Goal: Task Accomplishment & Management: Manage account settings

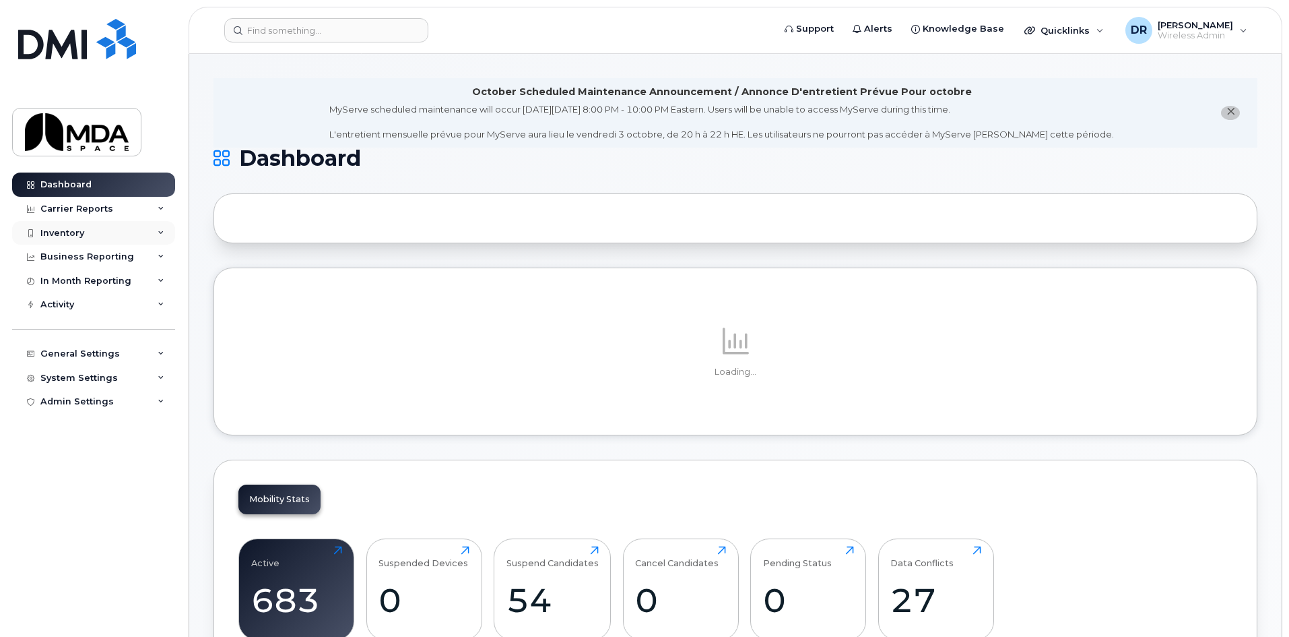
click at [70, 241] on div "Inventory" at bounding box center [93, 233] width 163 height 24
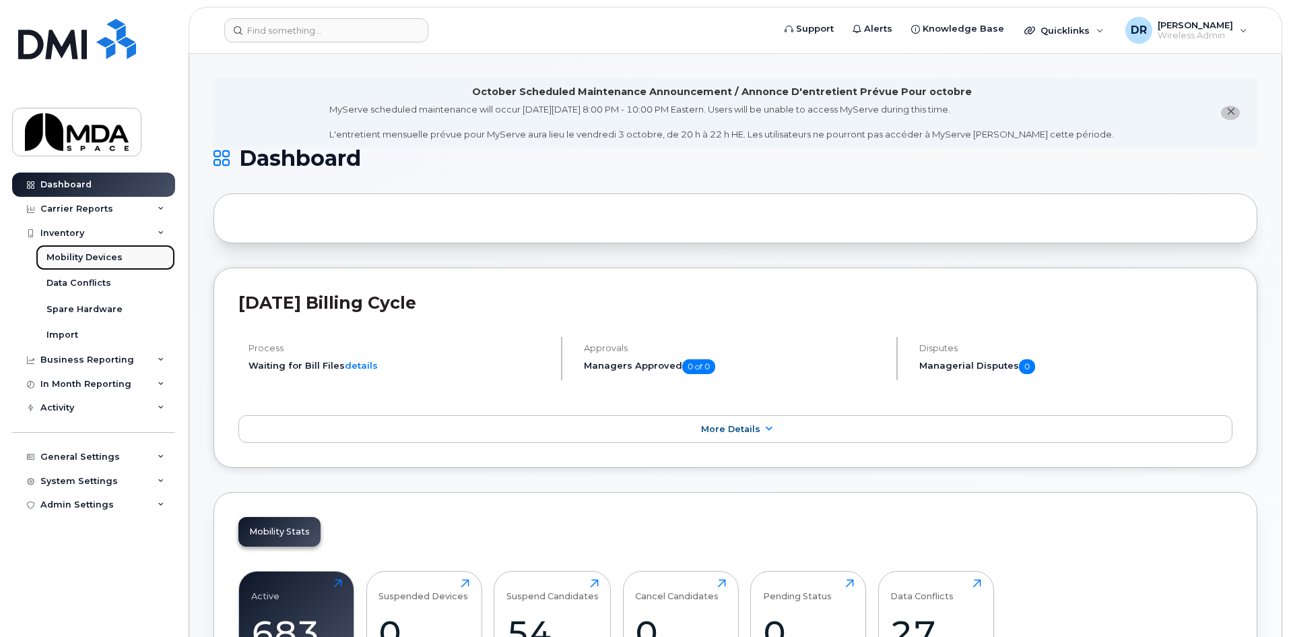
click at [75, 258] on div "Mobility Devices" at bounding box center [84, 257] width 76 height 12
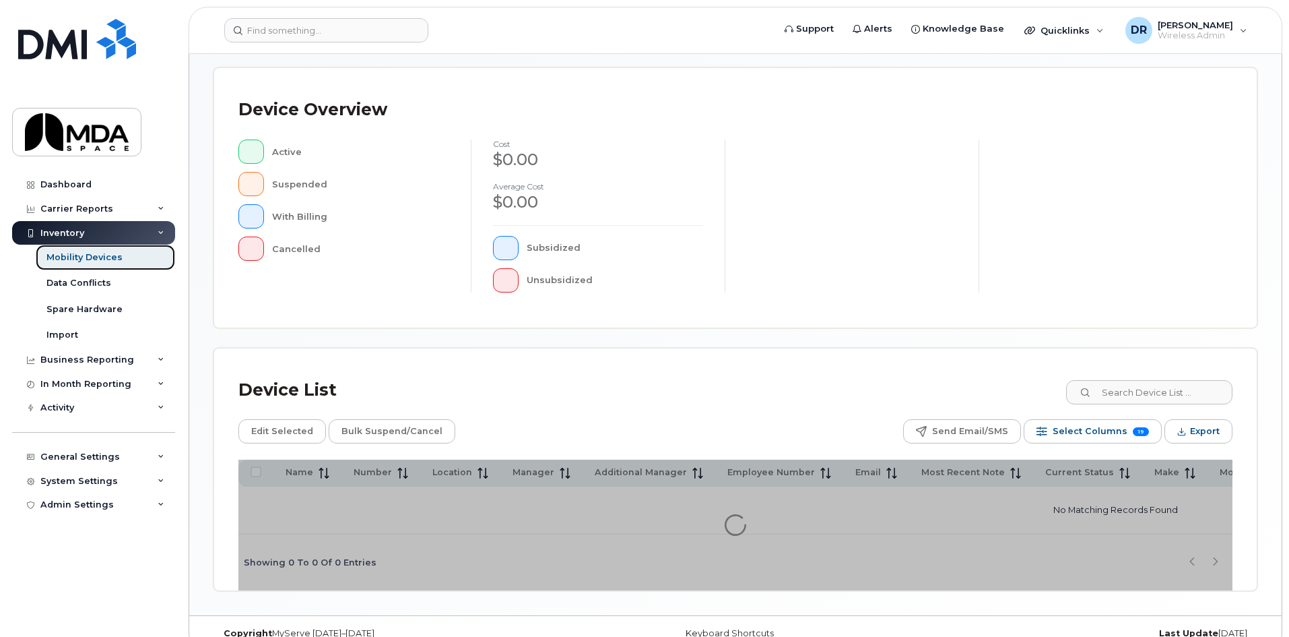
scroll to position [294, 0]
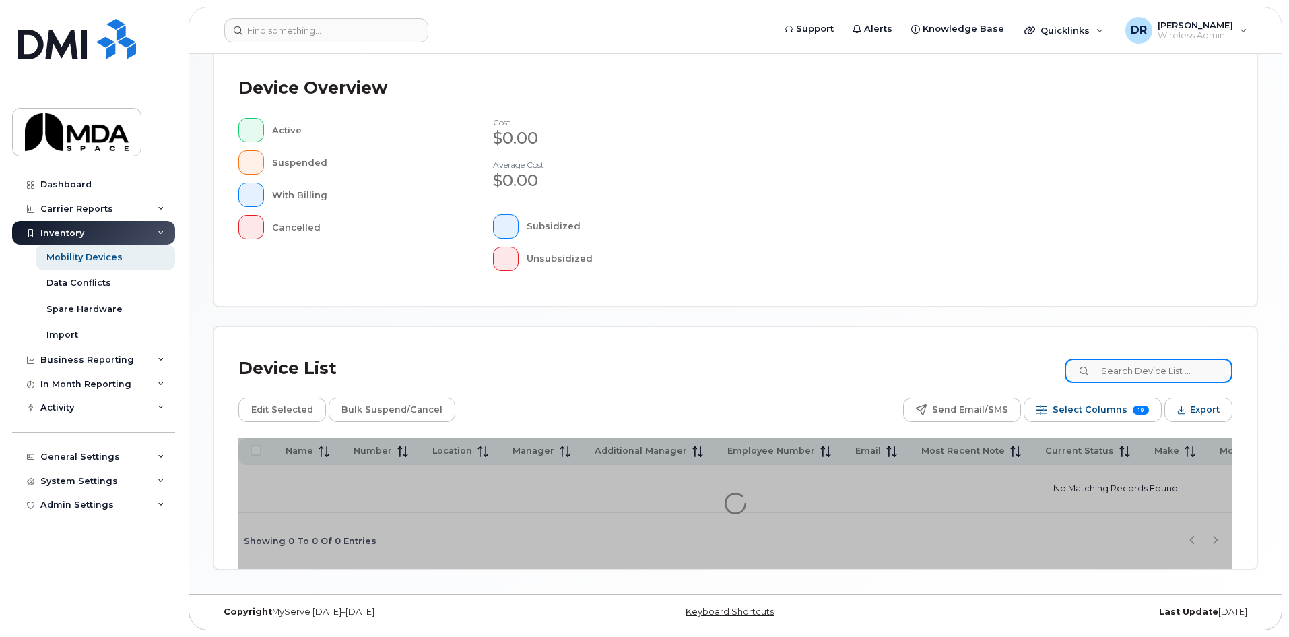
click at [1140, 369] on input at bounding box center [1149, 370] width 168 height 24
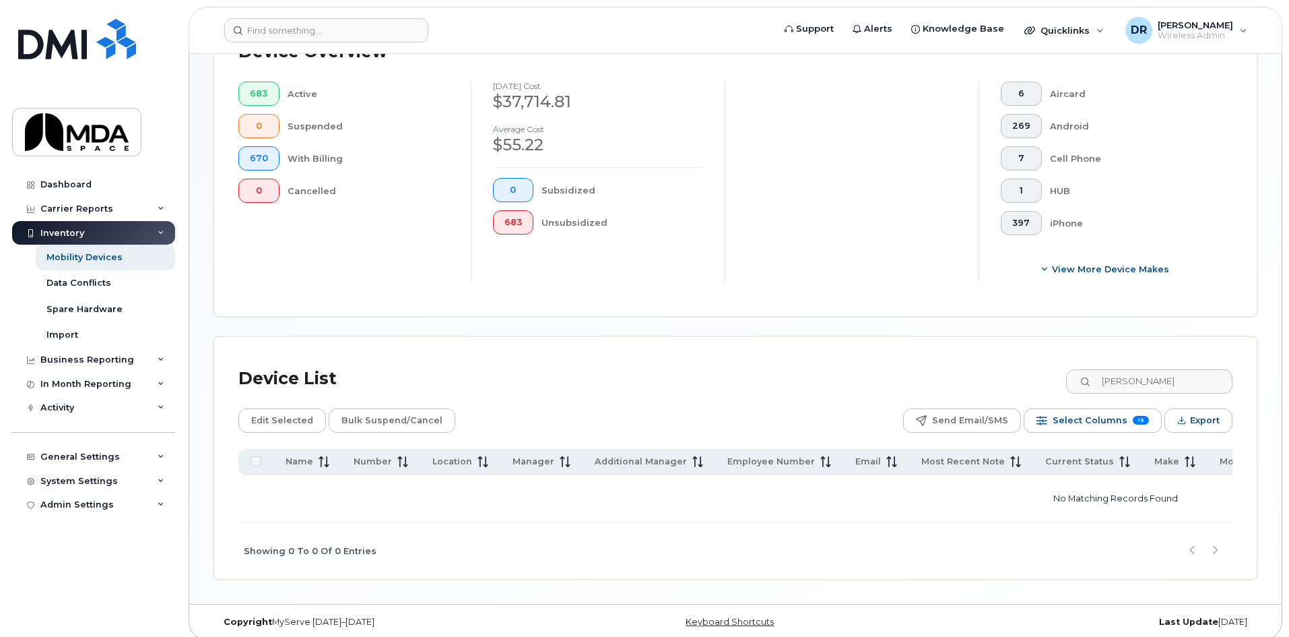
scroll to position [364, 0]
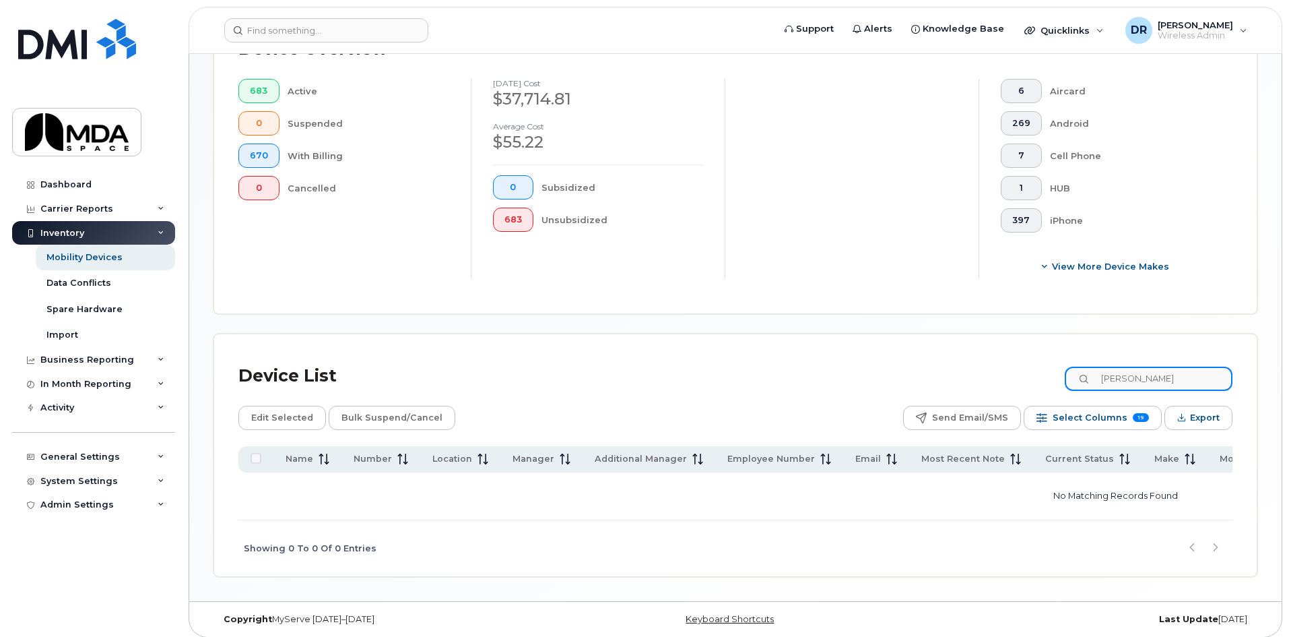
drag, startPoint x: 1101, startPoint y: 364, endPoint x: 1057, endPoint y: 362, distance: 43.9
click at [1057, 362] on div "Device List tyler" at bounding box center [735, 375] width 994 height 35
type input "andy"
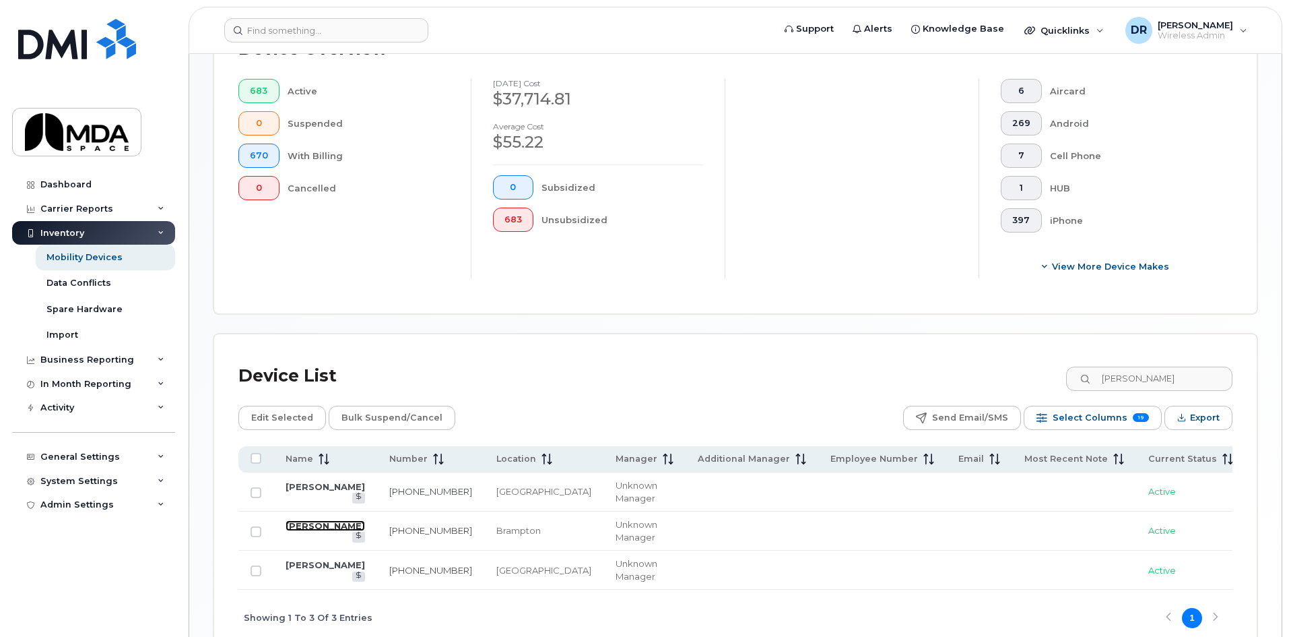
click at [304, 528] on link "Andy Wang" at bounding box center [325, 525] width 79 height 11
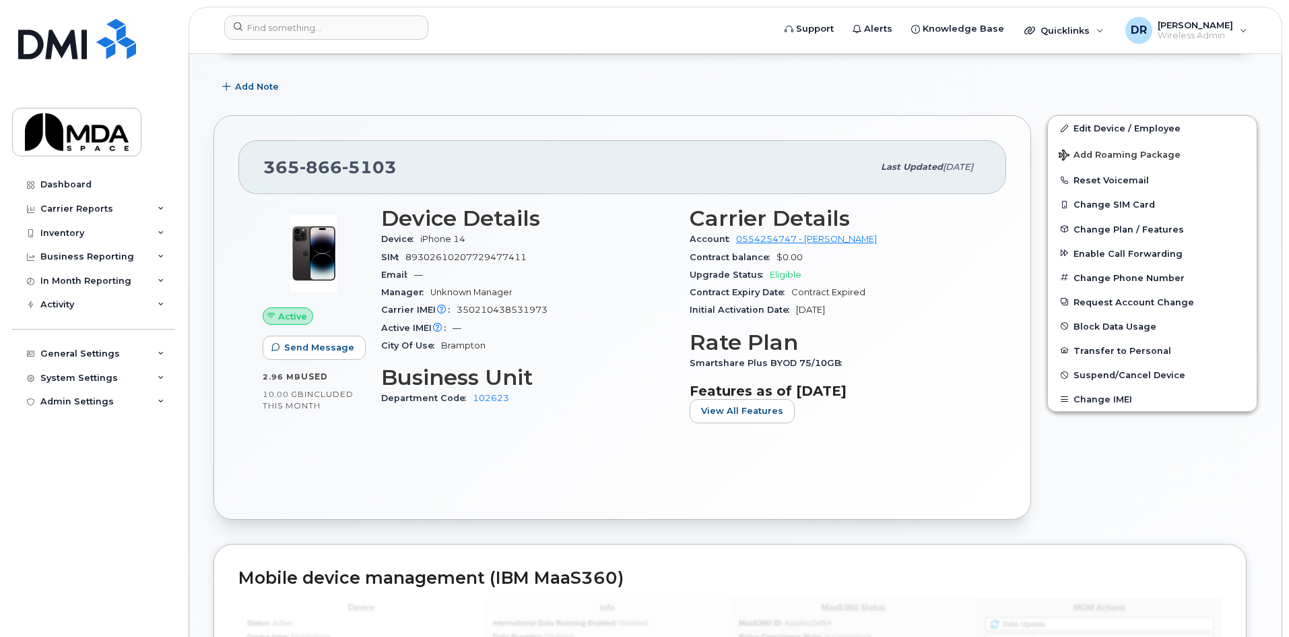
scroll to position [202, 0]
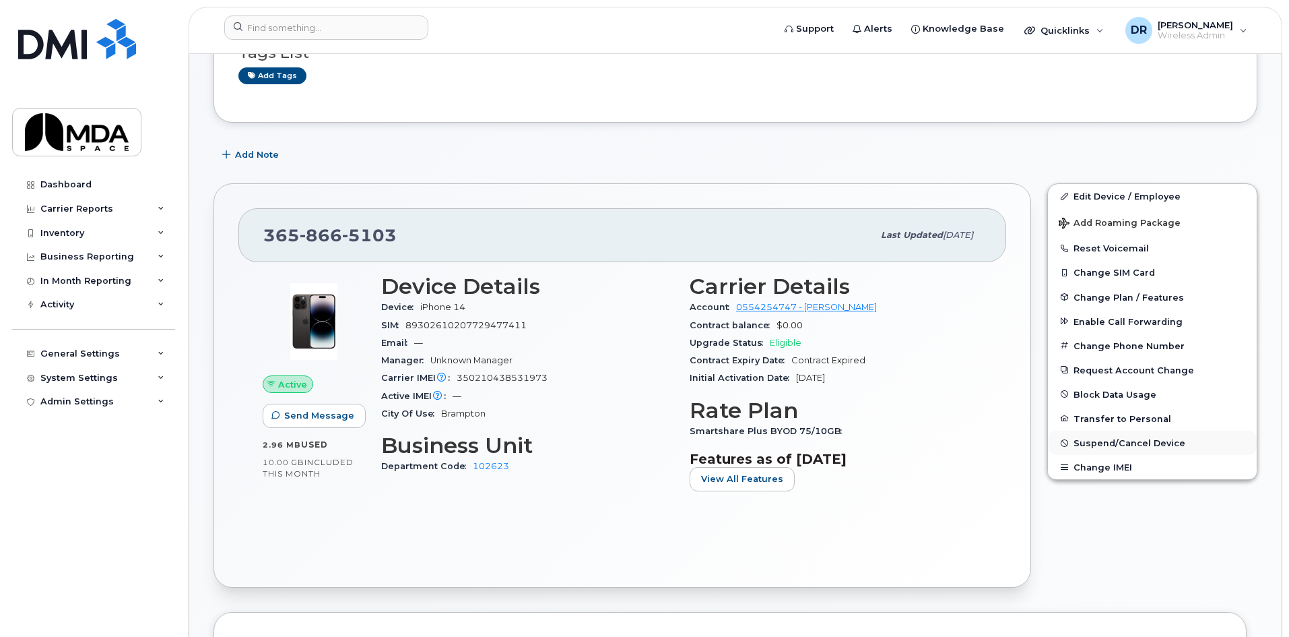
click at [1169, 443] on span "Suspend/Cancel Device" at bounding box center [1130, 443] width 112 height 10
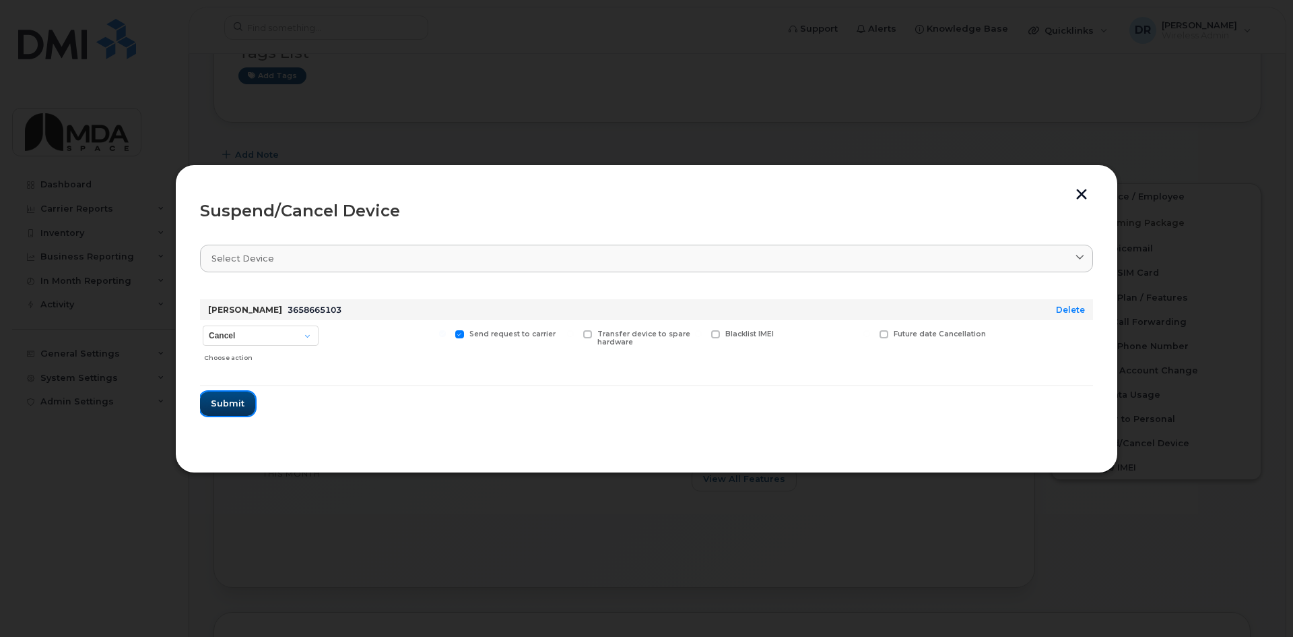
click at [224, 402] on span "Submit" at bounding box center [228, 403] width 34 height 13
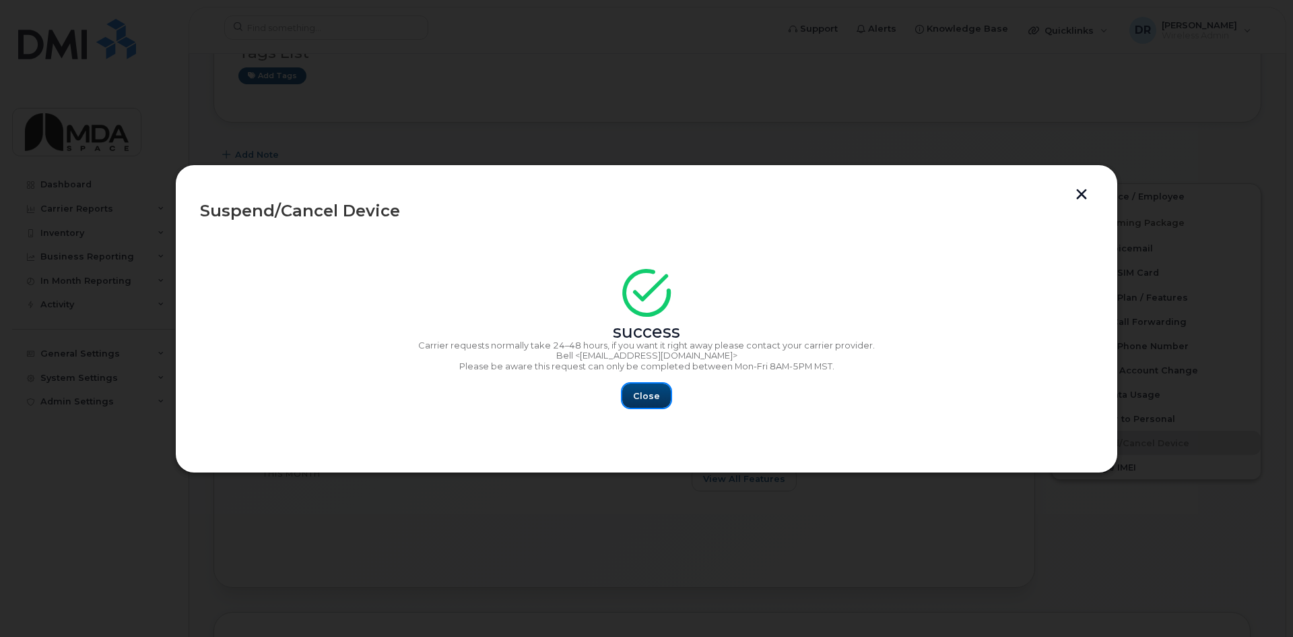
click at [647, 401] on span "Close" at bounding box center [646, 395] width 27 height 13
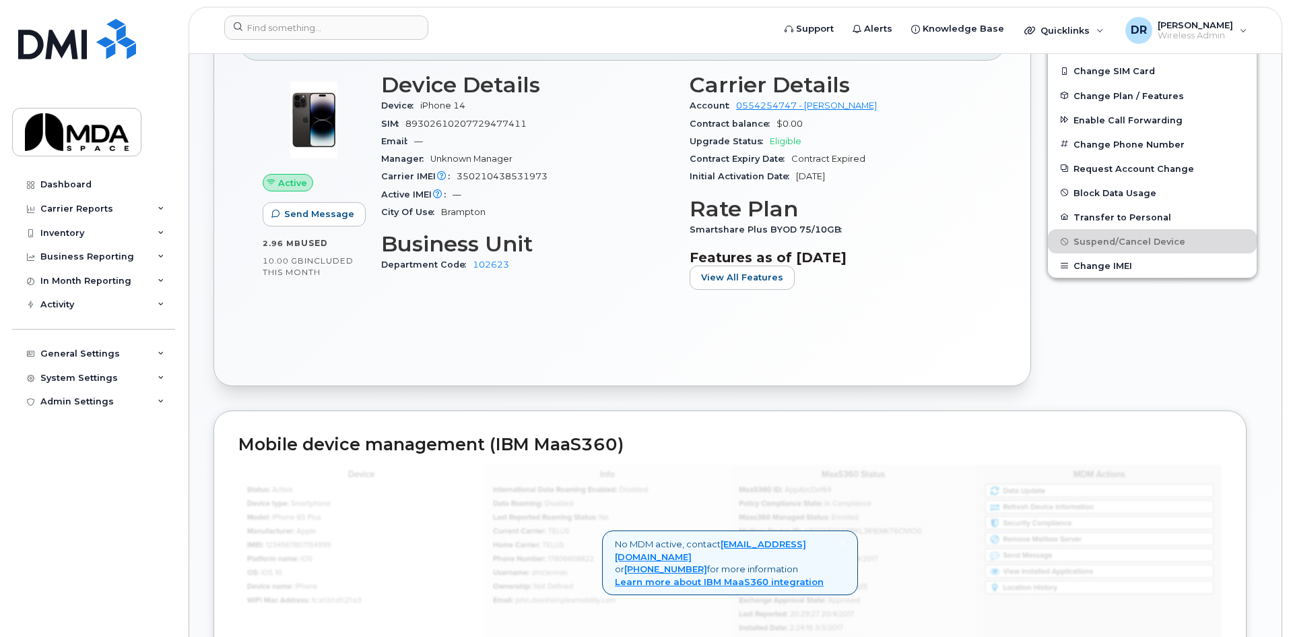
scroll to position [404, 0]
click at [85, 230] on div "Inventory" at bounding box center [93, 233] width 163 height 24
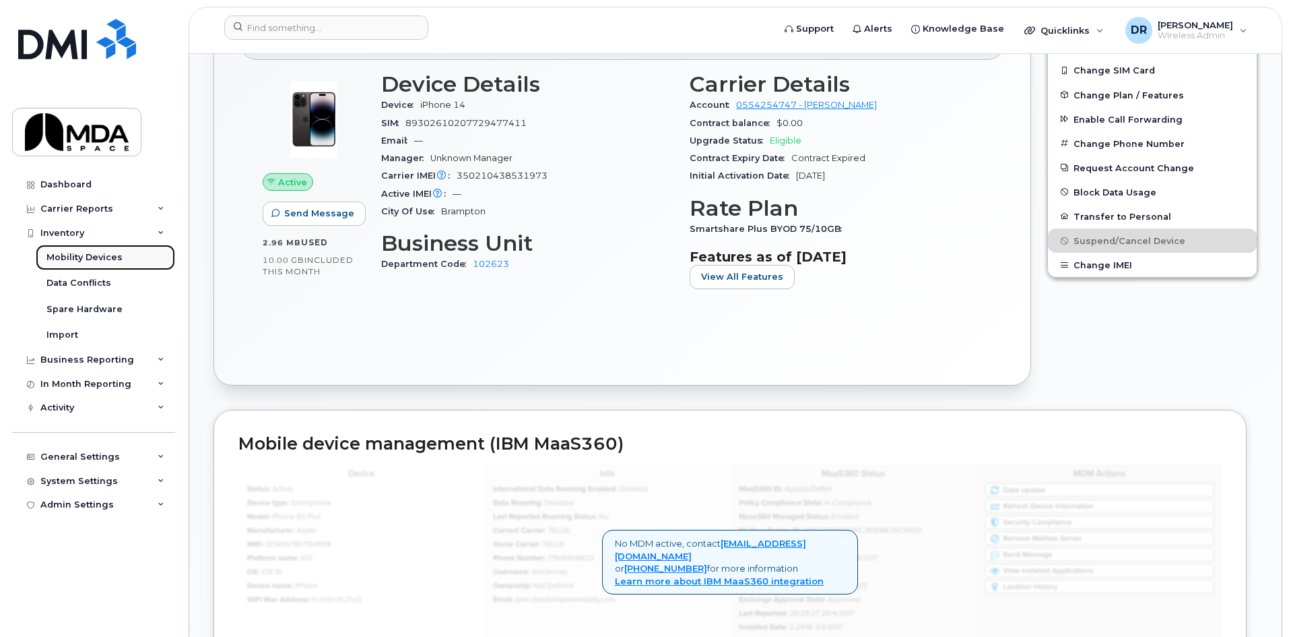
click at [77, 261] on div "Mobility Devices" at bounding box center [84, 257] width 76 height 12
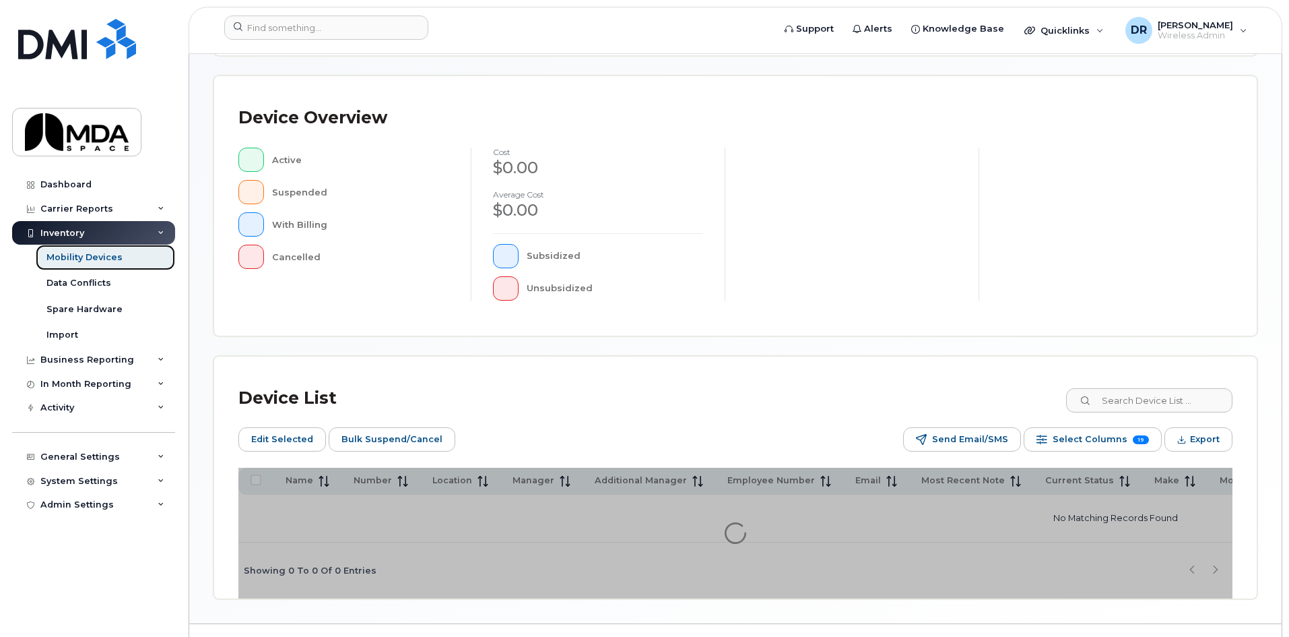
scroll to position [318, 0]
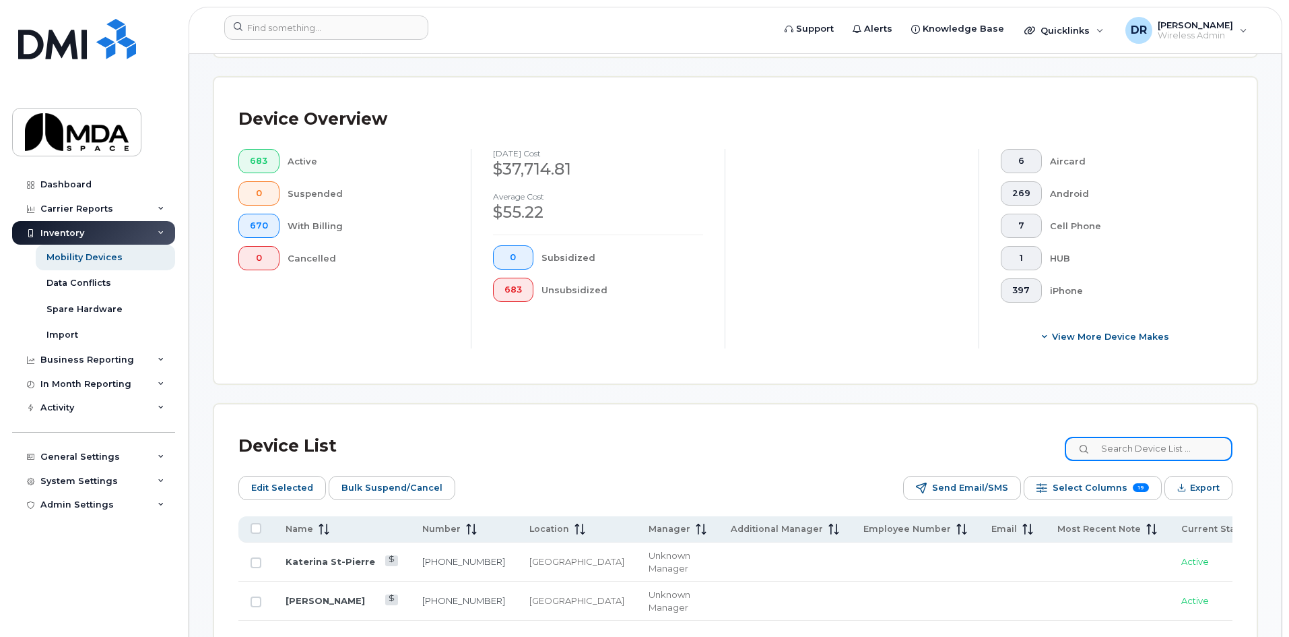
click at [1145, 437] on input at bounding box center [1149, 449] width 168 height 24
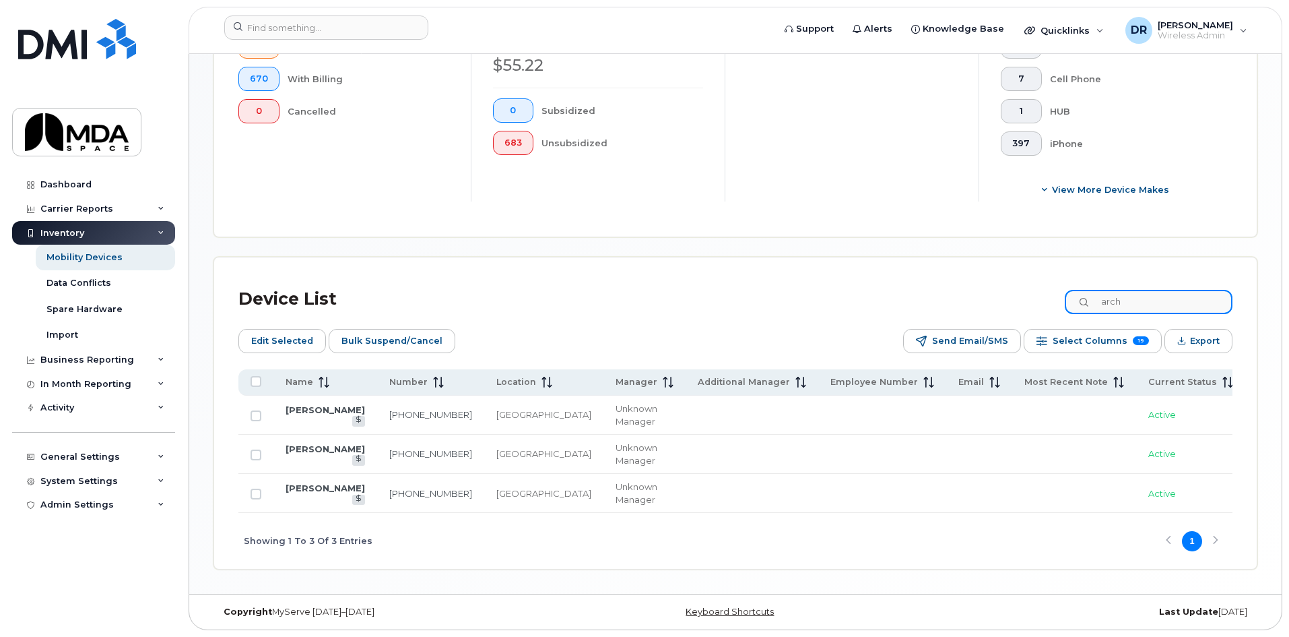
scroll to position [478, 0]
type input "arch"
click at [301, 443] on link "ARCHAK BOYAJIAN" at bounding box center [325, 448] width 79 height 11
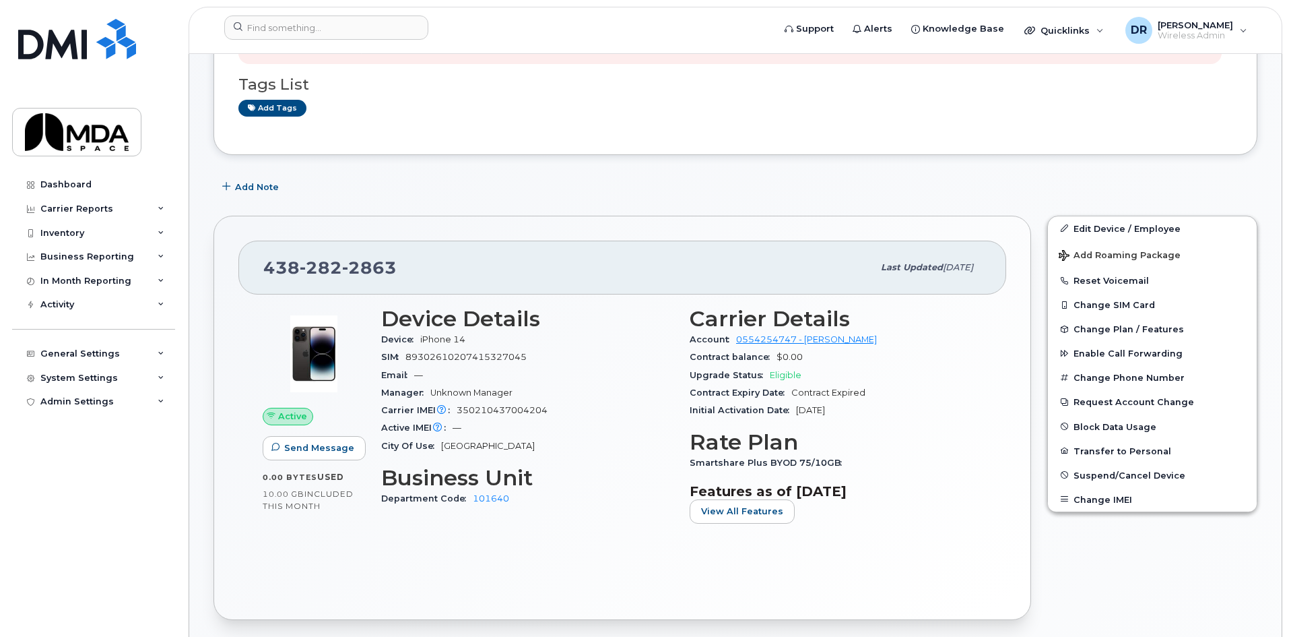
scroll to position [269, 0]
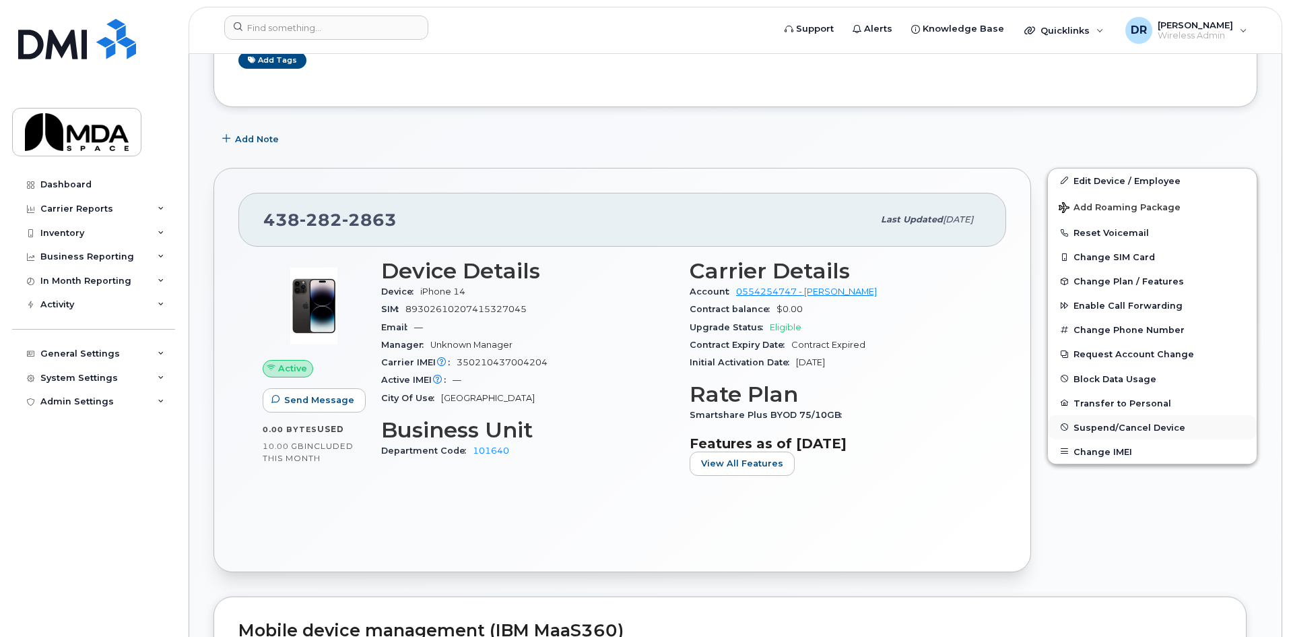
click at [1120, 428] on span "Suspend/Cancel Device" at bounding box center [1130, 427] width 112 height 10
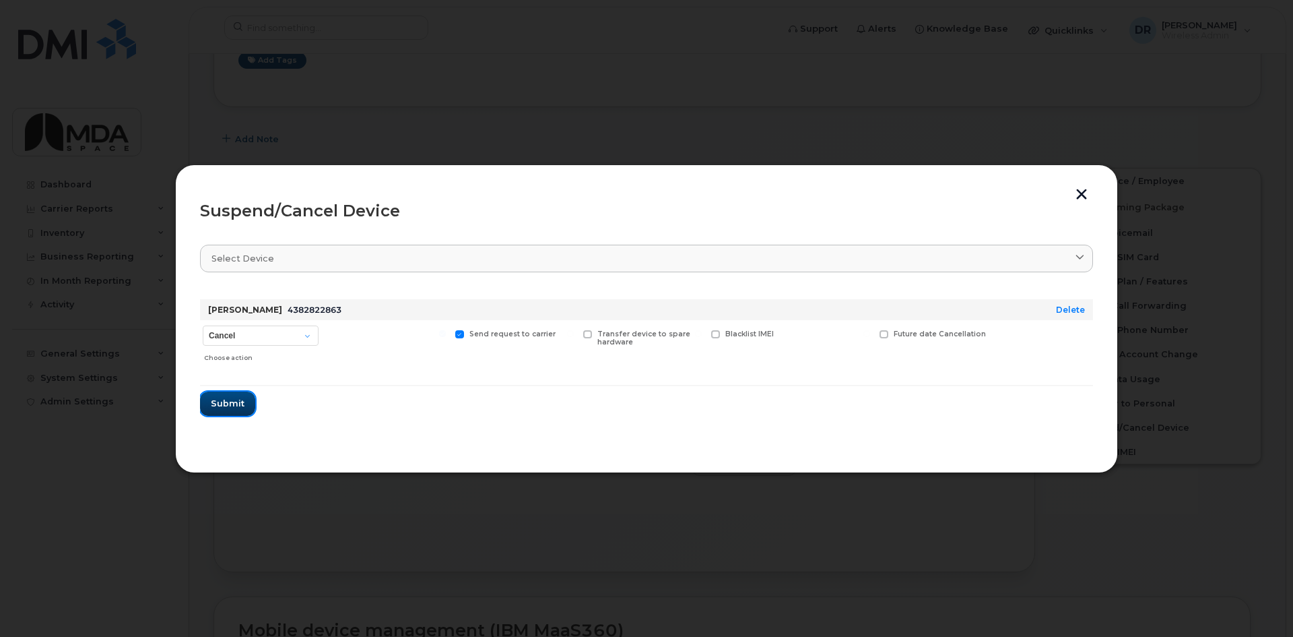
click at [238, 396] on button "Submit" at bounding box center [227, 403] width 55 height 24
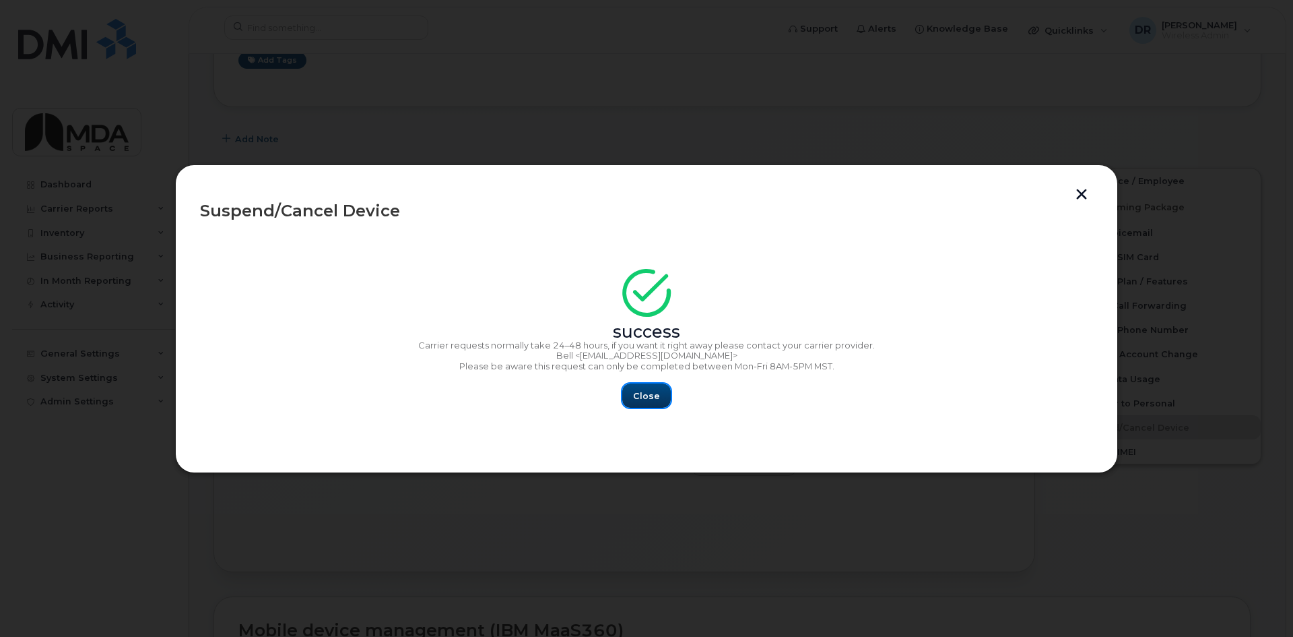
click at [641, 397] on span "Close" at bounding box center [646, 395] width 27 height 13
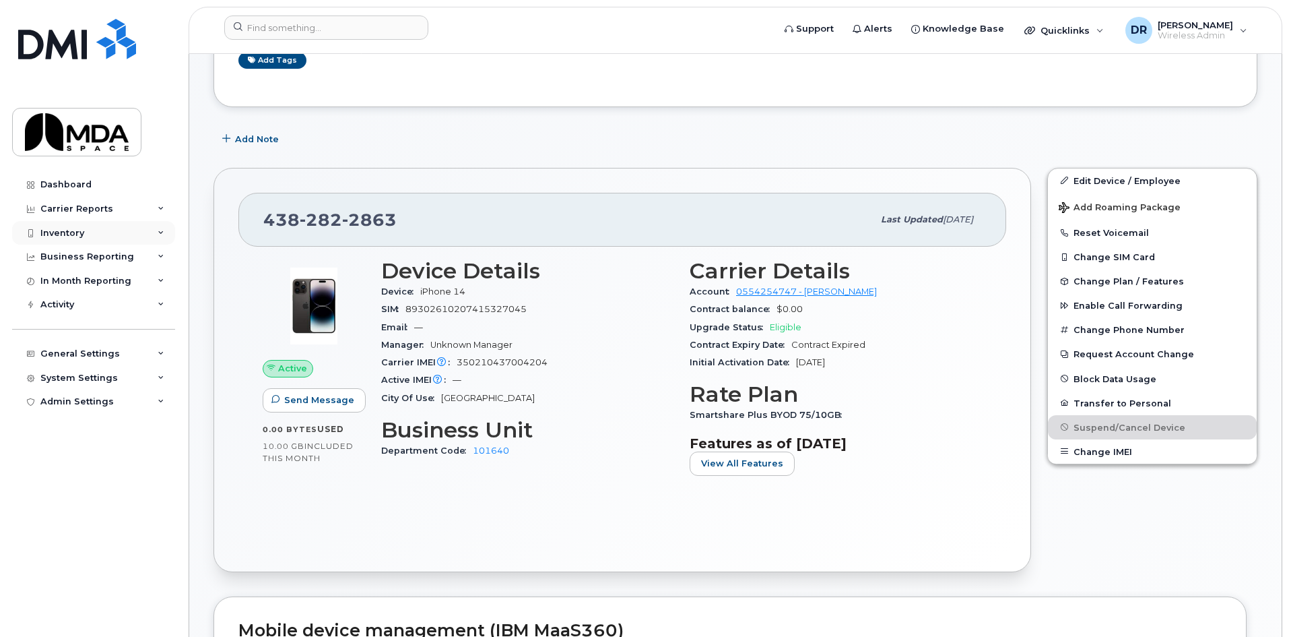
click at [63, 234] on div "Inventory" at bounding box center [62, 233] width 44 height 11
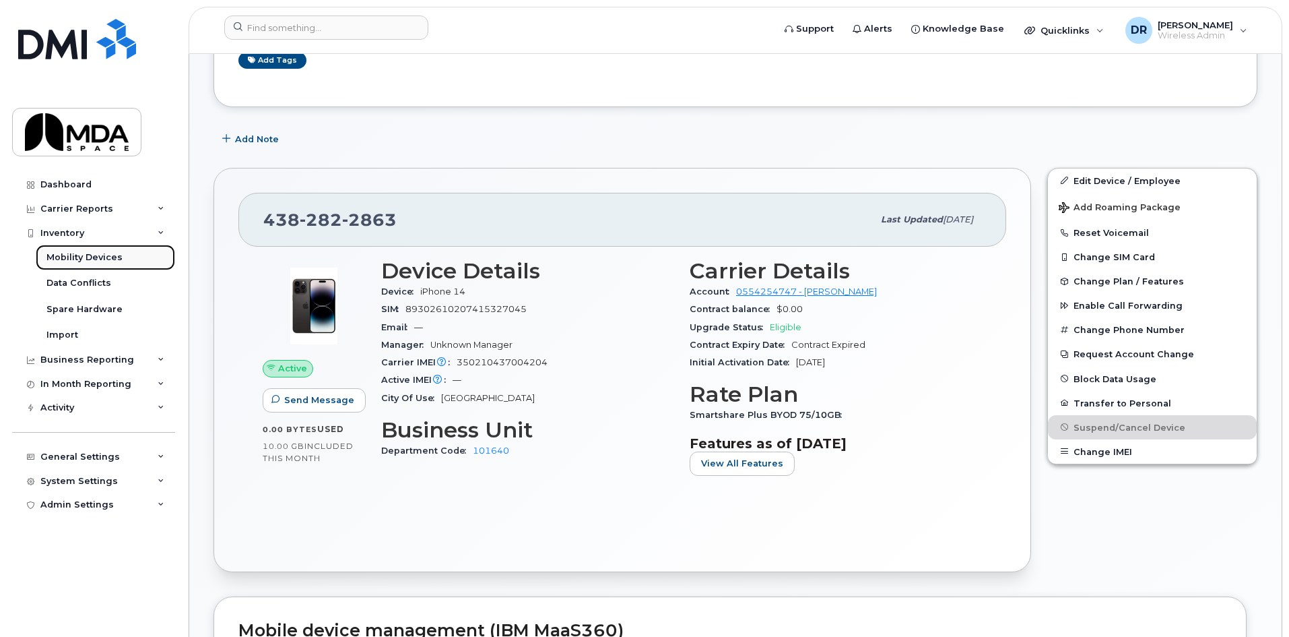
click at [71, 261] on div "Mobility Devices" at bounding box center [84, 257] width 76 height 12
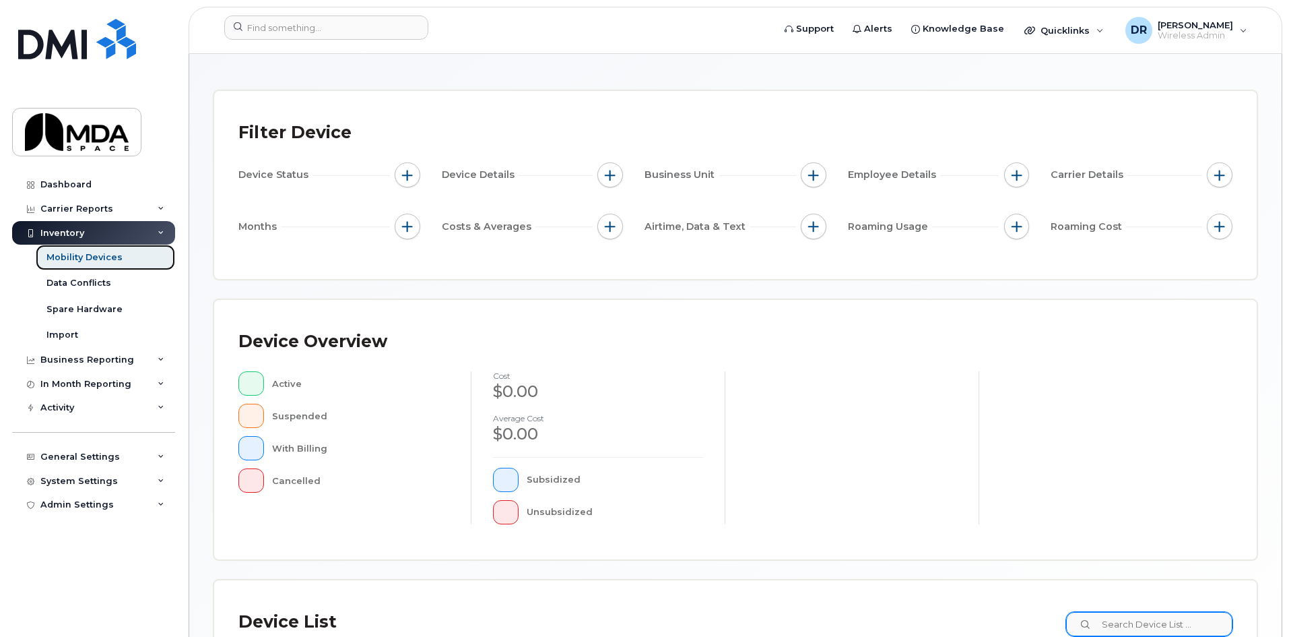
scroll to position [318, 0]
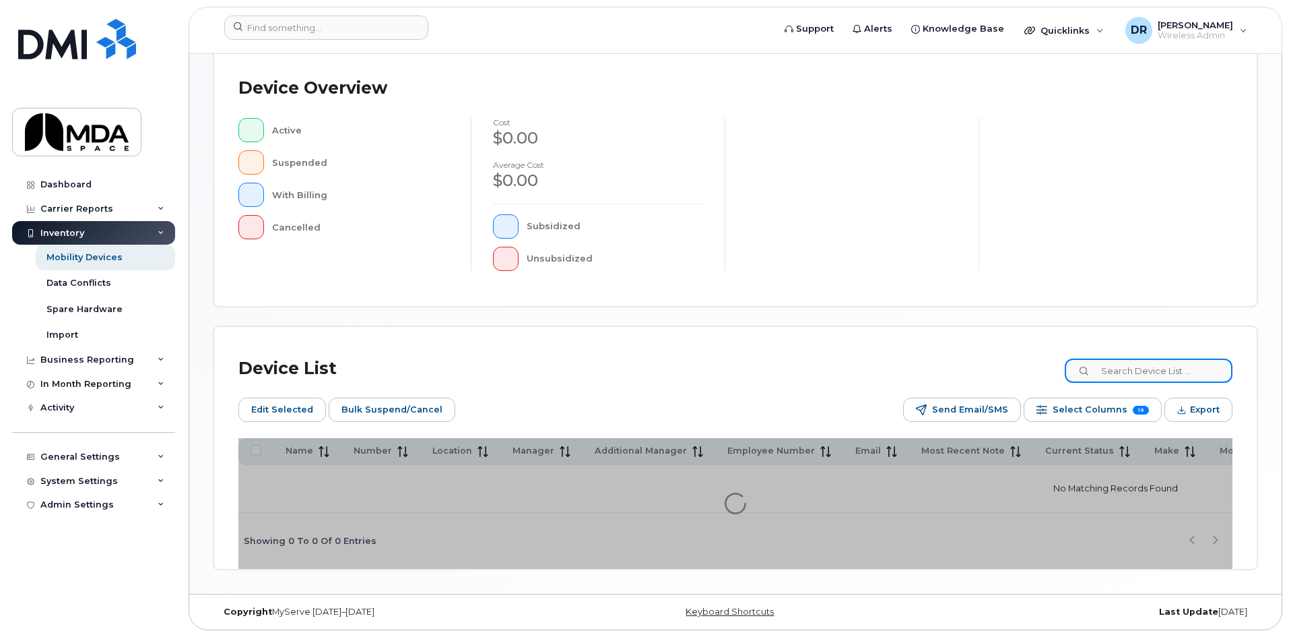
click at [1134, 362] on input at bounding box center [1149, 370] width 168 height 24
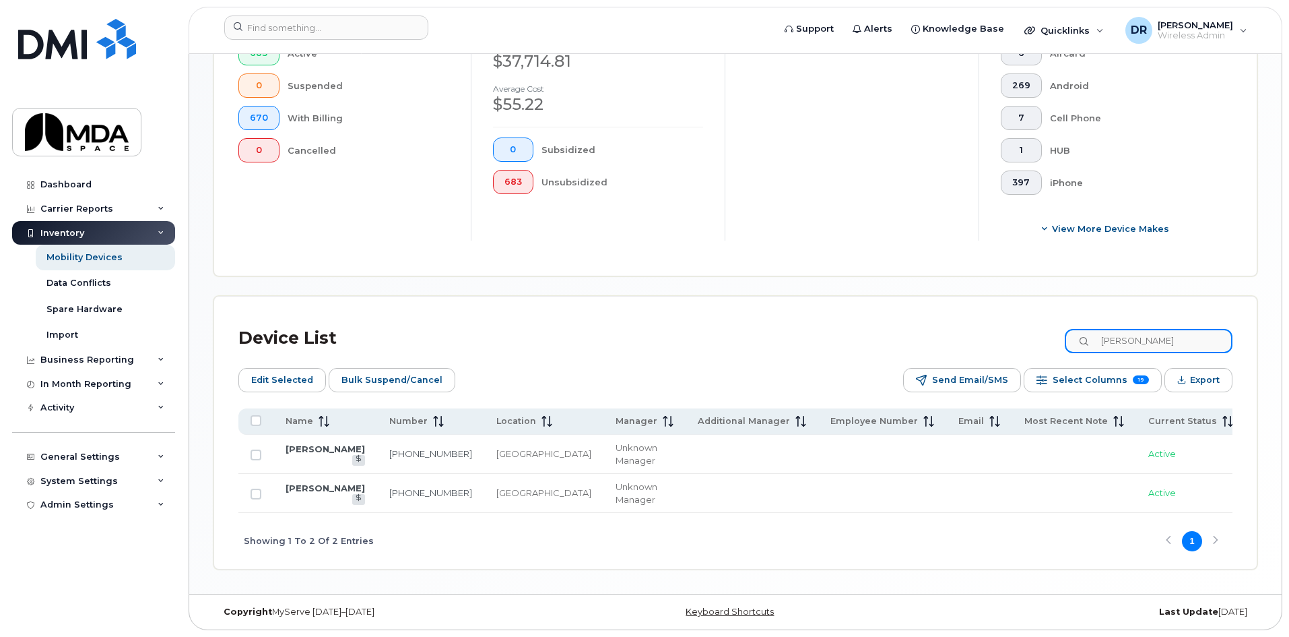
scroll to position [441, 0]
click at [1176, 329] on input "charle" at bounding box center [1149, 341] width 168 height 24
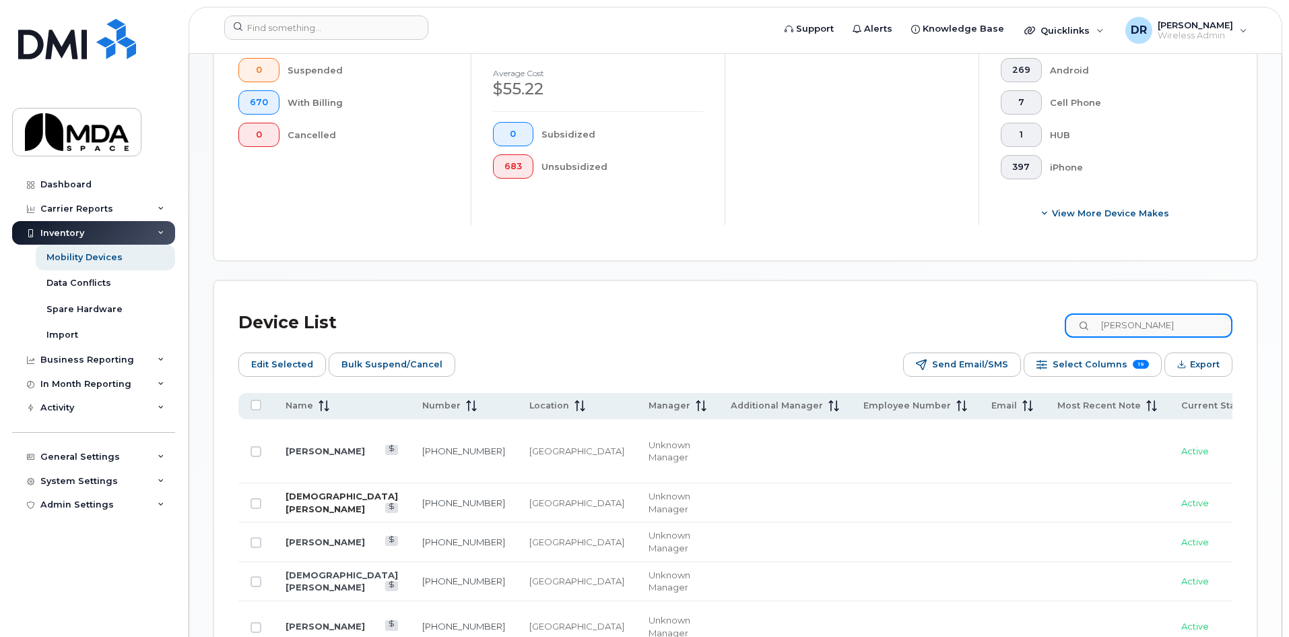
type input "chris"
click at [286, 490] on link "[DEMOGRAPHIC_DATA][PERSON_NAME]" at bounding box center [342, 502] width 113 height 24
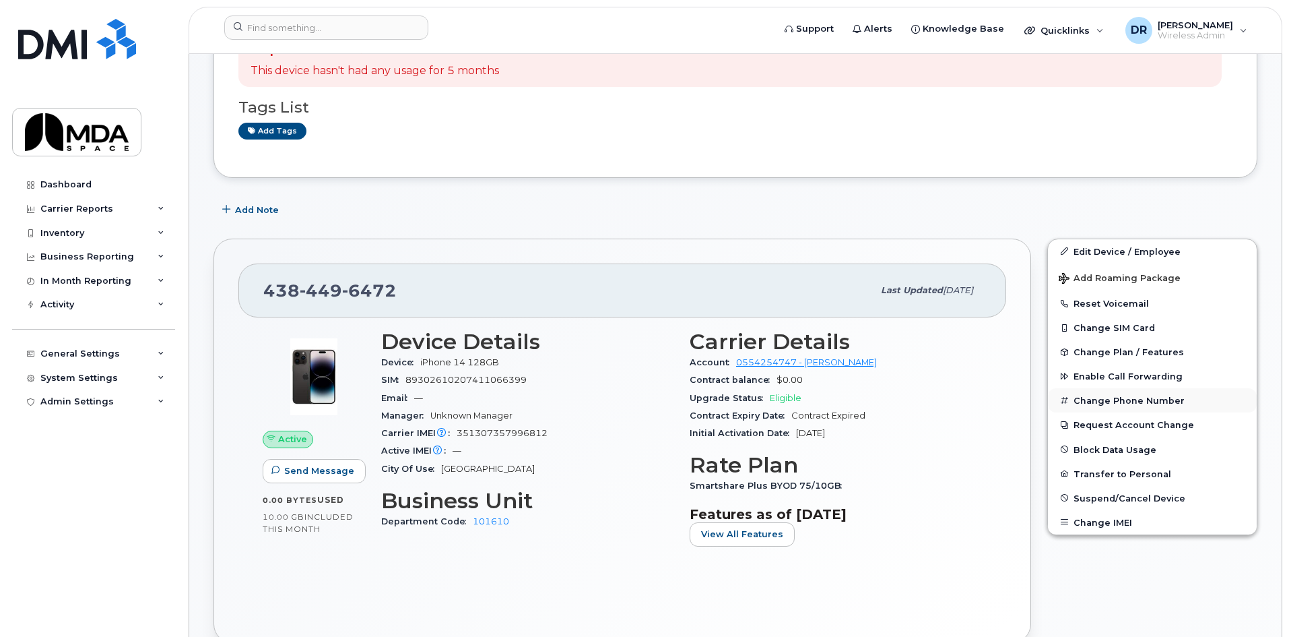
scroll to position [202, 0]
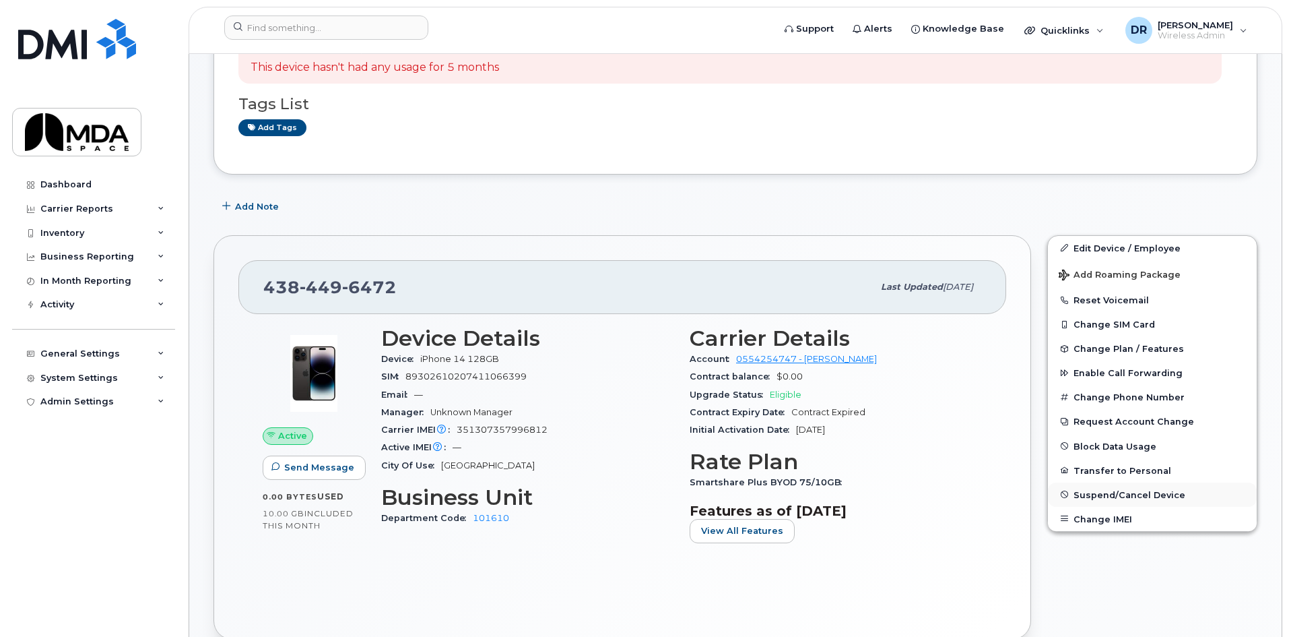
click at [1128, 496] on span "Suspend/Cancel Device" at bounding box center [1130, 494] width 112 height 10
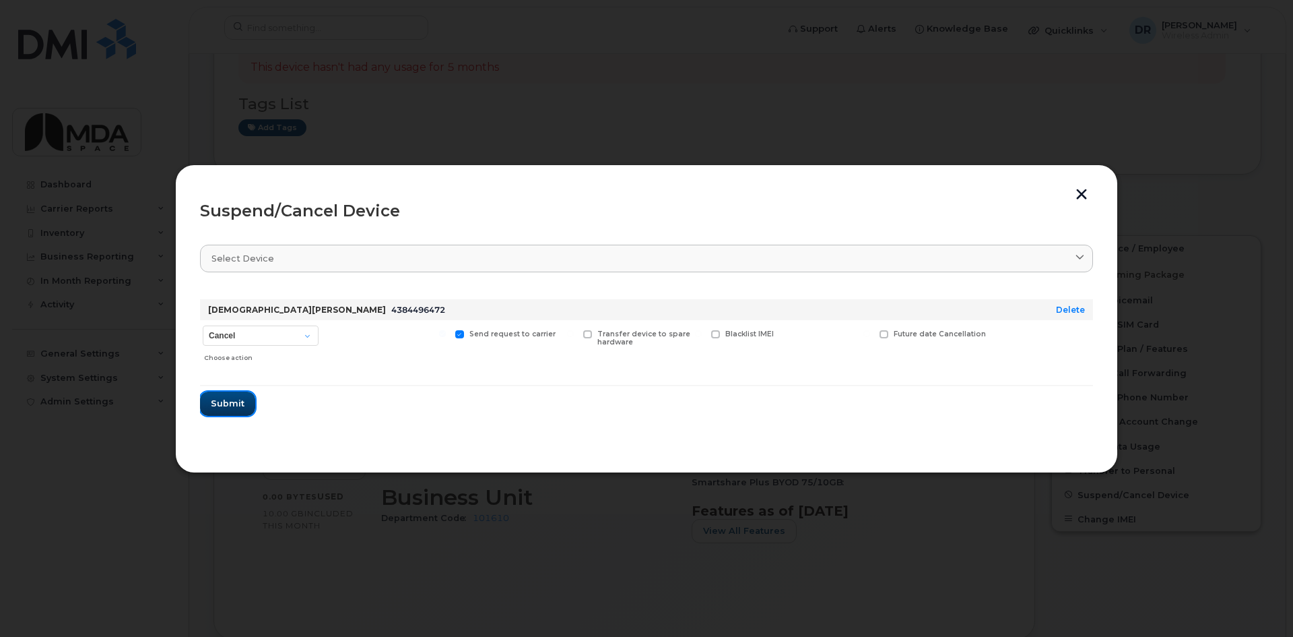
click at [217, 400] on span "Submit" at bounding box center [228, 403] width 34 height 13
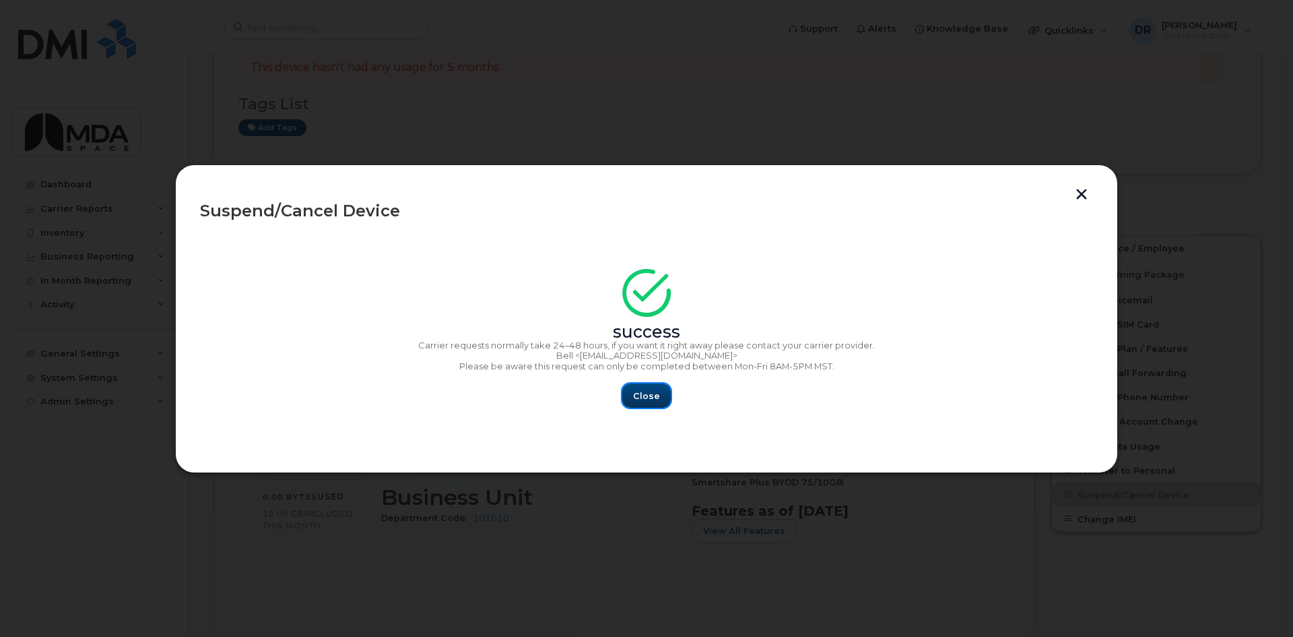
click at [664, 391] on button "Close" at bounding box center [646, 395] width 49 height 24
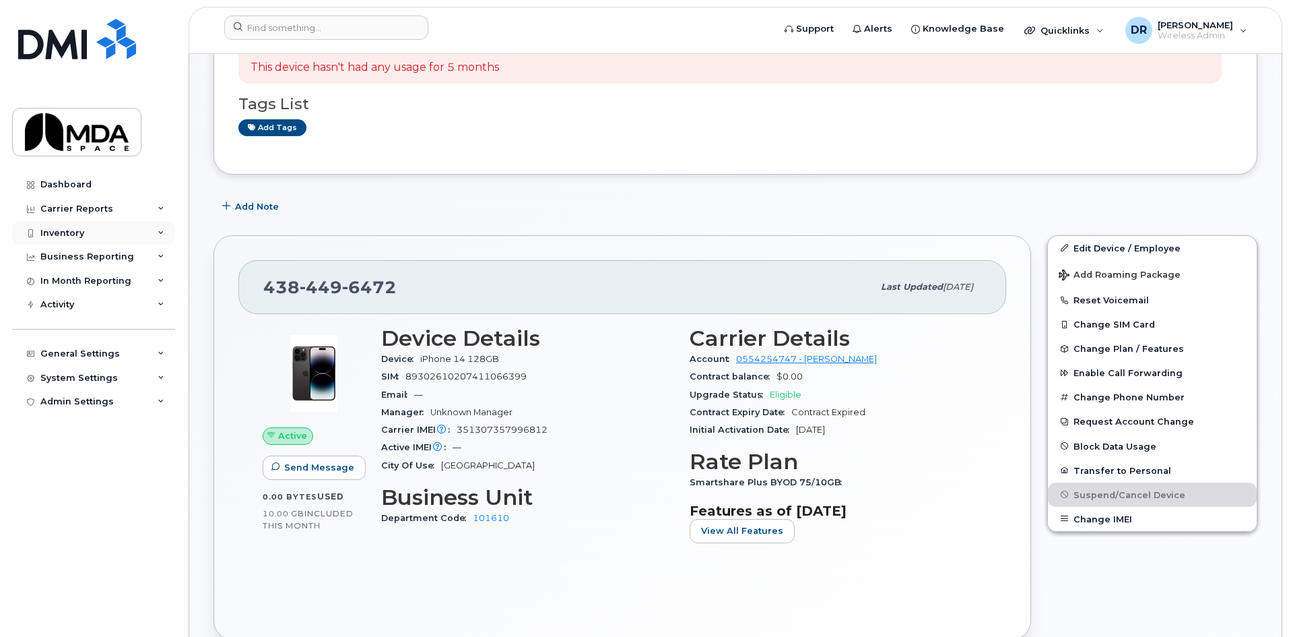
click at [63, 230] on div "Inventory" at bounding box center [62, 233] width 44 height 11
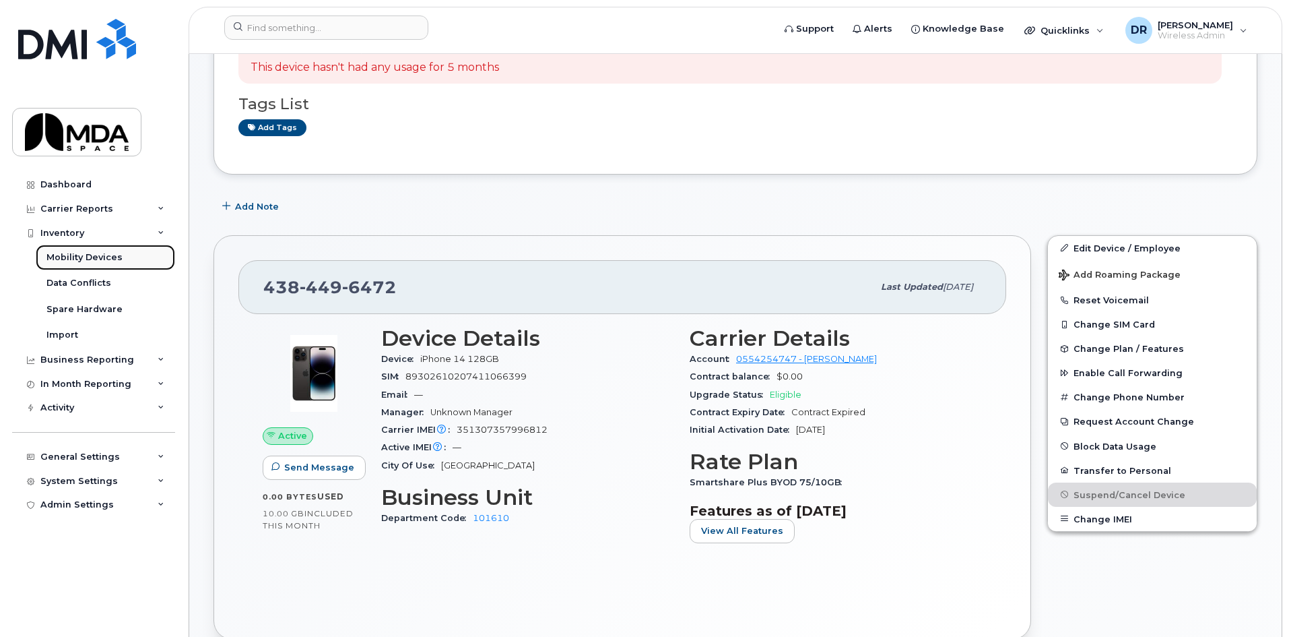
click at [75, 263] on div "Mobility Devices" at bounding box center [84, 257] width 76 height 12
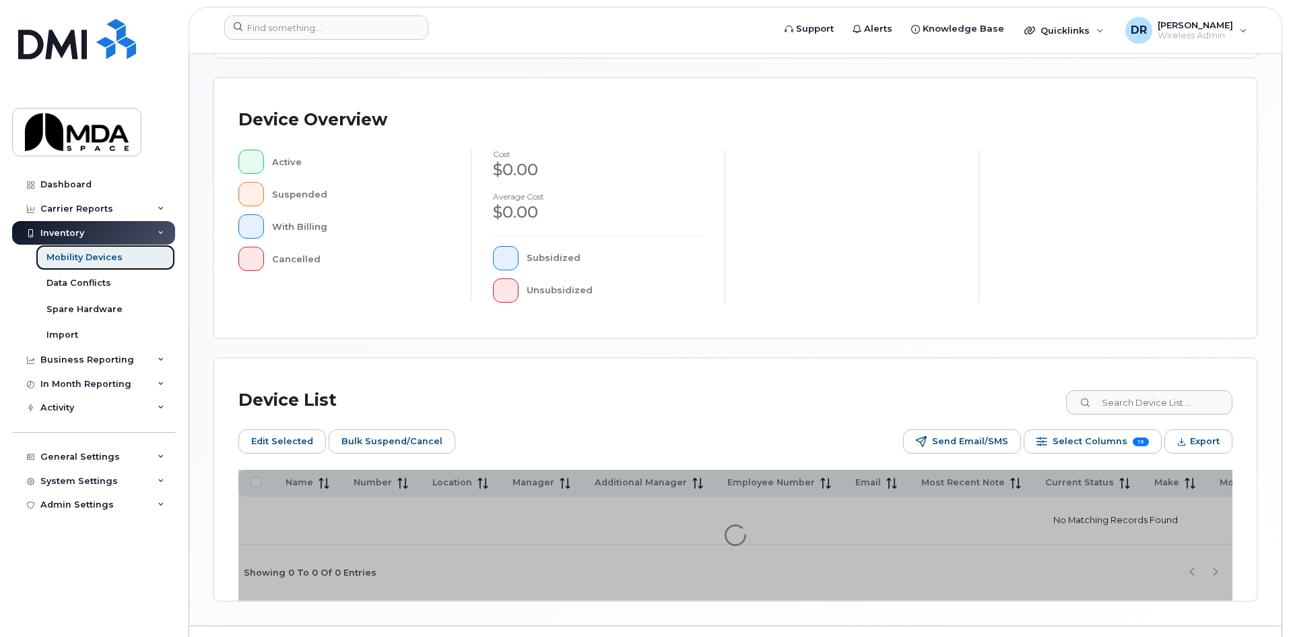
scroll to position [318, 0]
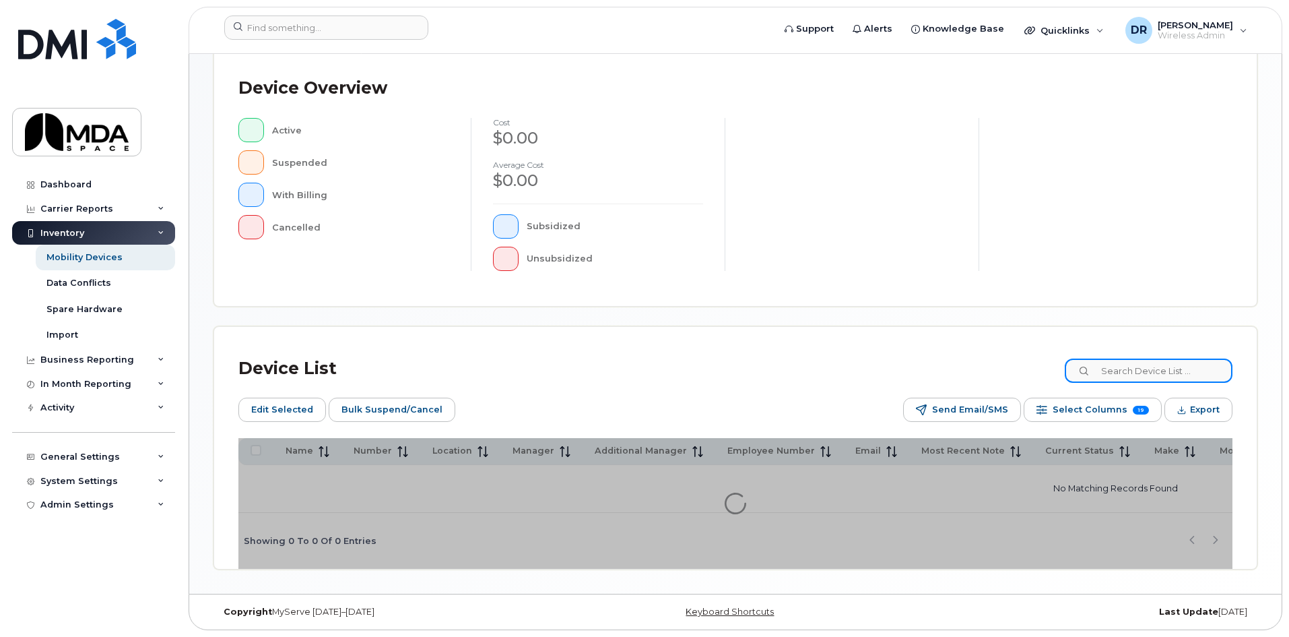
click at [1116, 373] on input at bounding box center [1149, 370] width 168 height 24
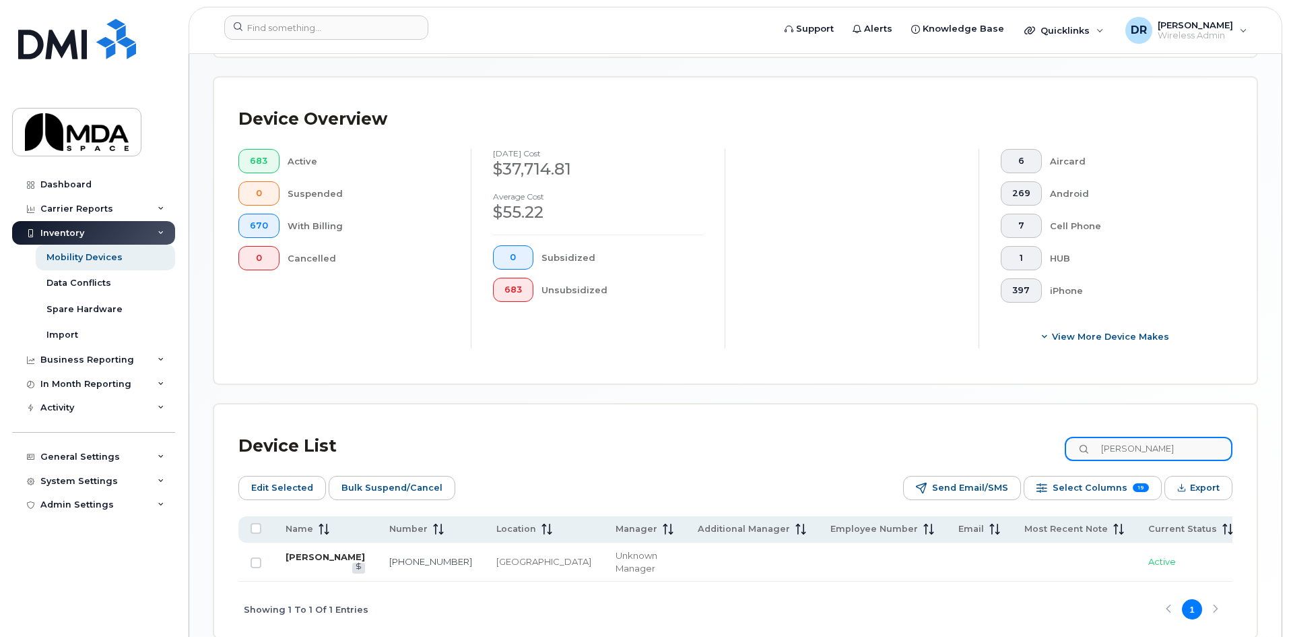
type input "derek"
click at [310, 556] on link "DEREK GREENBLATT" at bounding box center [325, 556] width 79 height 11
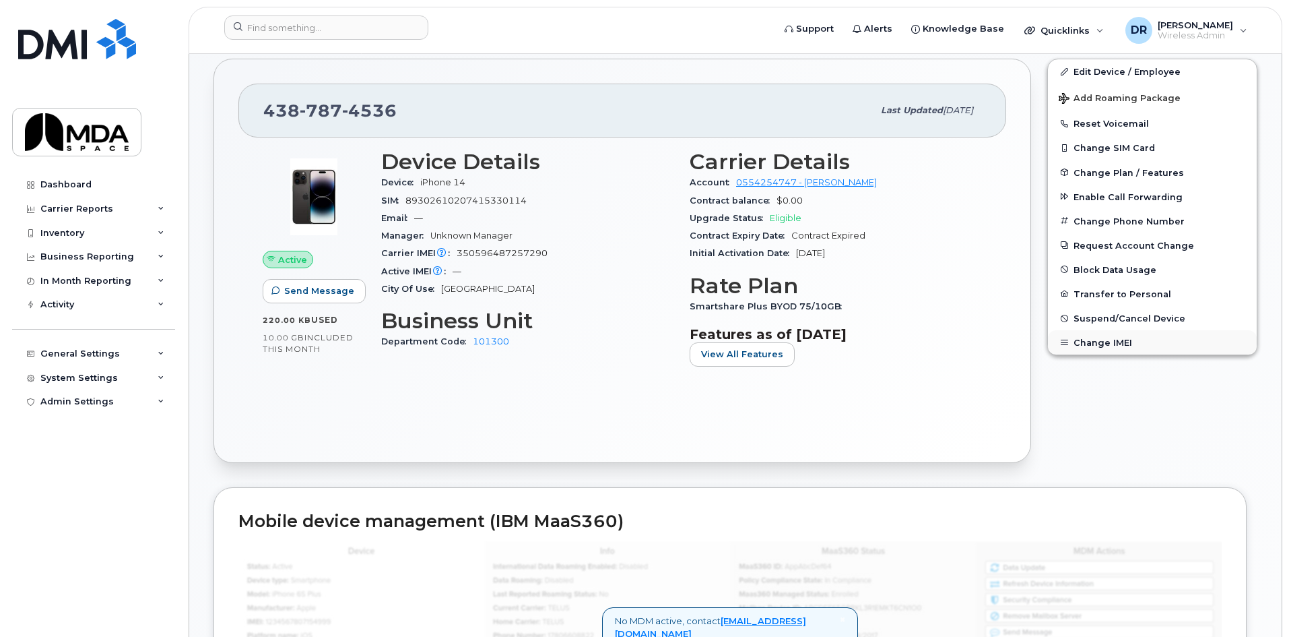
scroll to position [337, 0]
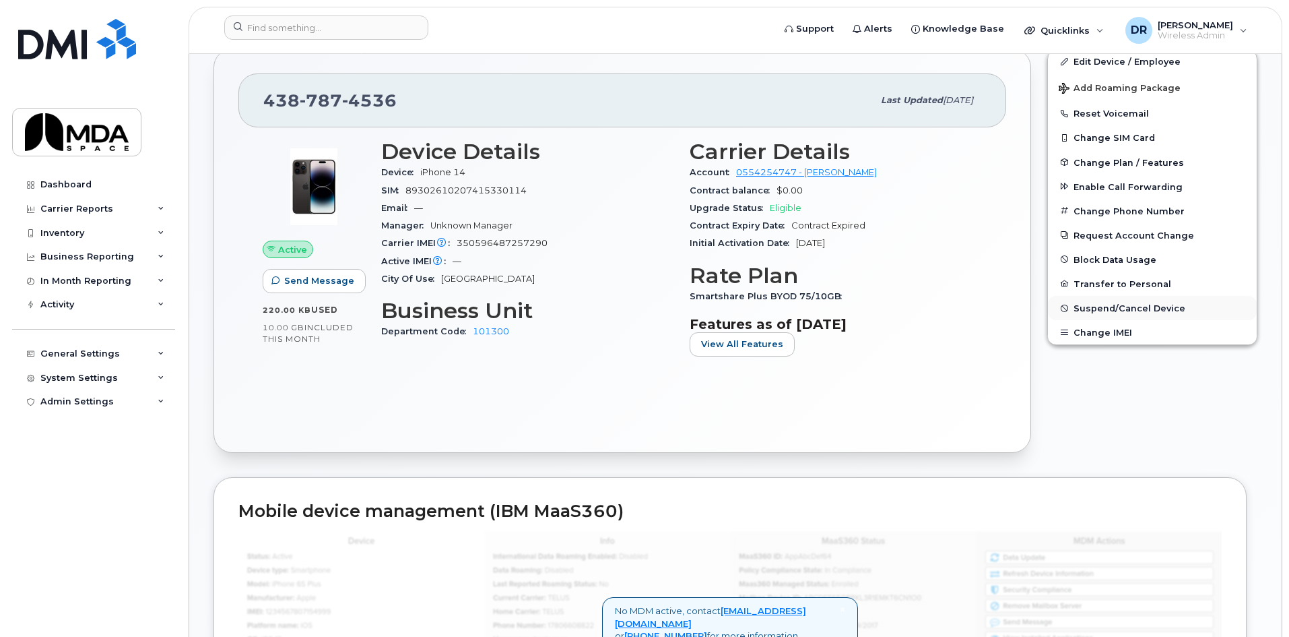
click at [1145, 308] on span "Suspend/Cancel Device" at bounding box center [1130, 308] width 112 height 10
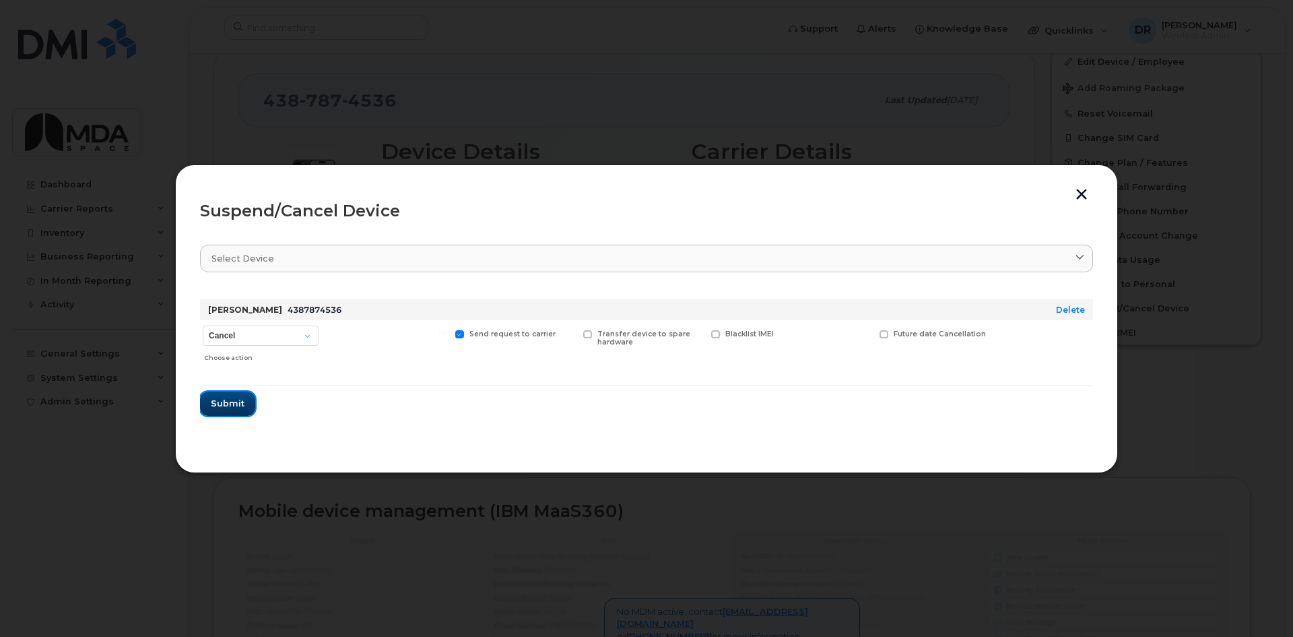
click at [238, 395] on button "Submit" at bounding box center [227, 403] width 55 height 24
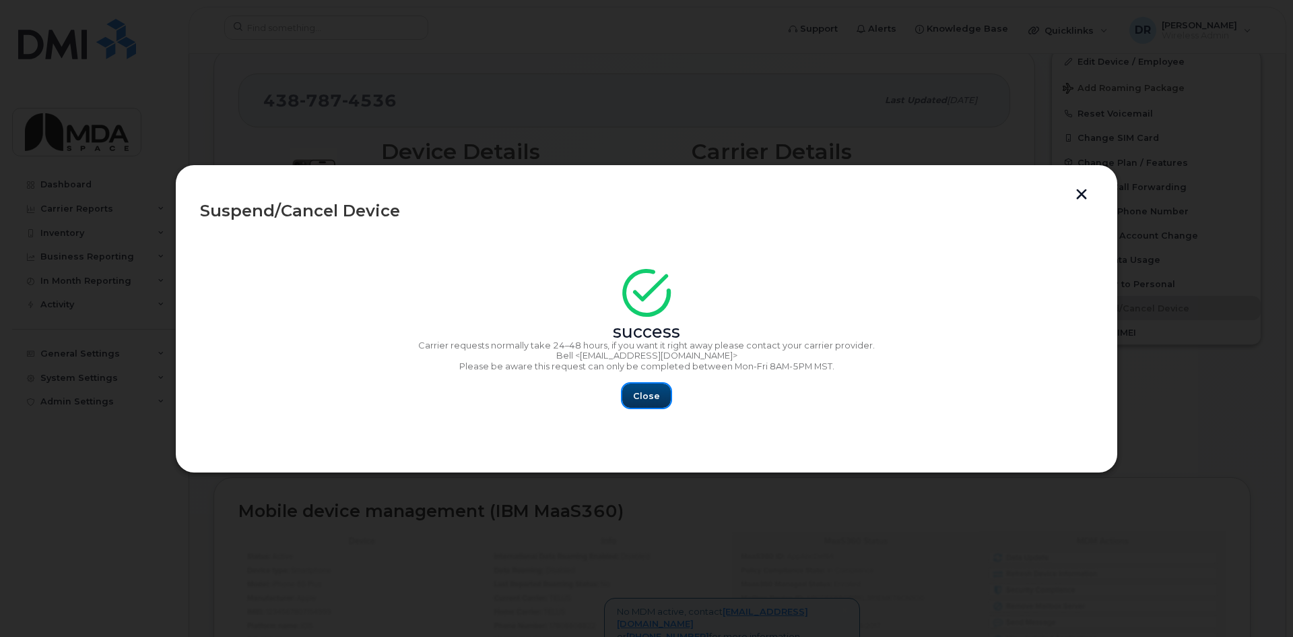
click at [637, 392] on span "Close" at bounding box center [646, 395] width 27 height 13
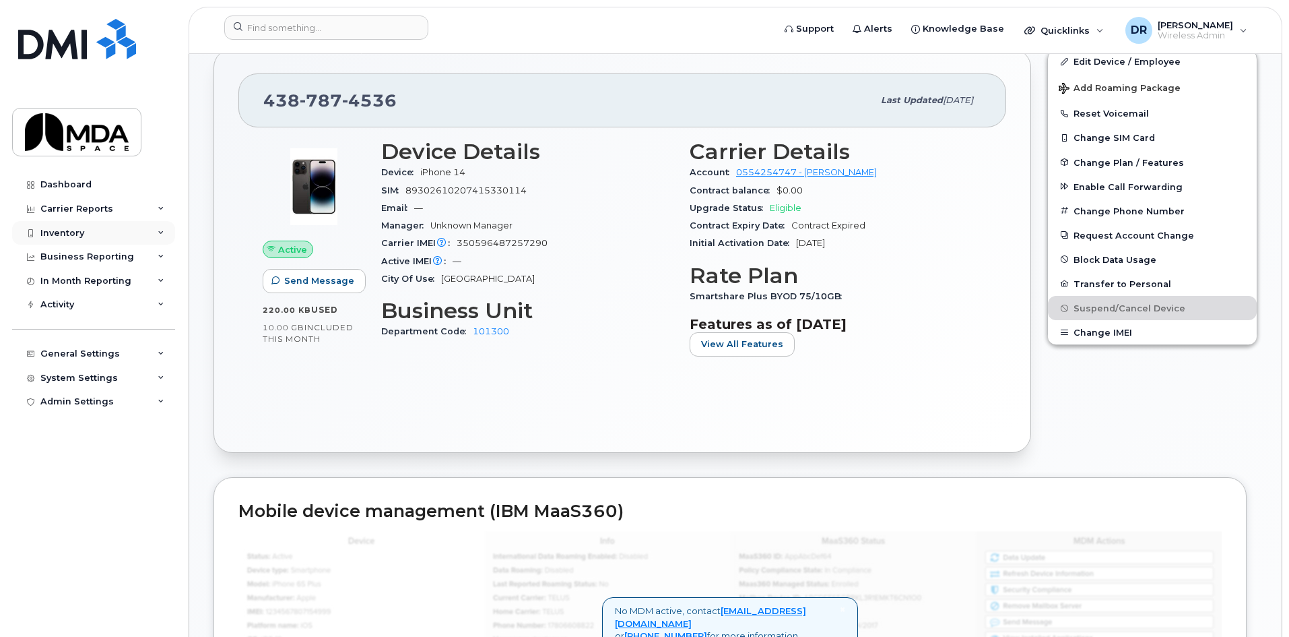
click at [63, 234] on div "Inventory" at bounding box center [62, 233] width 44 height 11
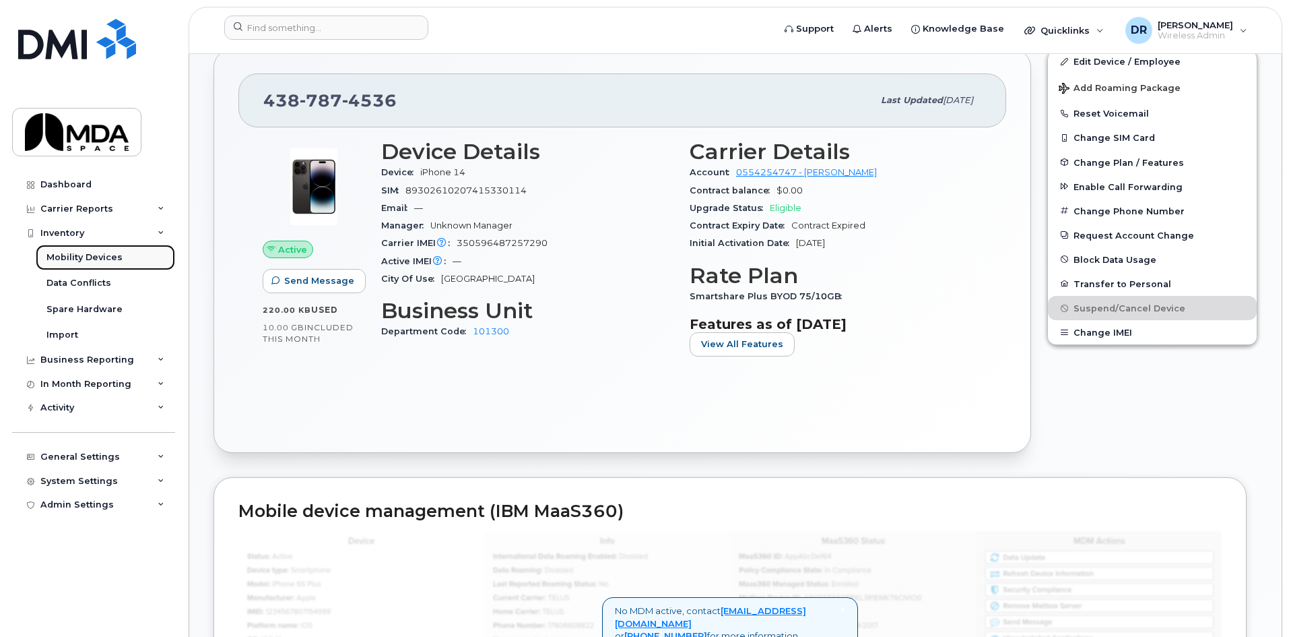
click at [67, 261] on div "Mobility Devices" at bounding box center [84, 257] width 76 height 12
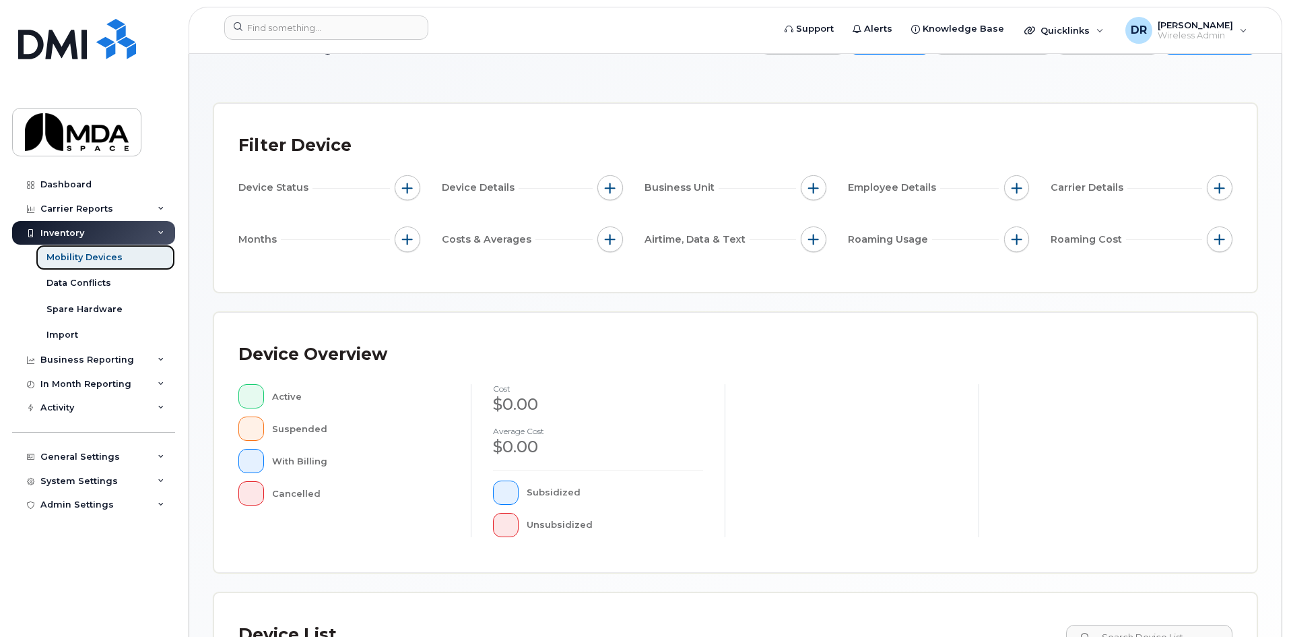
scroll to position [318, 0]
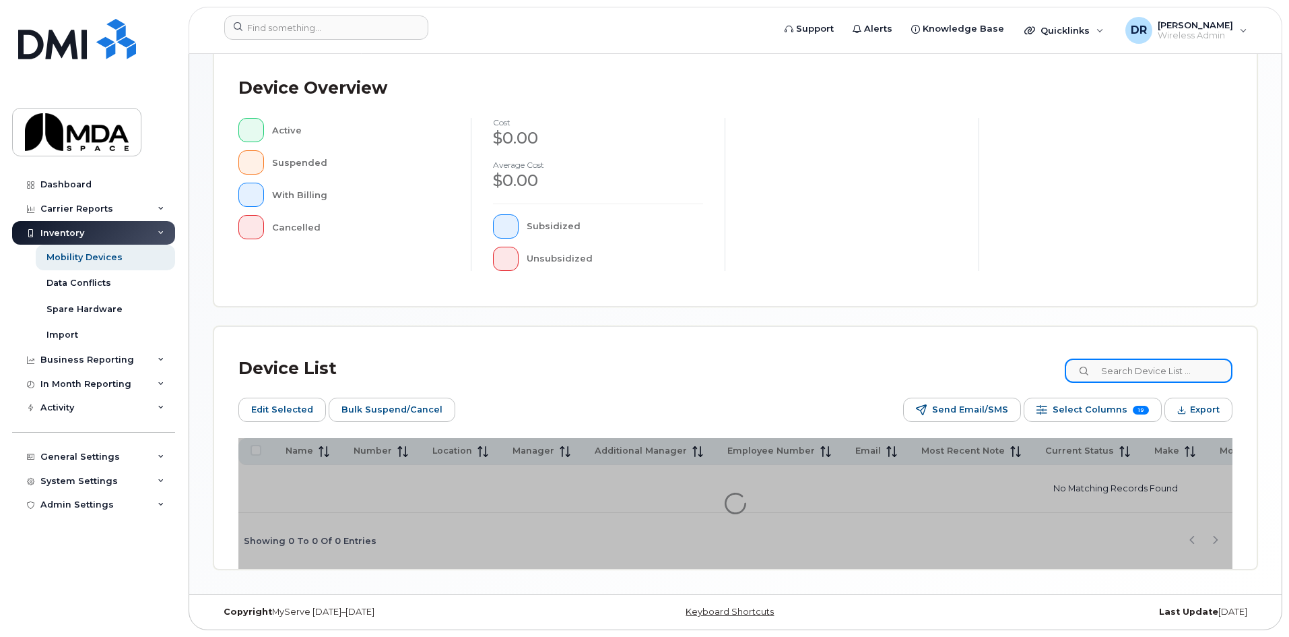
click at [1122, 360] on input at bounding box center [1149, 370] width 168 height 24
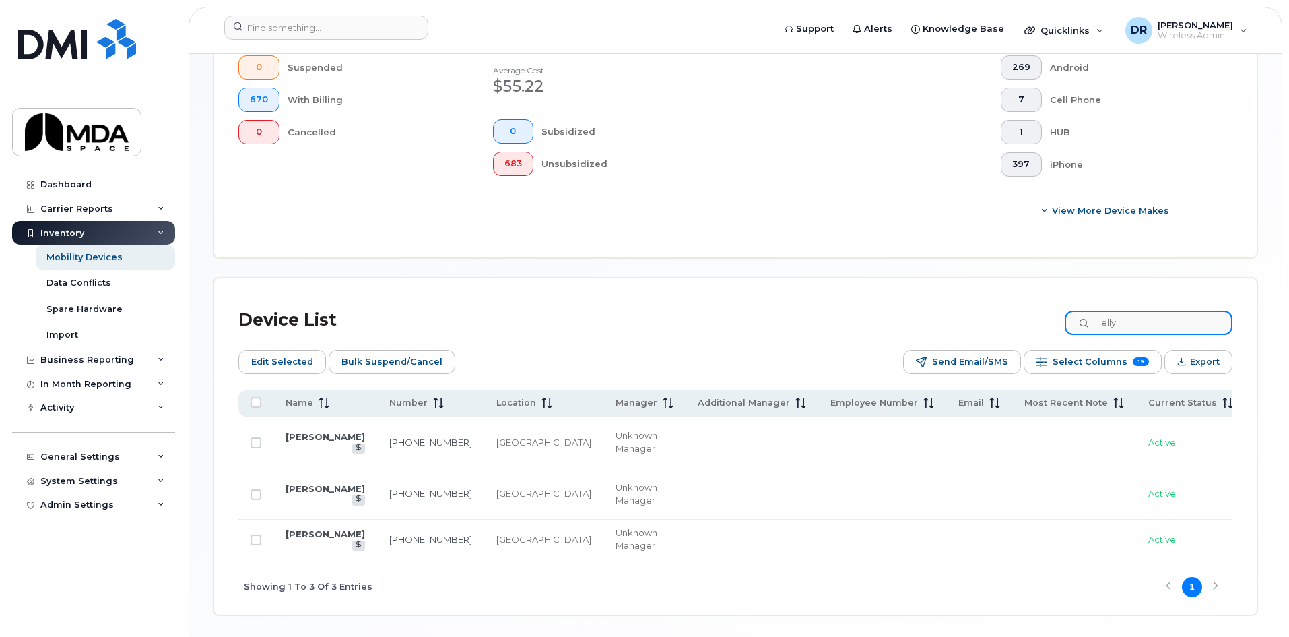
scroll to position [453, 0]
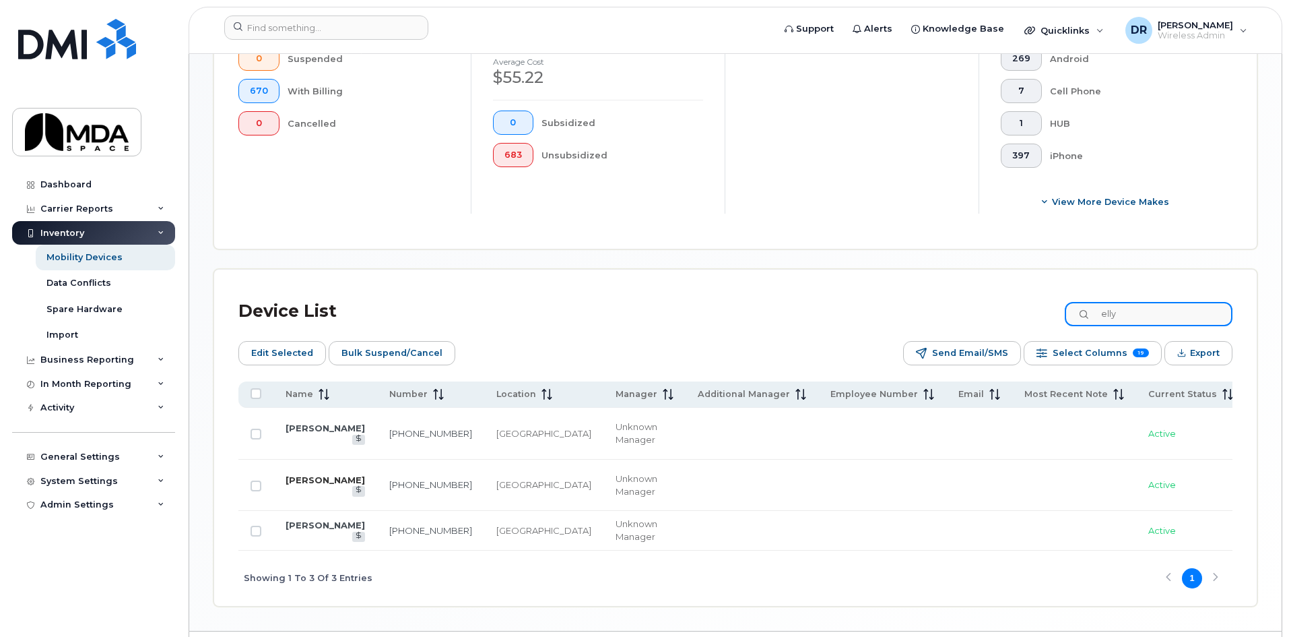
type input "elly"
click at [307, 474] on link "ELLYNE KINNEY" at bounding box center [325, 479] width 79 height 11
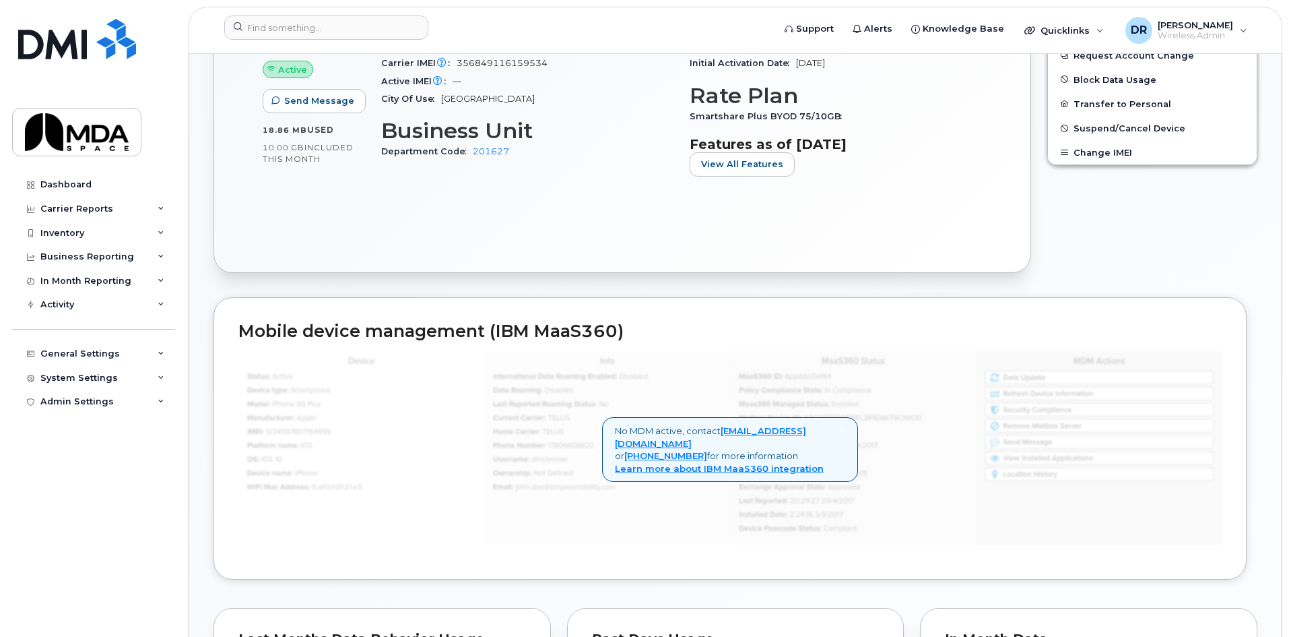
scroll to position [472, 0]
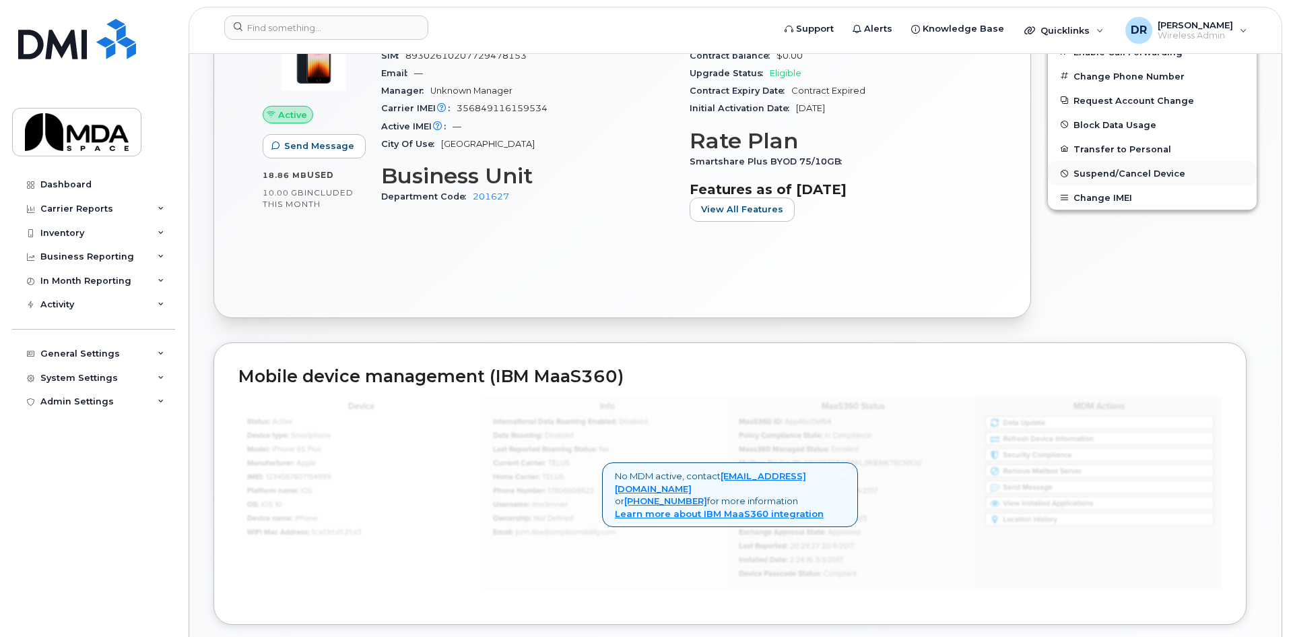
click at [1099, 176] on span "Suspend/Cancel Device" at bounding box center [1130, 173] width 112 height 10
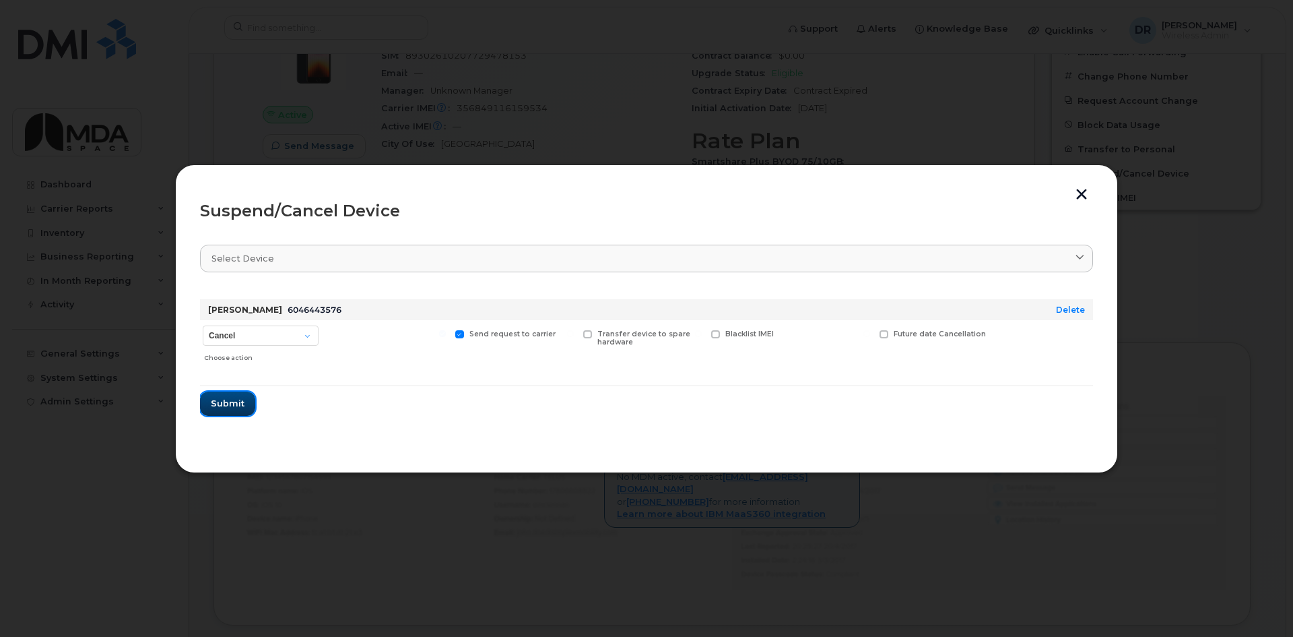
click at [230, 404] on span "Submit" at bounding box center [228, 403] width 34 height 13
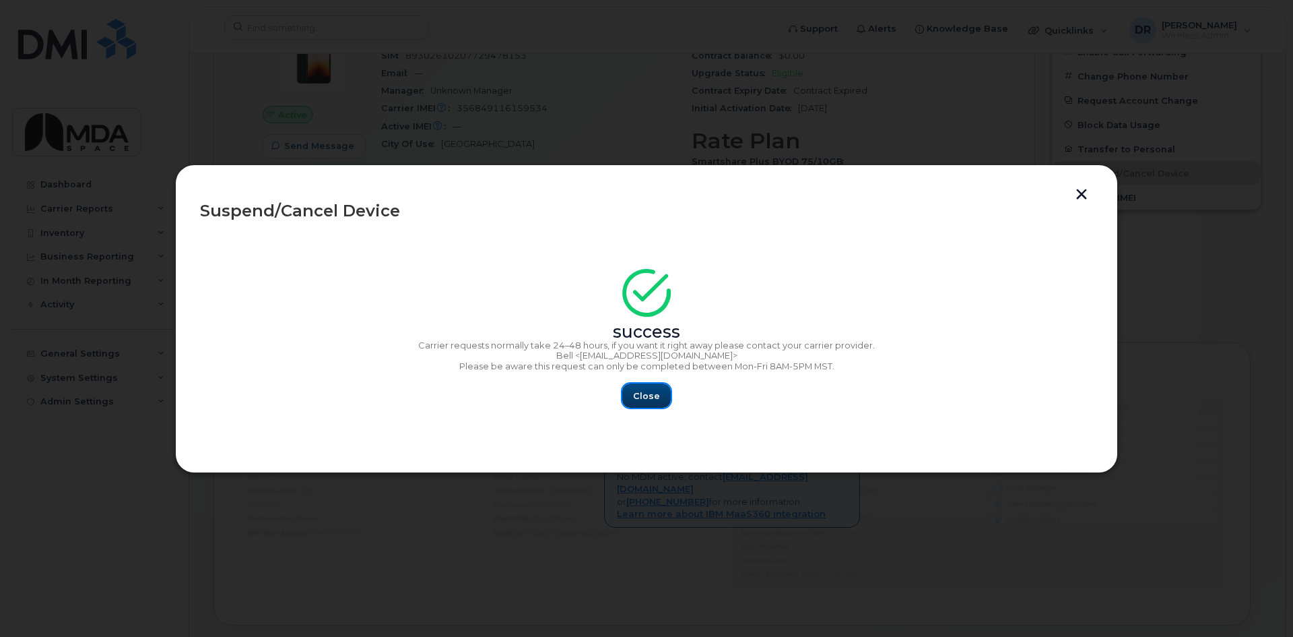
click at [660, 398] on button "Close" at bounding box center [646, 395] width 49 height 24
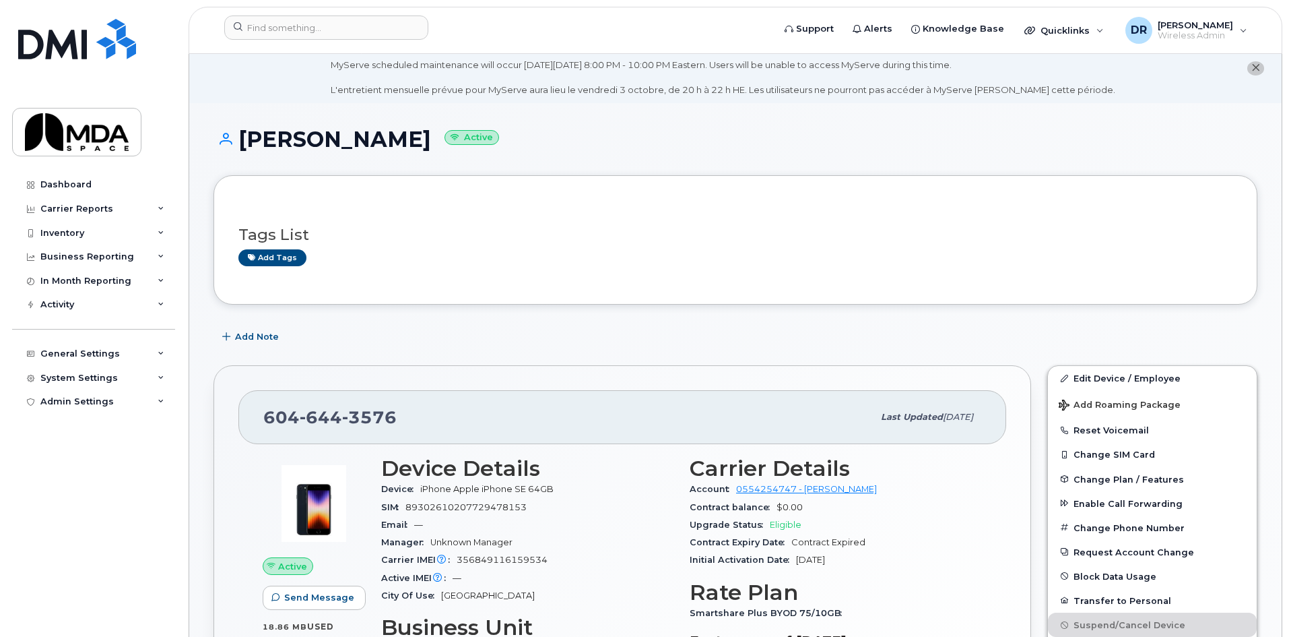
scroll to position [0, 0]
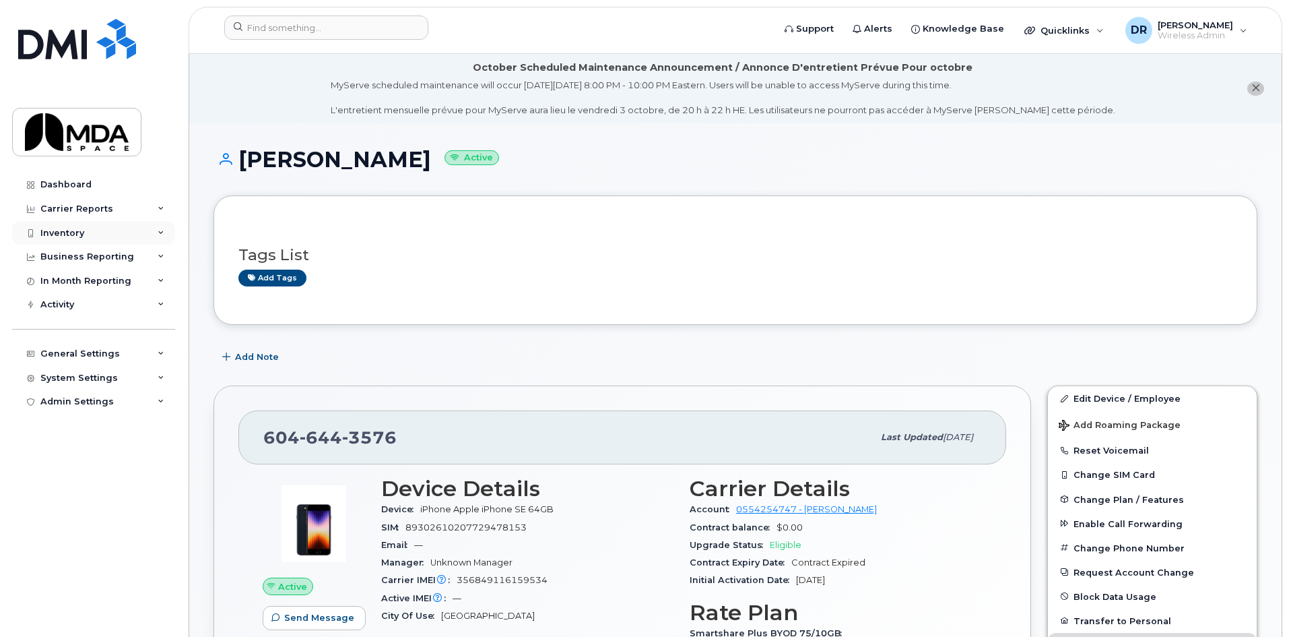
click at [59, 236] on div "Inventory" at bounding box center [62, 233] width 44 height 11
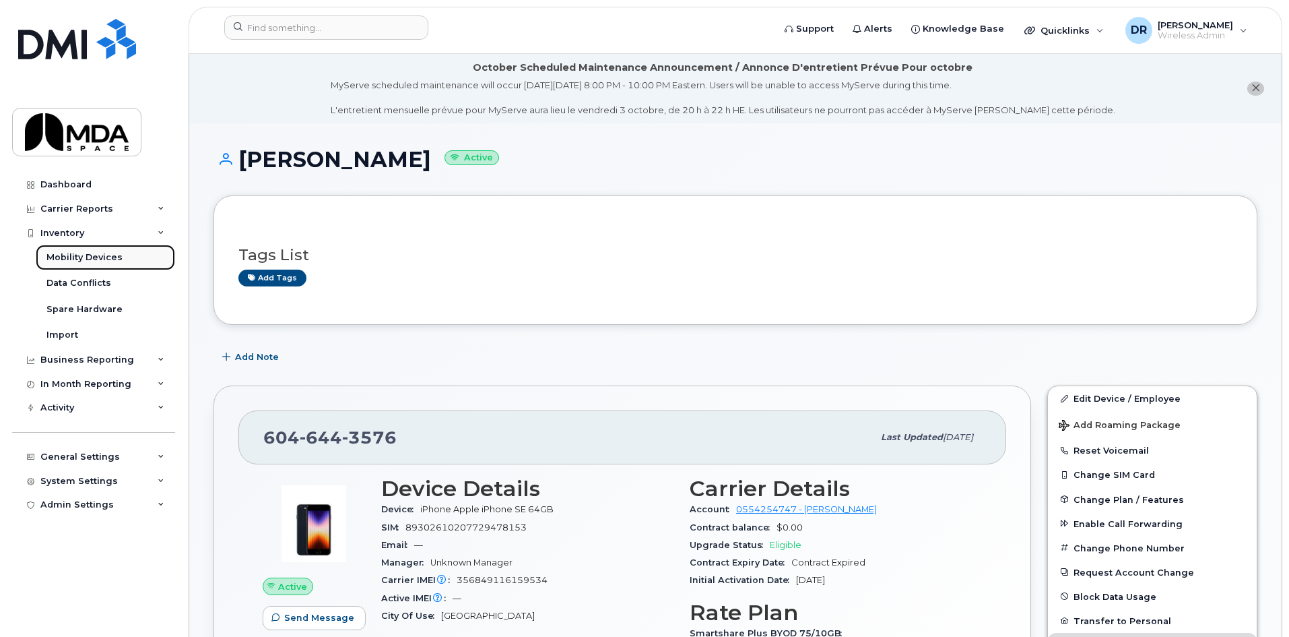
click at [79, 257] on div "Mobility Devices" at bounding box center [84, 257] width 76 height 12
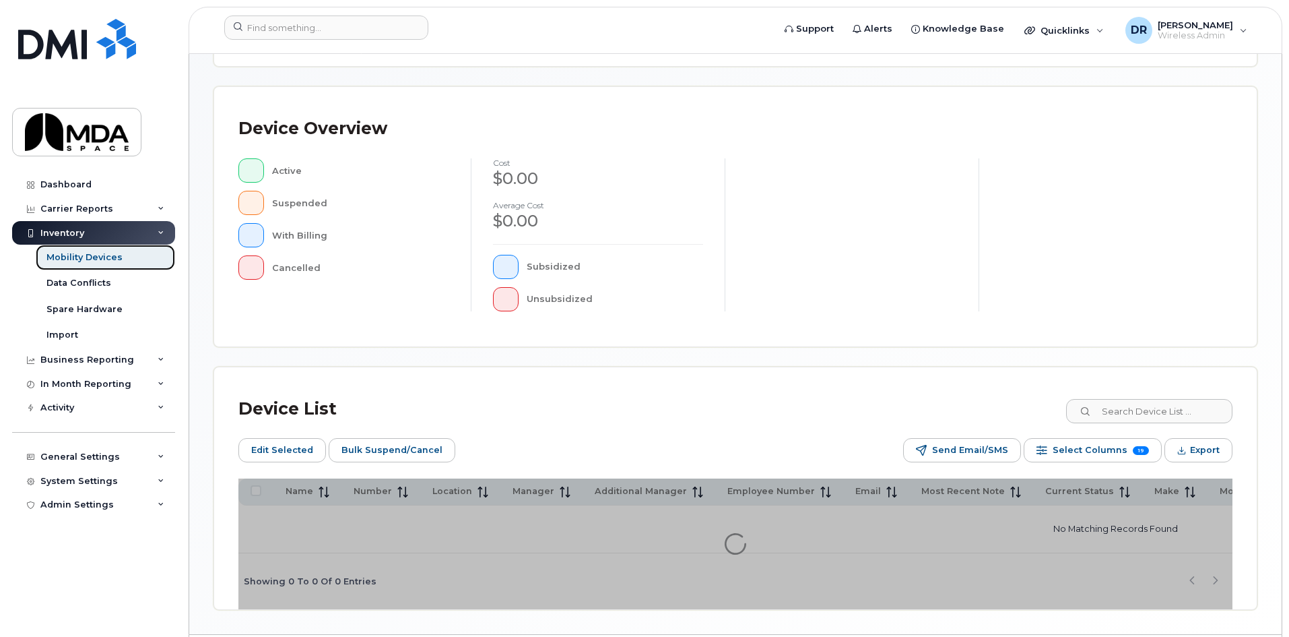
scroll to position [318, 0]
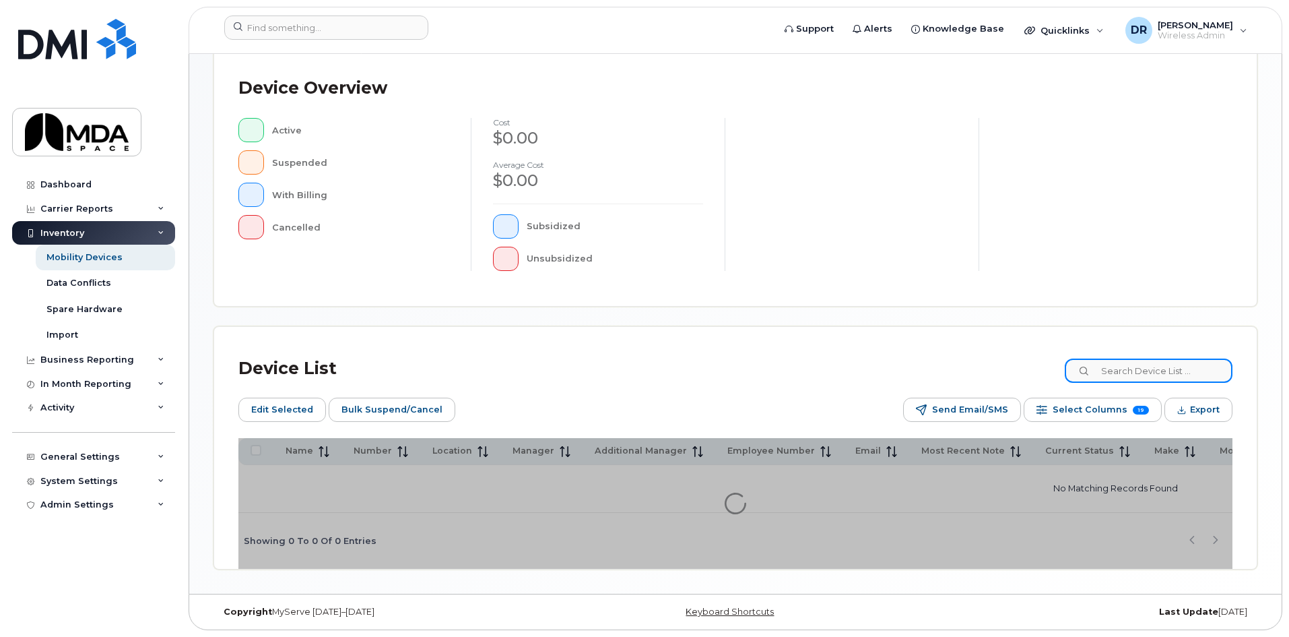
click at [1151, 358] on input at bounding box center [1149, 370] width 168 height 24
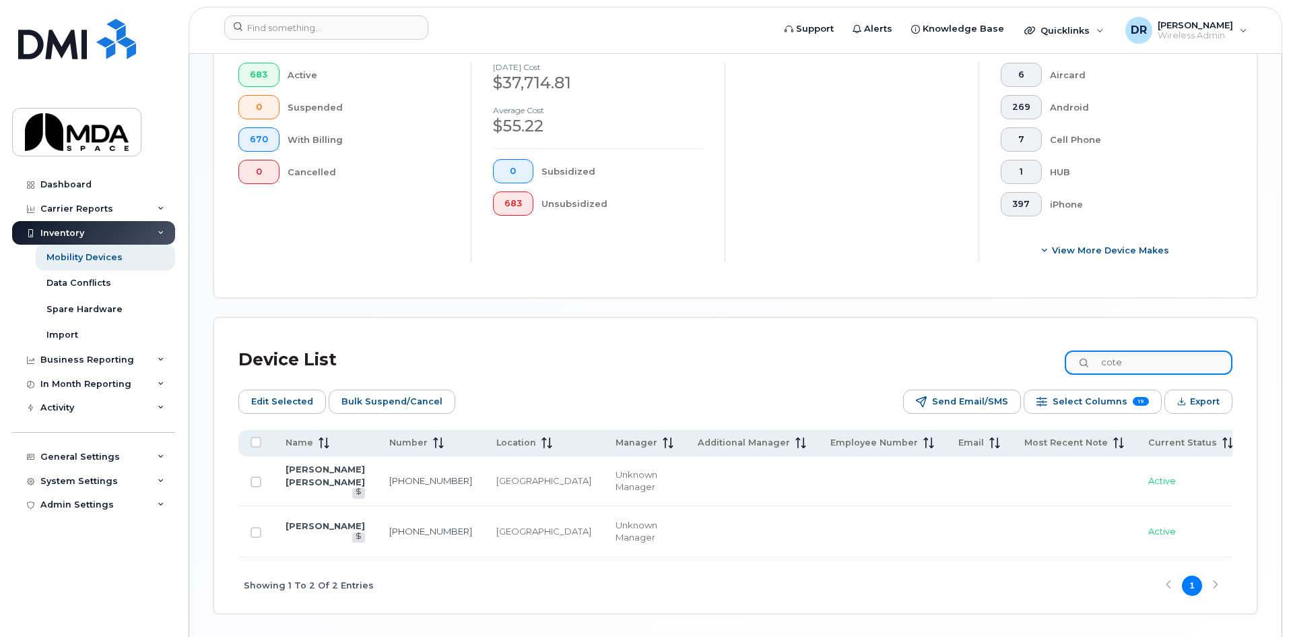
scroll to position [443, 0]
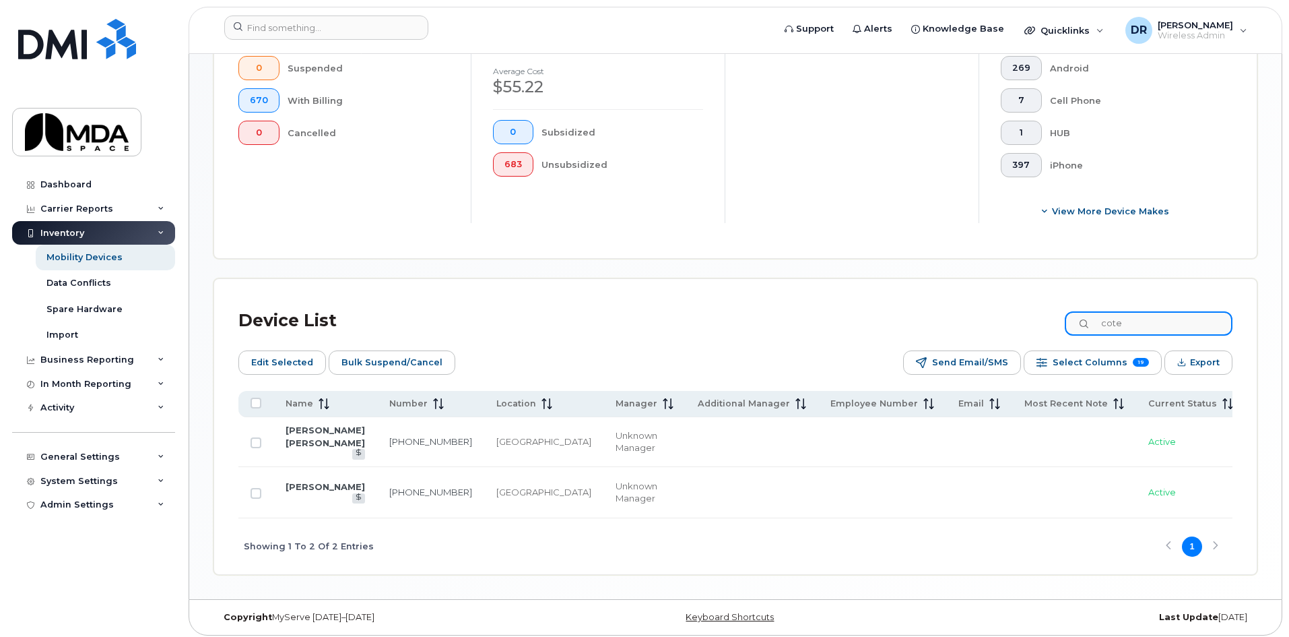
drag, startPoint x: 1153, startPoint y: 313, endPoint x: 1052, endPoint y: 318, distance: 100.5
click at [1052, 318] on div "Device List cote" at bounding box center [735, 320] width 994 height 35
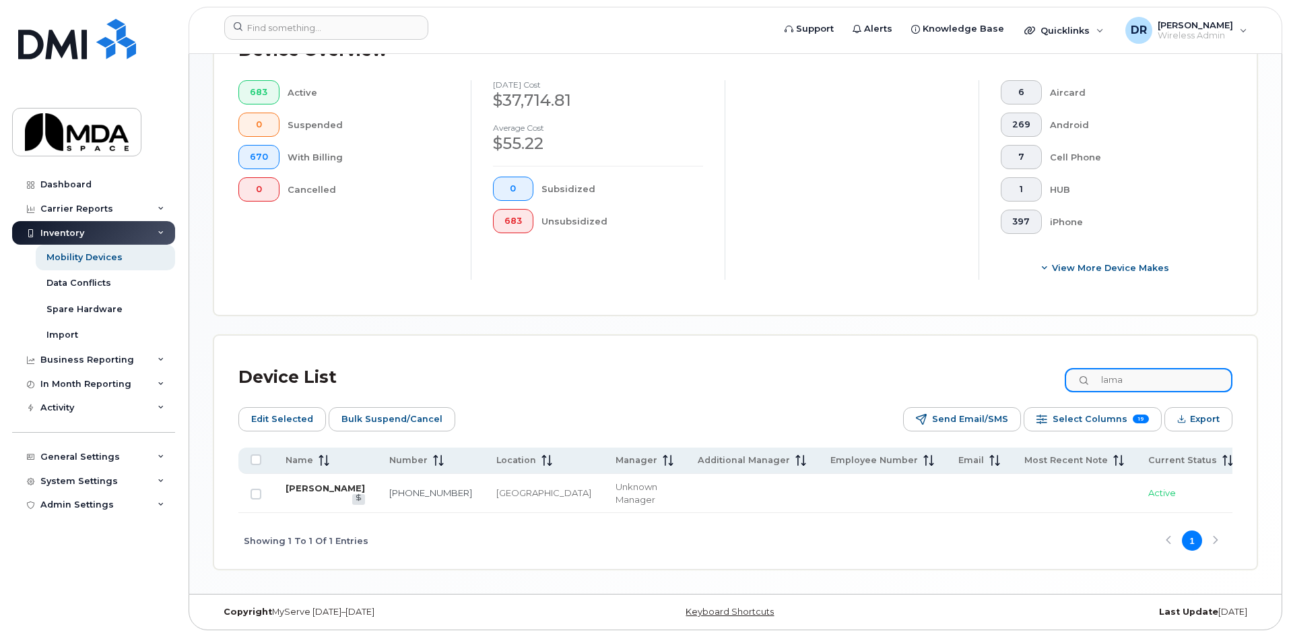
type input "lama"
click at [300, 486] on link "FRANCOIS LAMARCHE" at bounding box center [325, 487] width 79 height 11
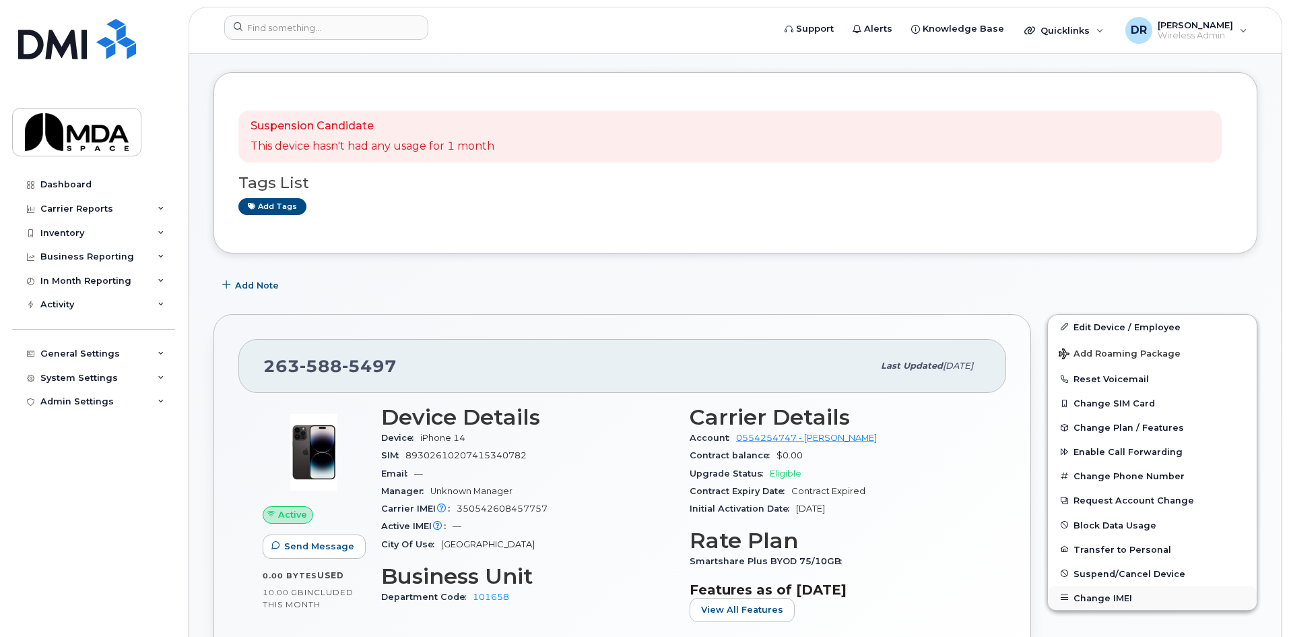
scroll to position [135, 0]
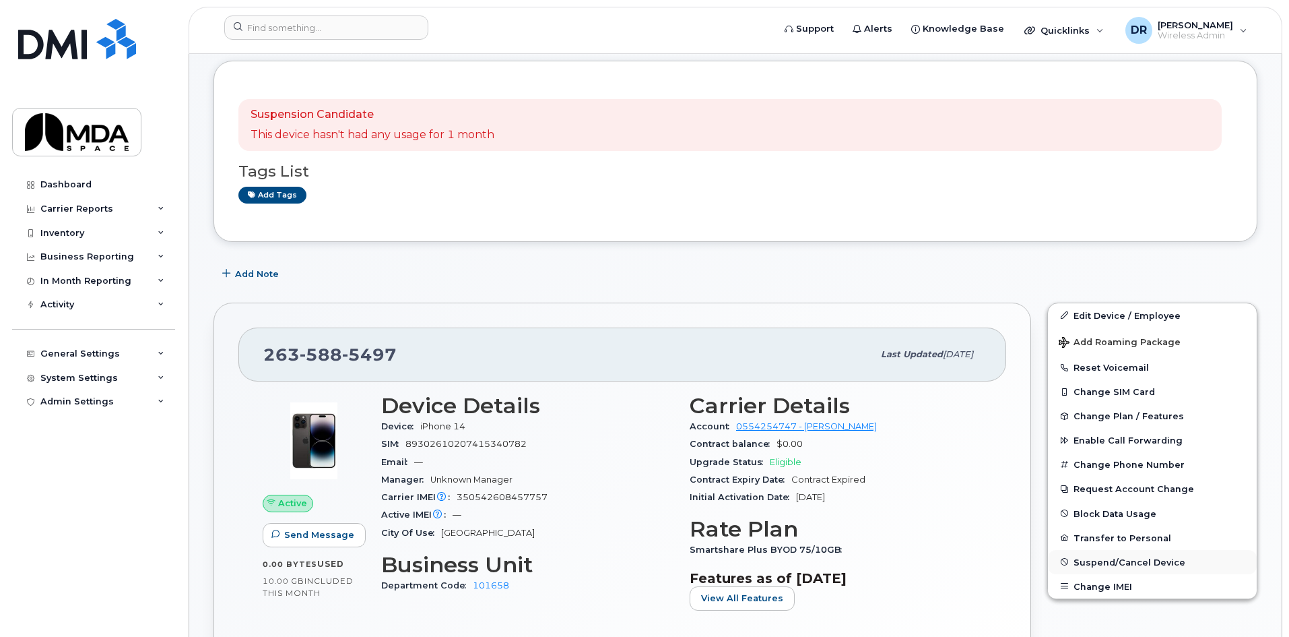
click at [1126, 557] on span "Suspend/Cancel Device" at bounding box center [1130, 561] width 112 height 10
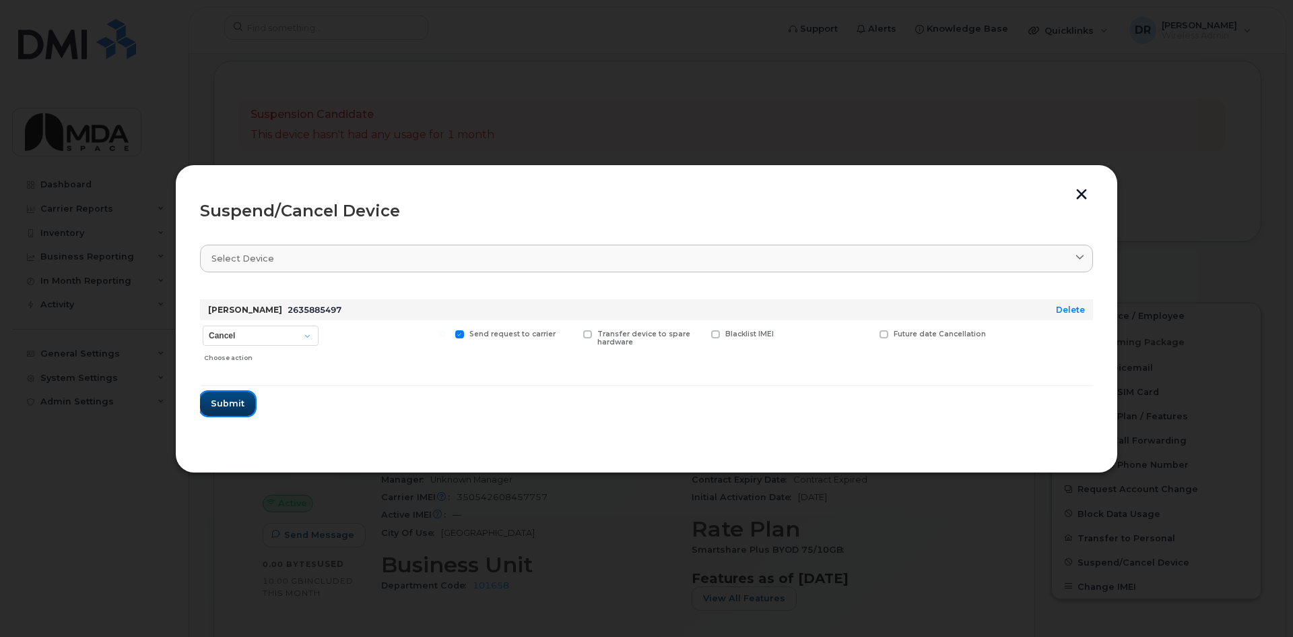
click at [229, 412] on button "Submit" at bounding box center [227, 403] width 55 height 24
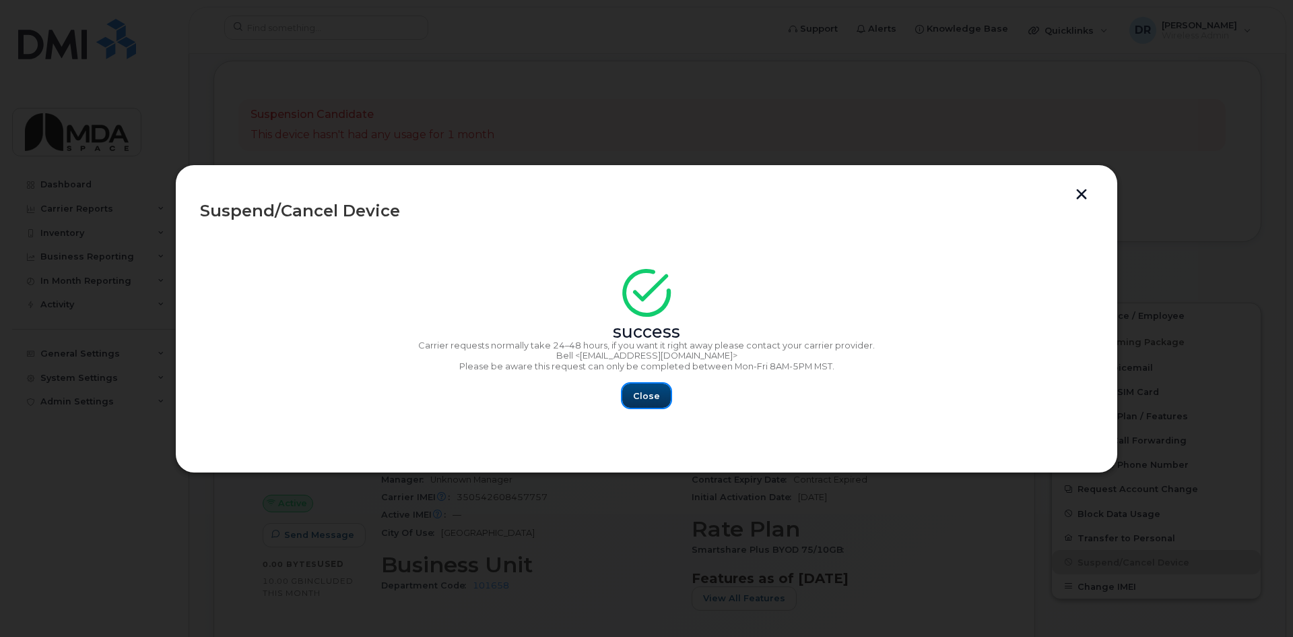
click at [650, 399] on span "Close" at bounding box center [646, 395] width 27 height 13
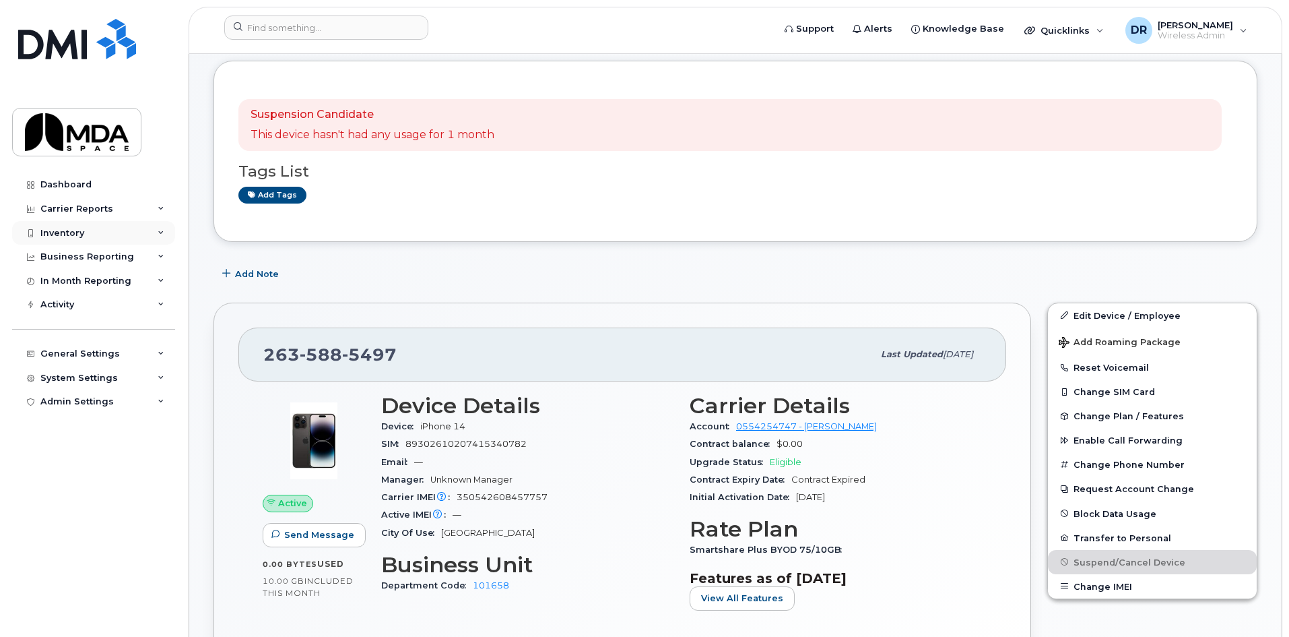
click at [84, 225] on div "Inventory" at bounding box center [93, 233] width 163 height 24
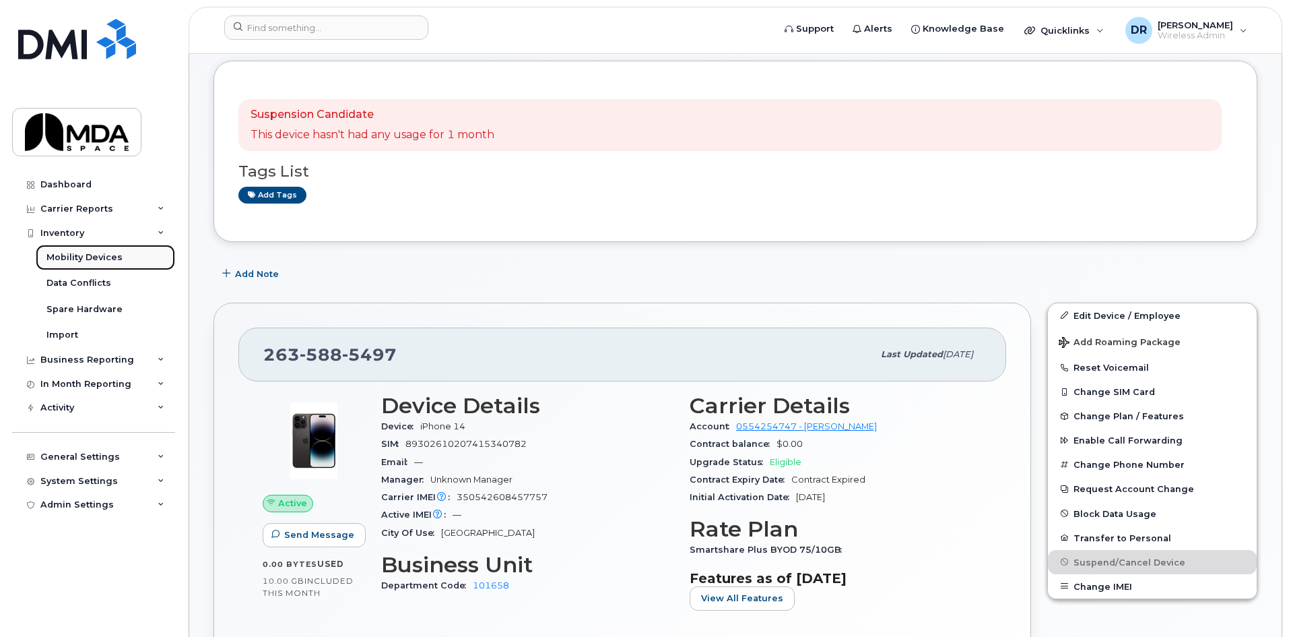
click at [84, 261] on div "Mobility Devices" at bounding box center [84, 257] width 76 height 12
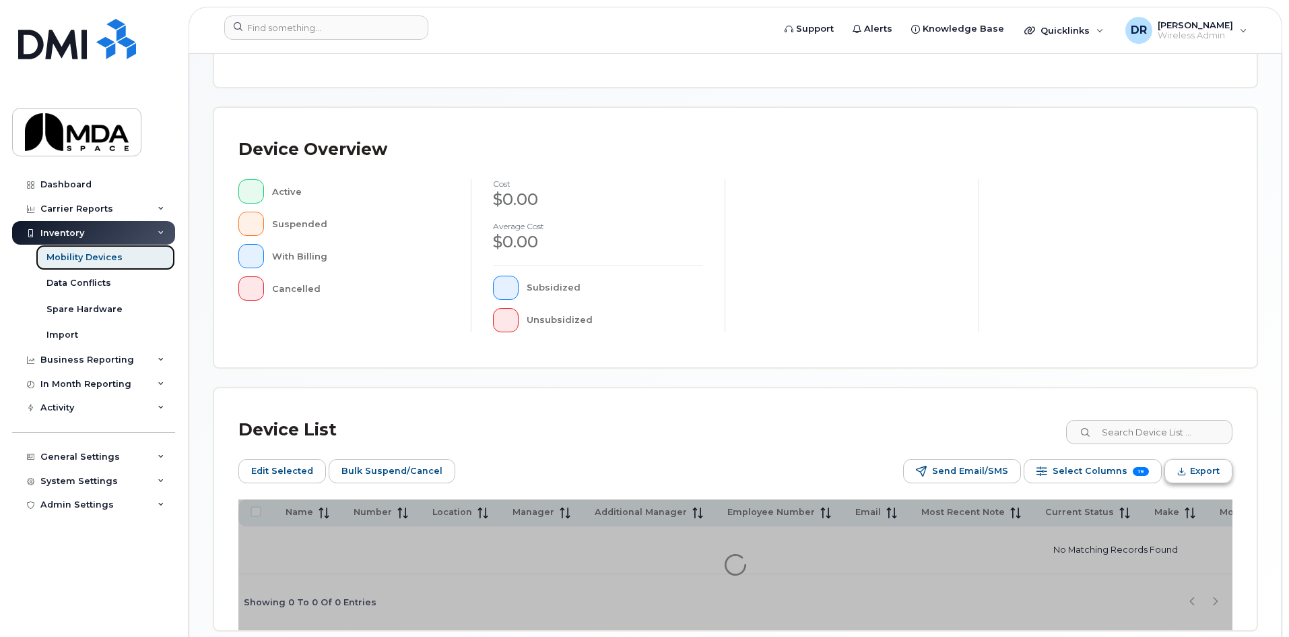
scroll to position [318, 0]
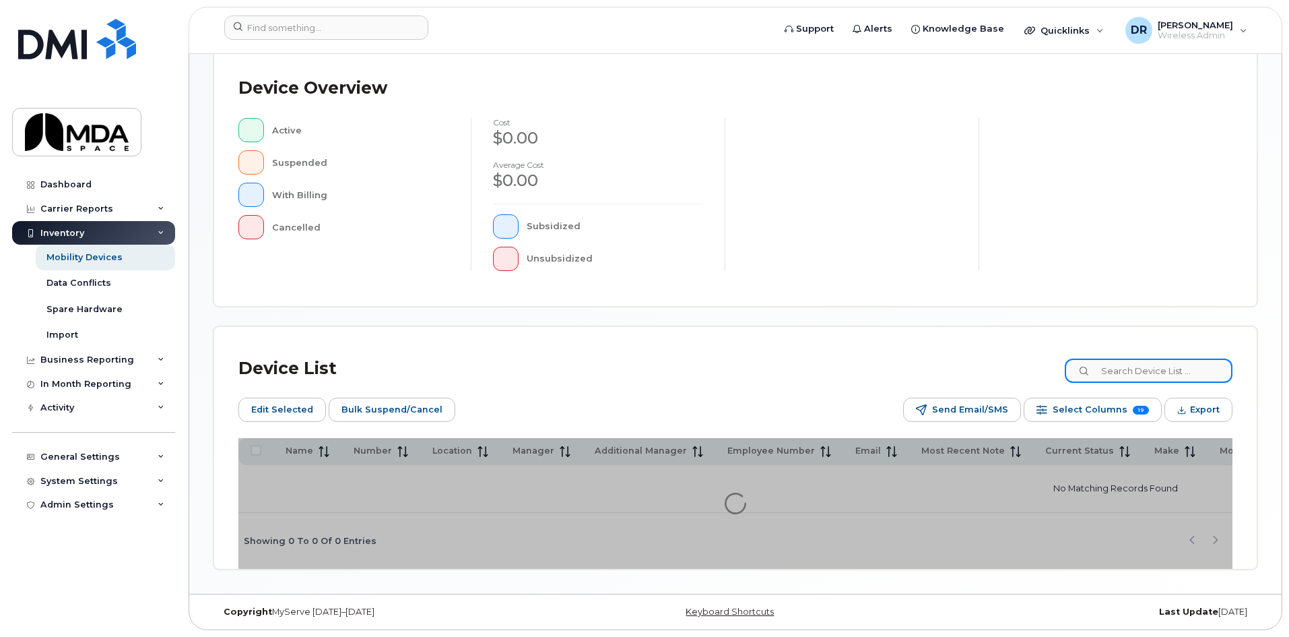
click at [1155, 373] on input at bounding box center [1149, 370] width 168 height 24
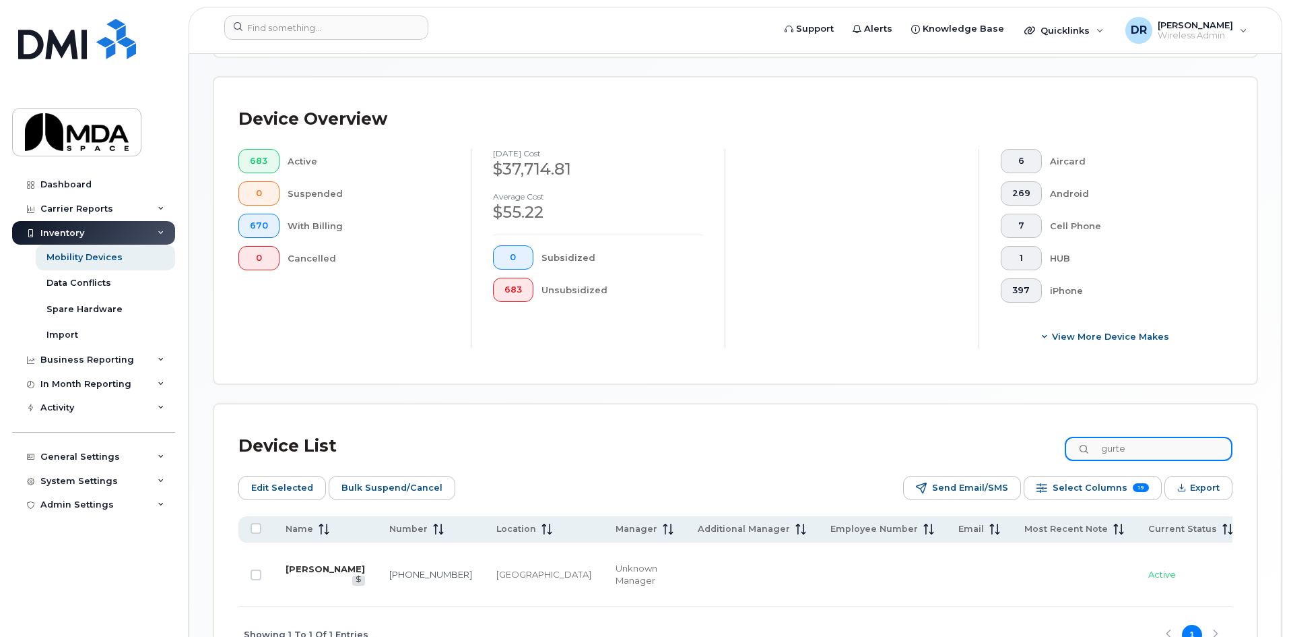
type input "gurte"
click at [300, 563] on link "[PERSON_NAME]" at bounding box center [325, 568] width 79 height 11
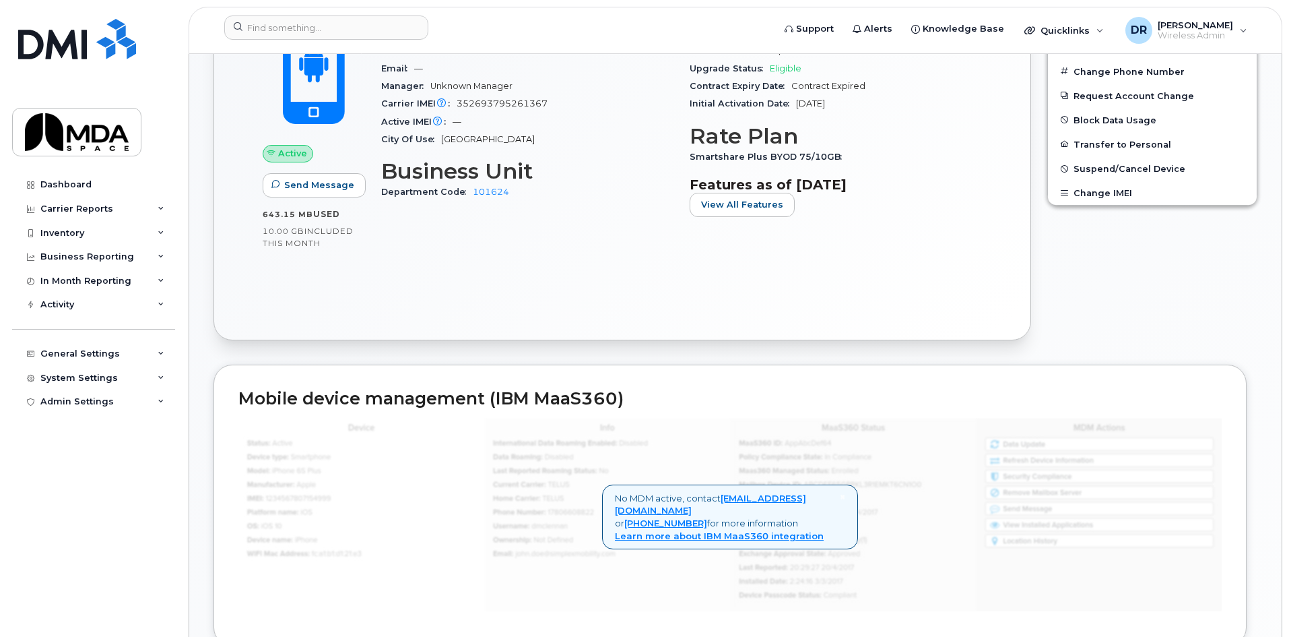
scroll to position [337, 0]
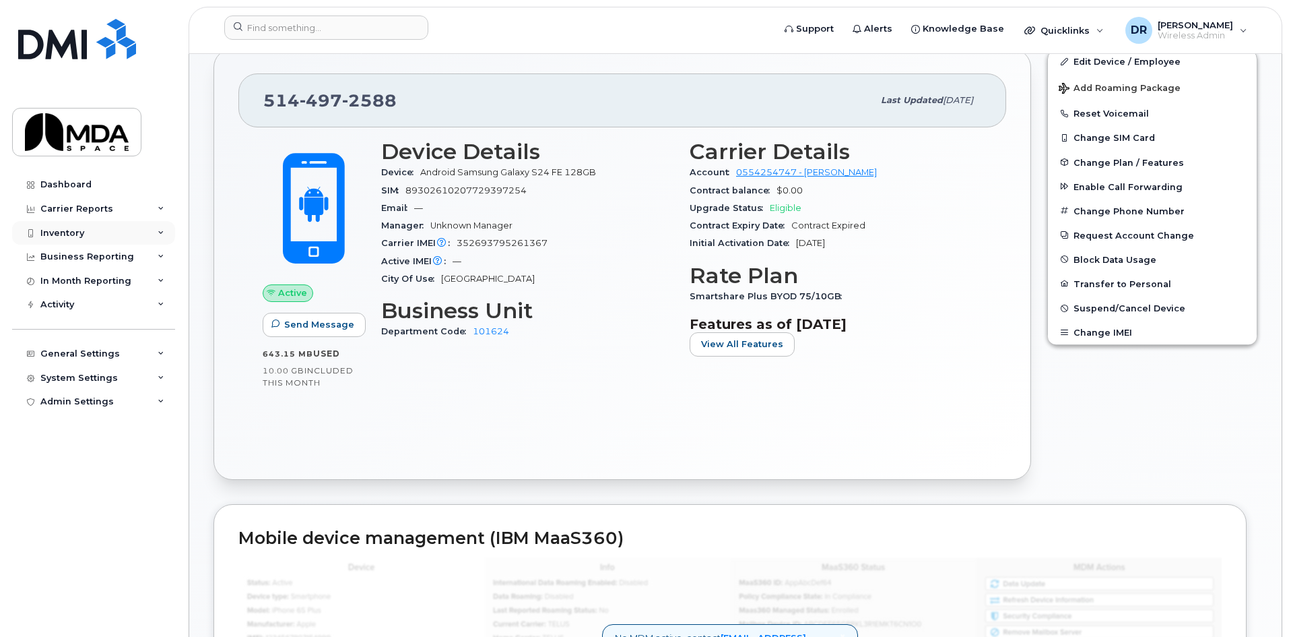
drag, startPoint x: 69, startPoint y: 224, endPoint x: 72, endPoint y: 234, distance: 10.5
click at [69, 224] on div "Inventory" at bounding box center [93, 233] width 163 height 24
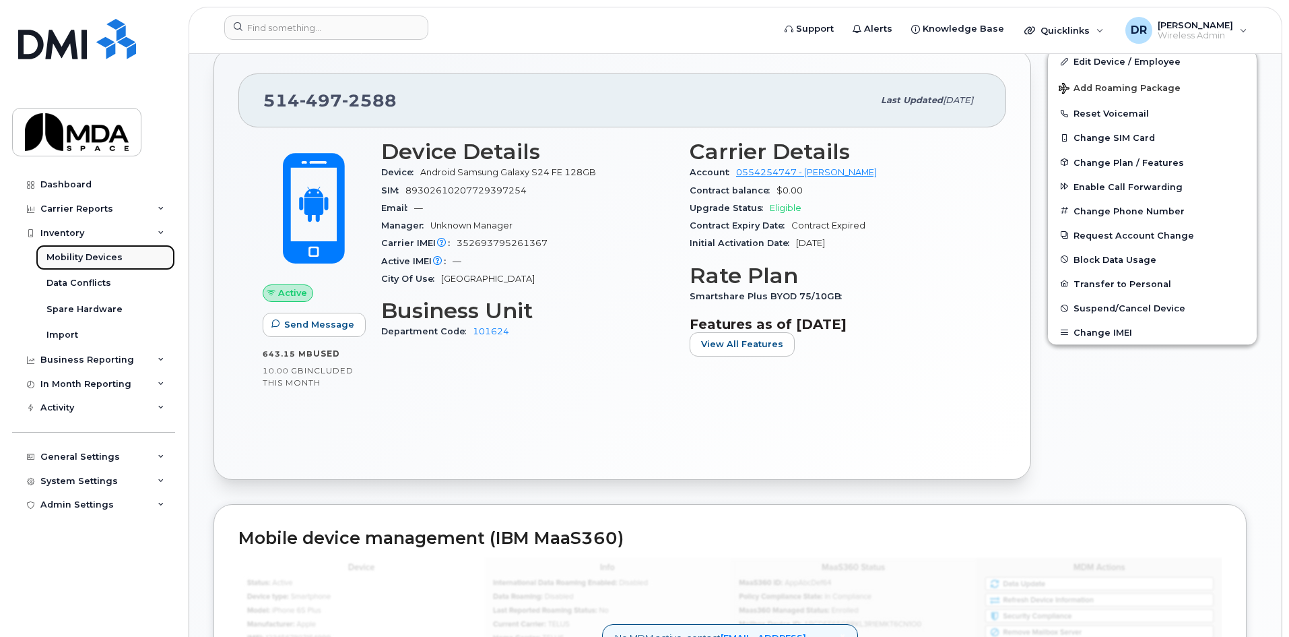
click at [75, 259] on div "Mobility Devices" at bounding box center [84, 257] width 76 height 12
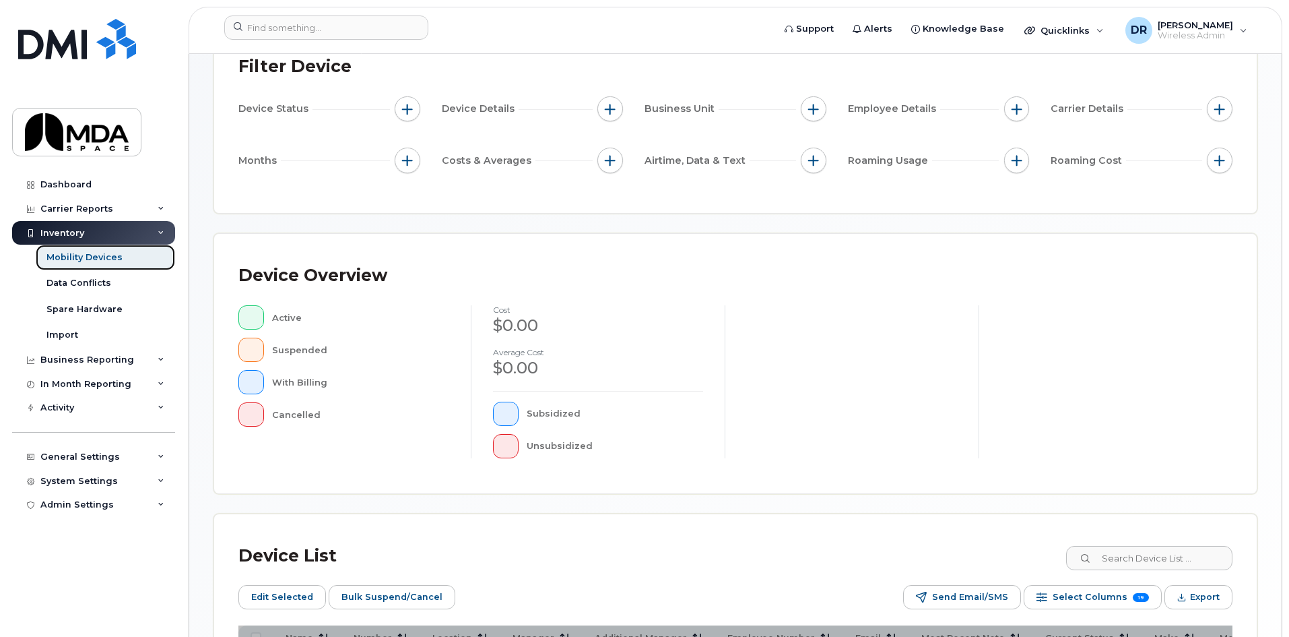
scroll to position [318, 0]
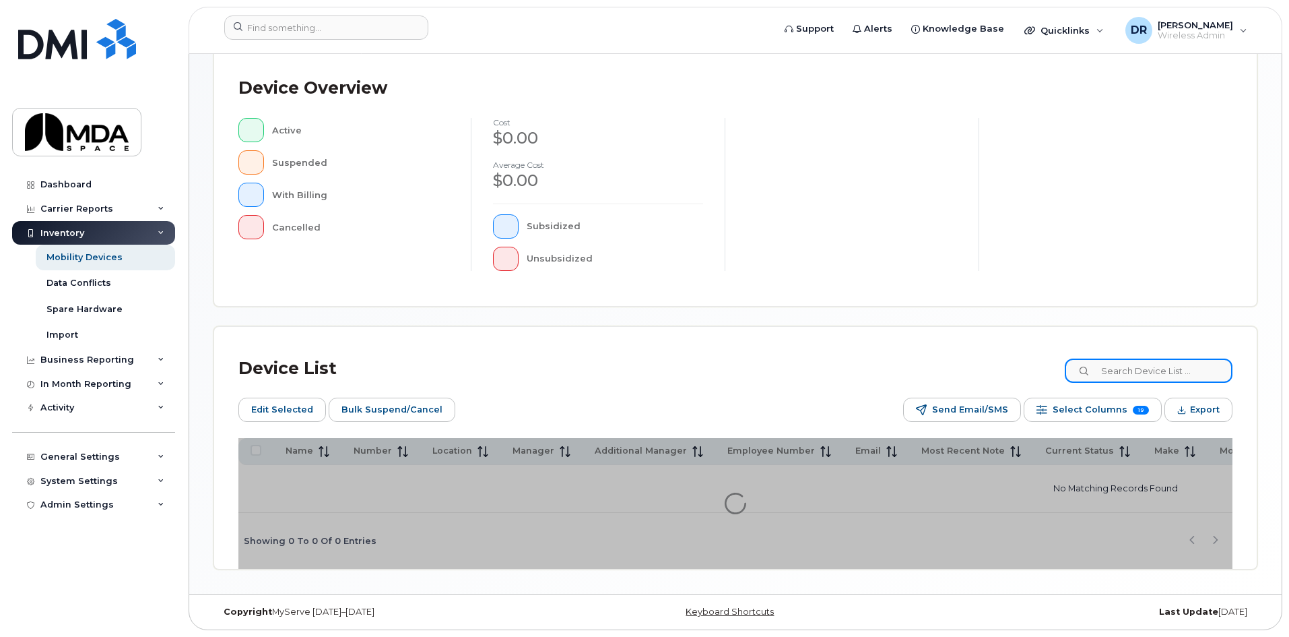
click at [1173, 368] on input at bounding box center [1149, 370] width 168 height 24
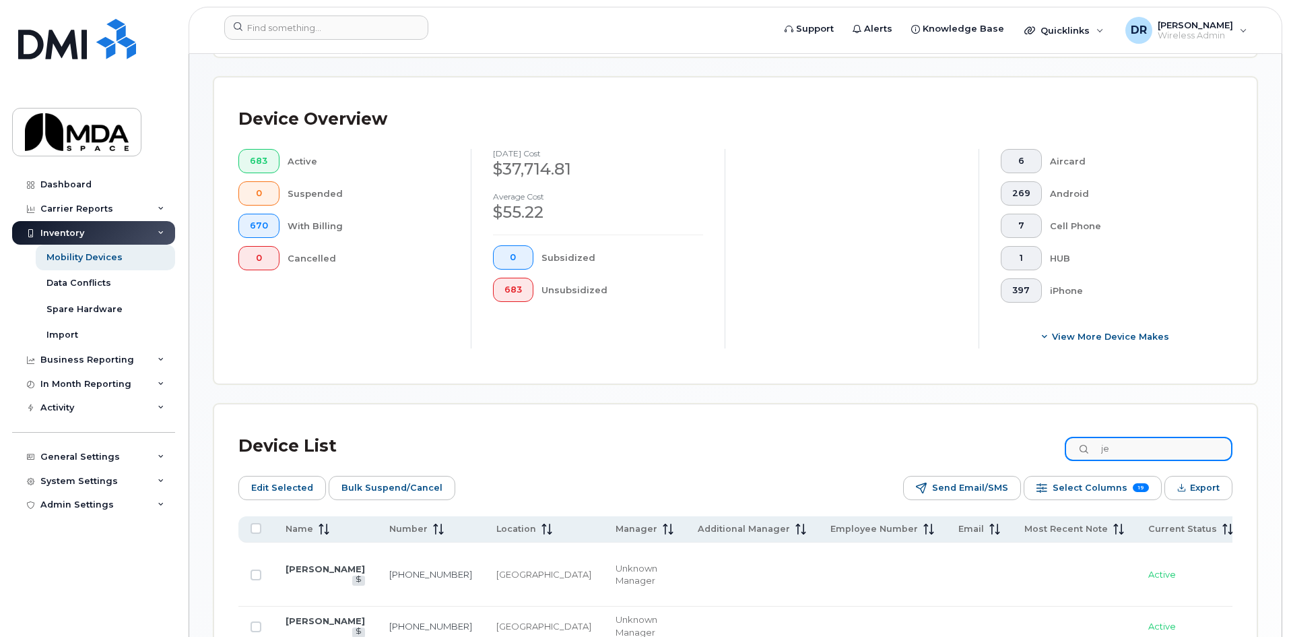
type input "j"
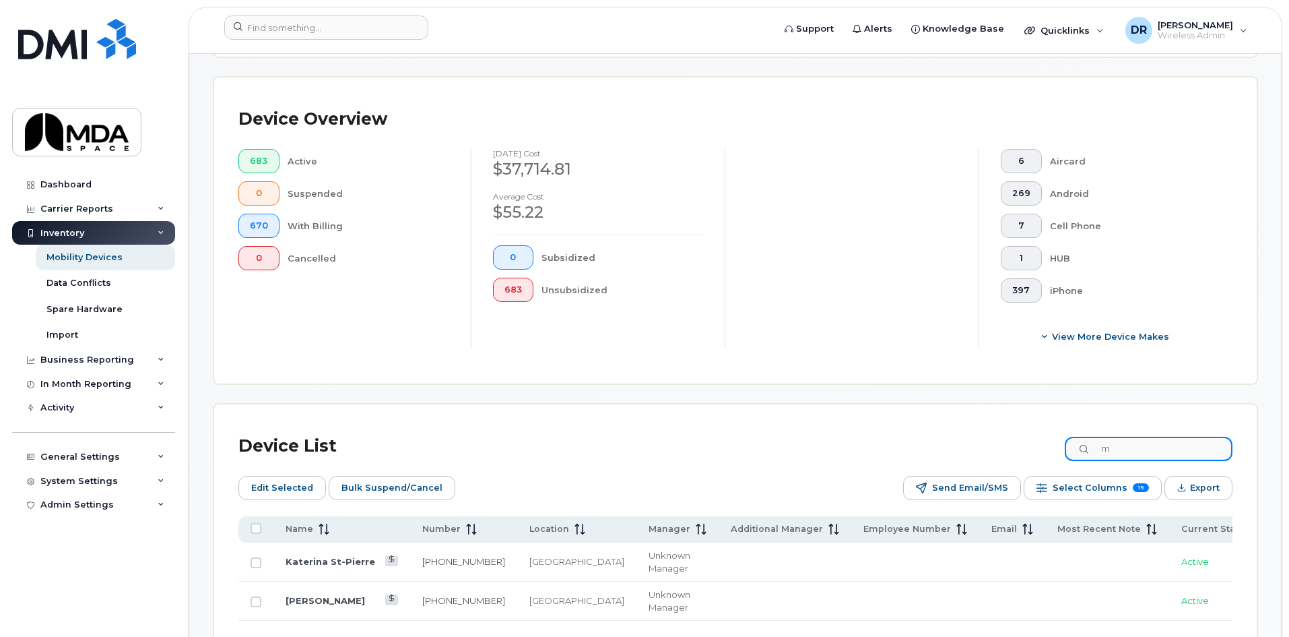
click at [1146, 437] on input "m" at bounding box center [1149, 449] width 168 height 24
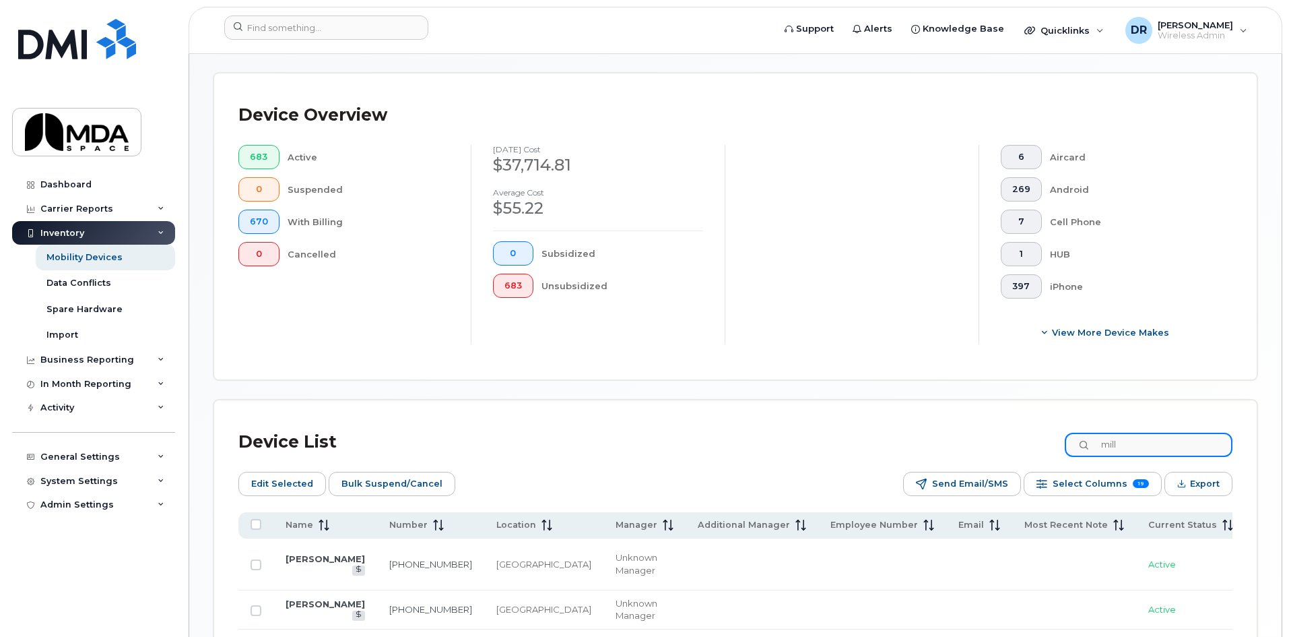
scroll to position [441, 0]
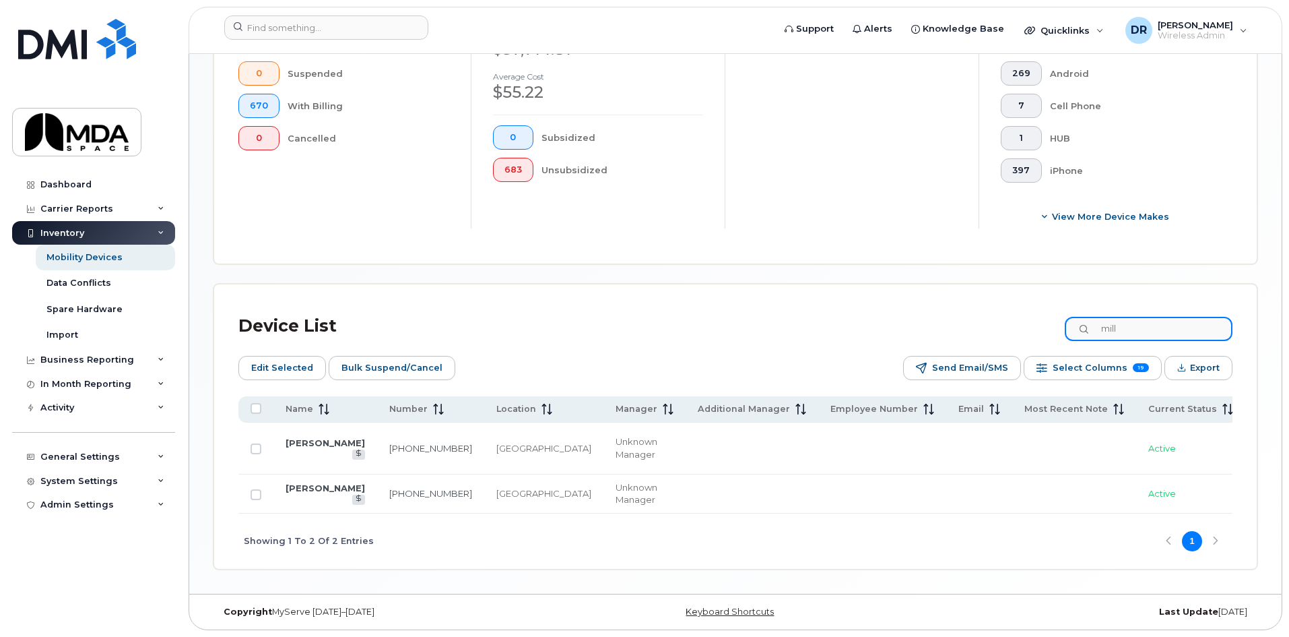
drag, startPoint x: 1132, startPoint y: 314, endPoint x: 1038, endPoint y: 314, distance: 94.3
click at [1050, 314] on div "Device List mill" at bounding box center [735, 326] width 994 height 35
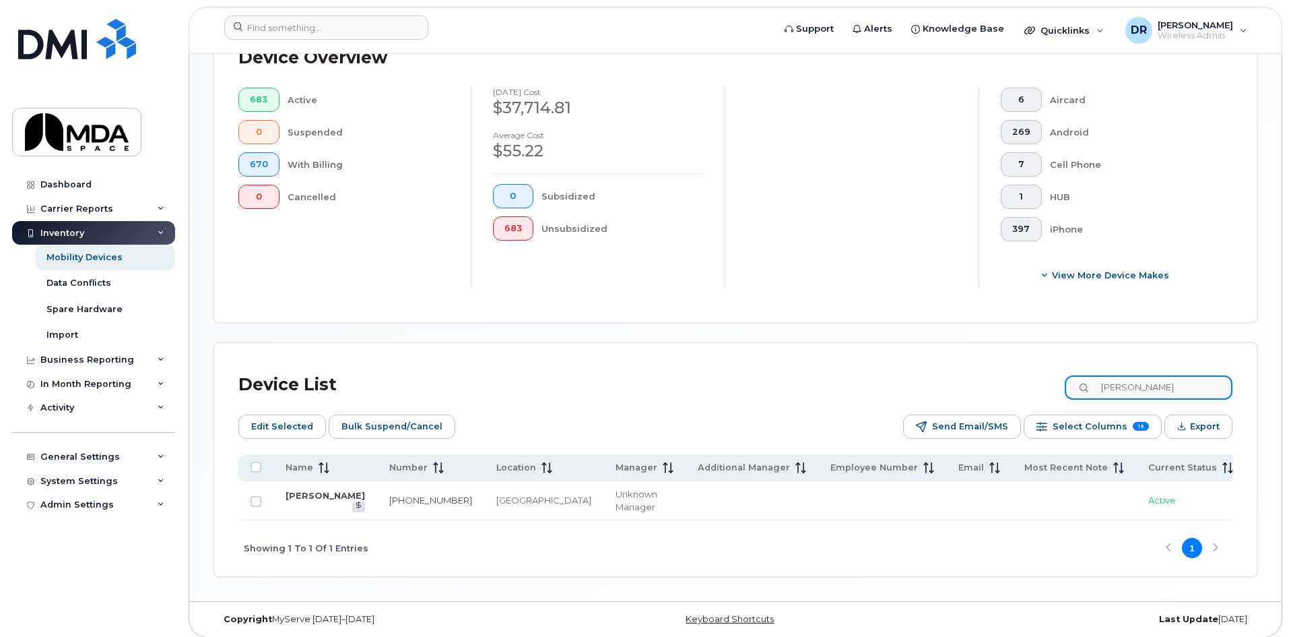
drag, startPoint x: 1143, startPoint y: 374, endPoint x: 1070, endPoint y: 377, distance: 73.5
click at [1070, 377] on div "Device List karen" at bounding box center [735, 384] width 994 height 35
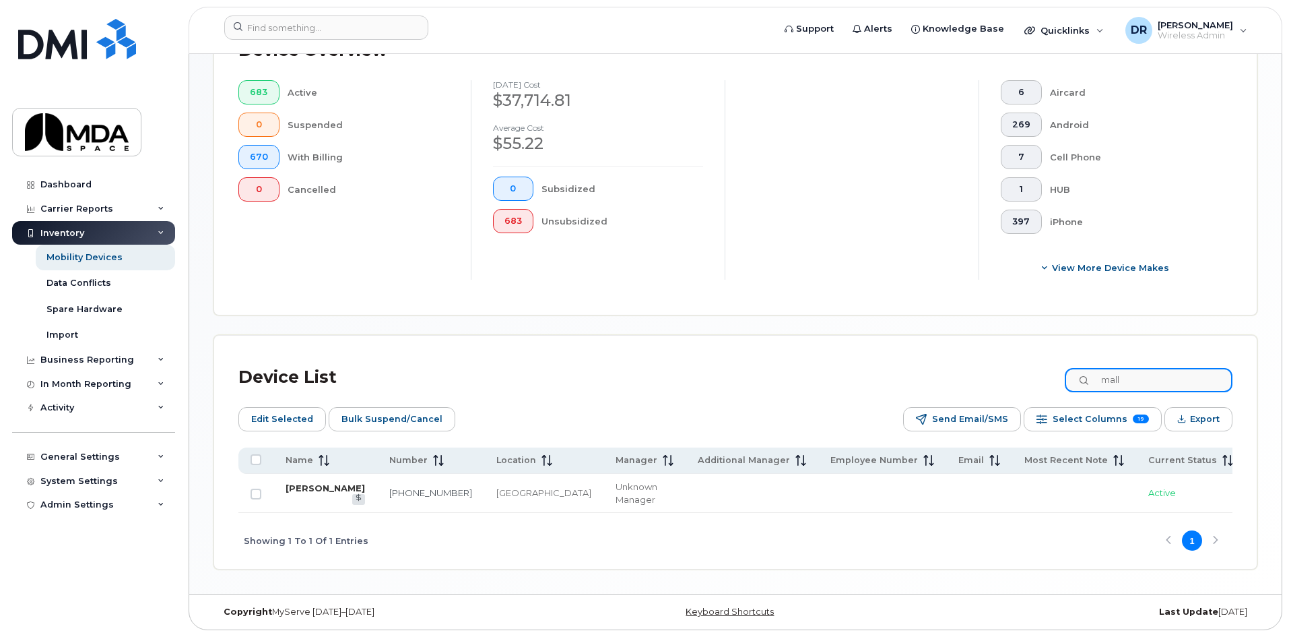
type input "mall"
click at [318, 485] on link "[PERSON_NAME]" at bounding box center [325, 487] width 79 height 11
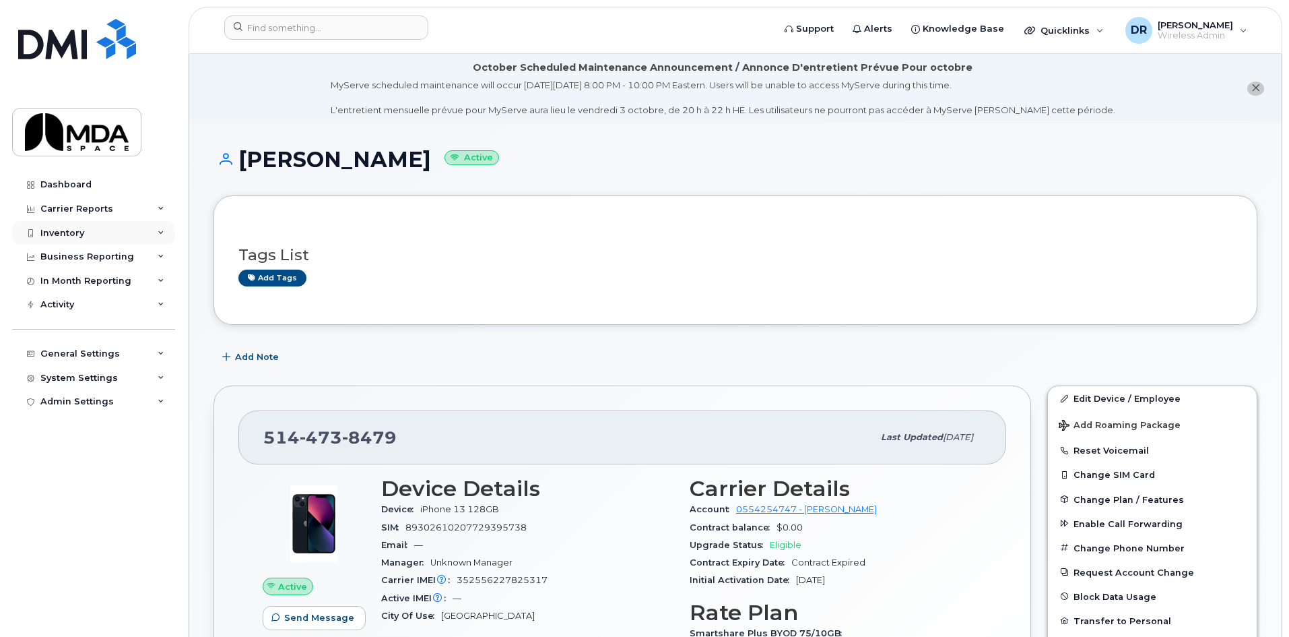
click at [63, 228] on div "Inventory" at bounding box center [62, 233] width 44 height 11
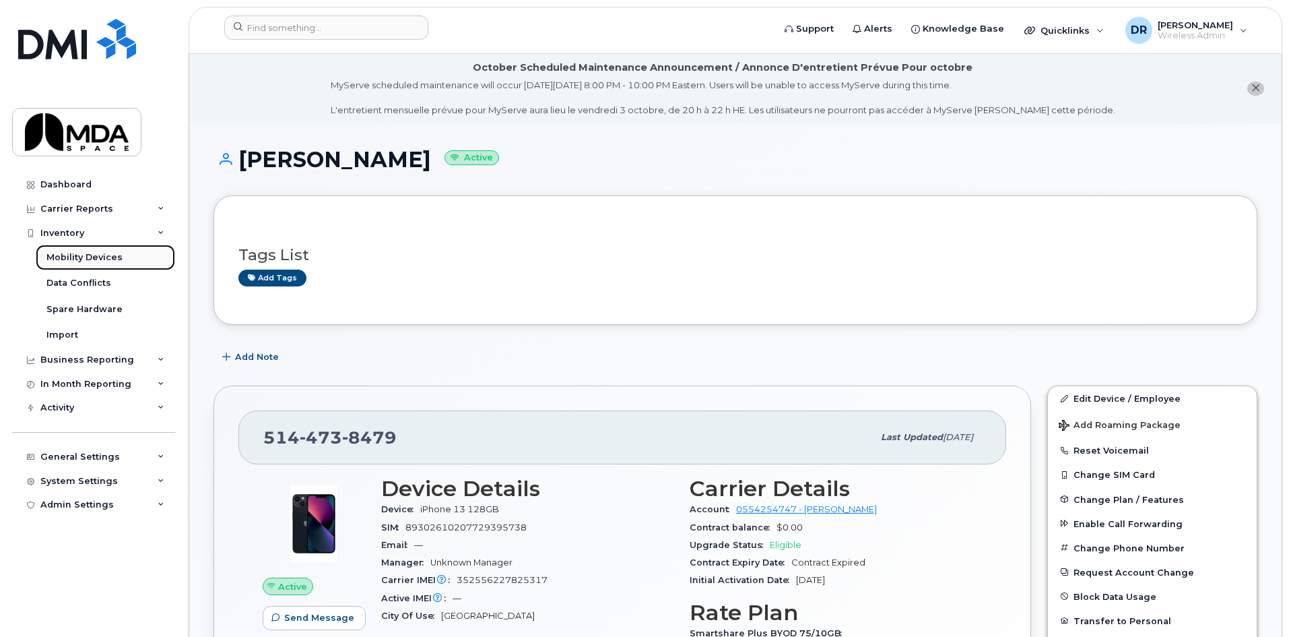
click at [69, 254] on div "Mobility Devices" at bounding box center [84, 257] width 76 height 12
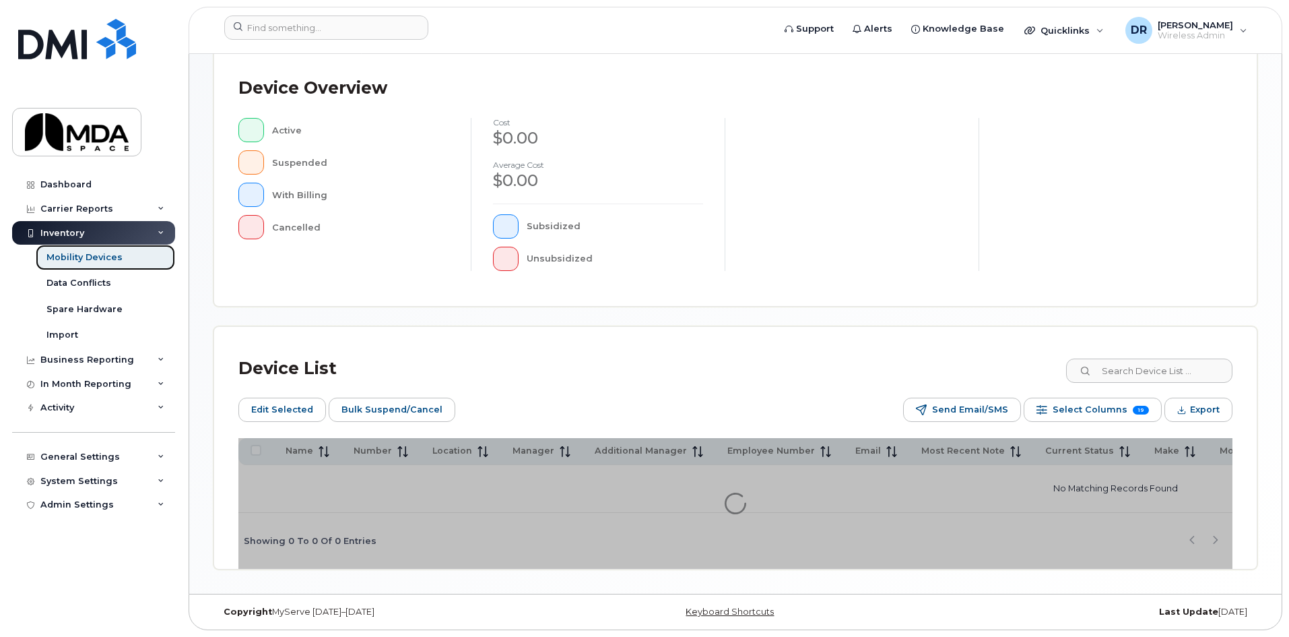
scroll to position [318, 0]
click at [1139, 375] on input at bounding box center [1149, 370] width 168 height 24
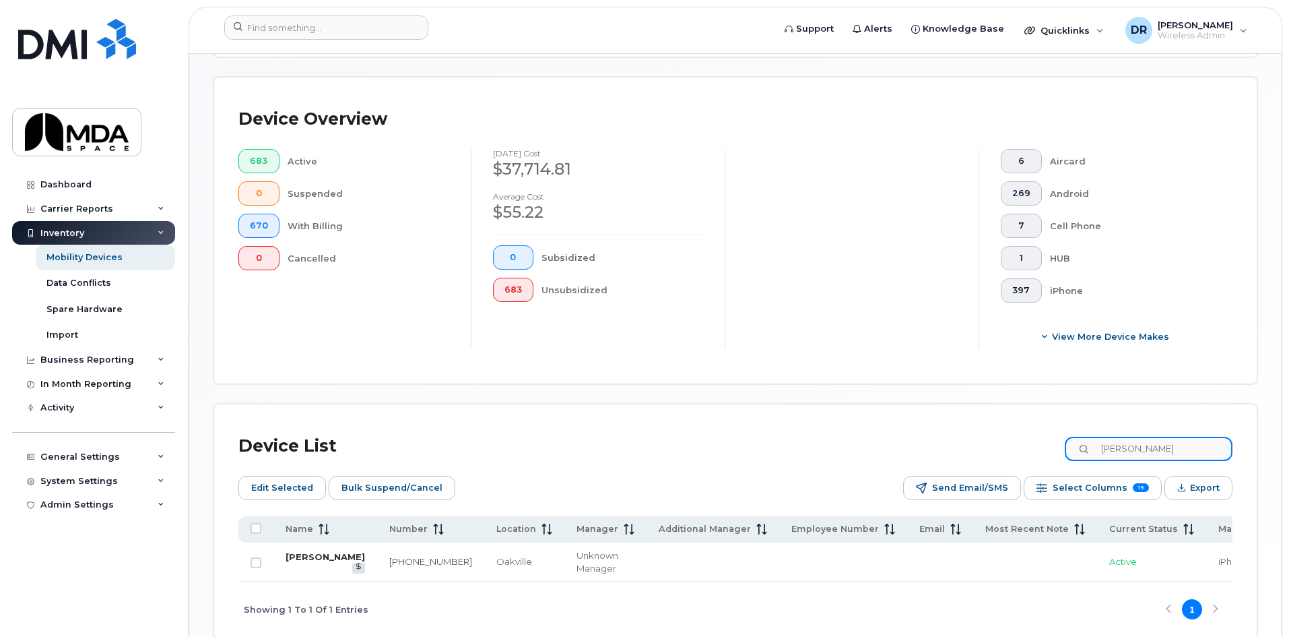
type input "[PERSON_NAME]"
click at [315, 556] on link "[PERSON_NAME]" at bounding box center [325, 556] width 79 height 11
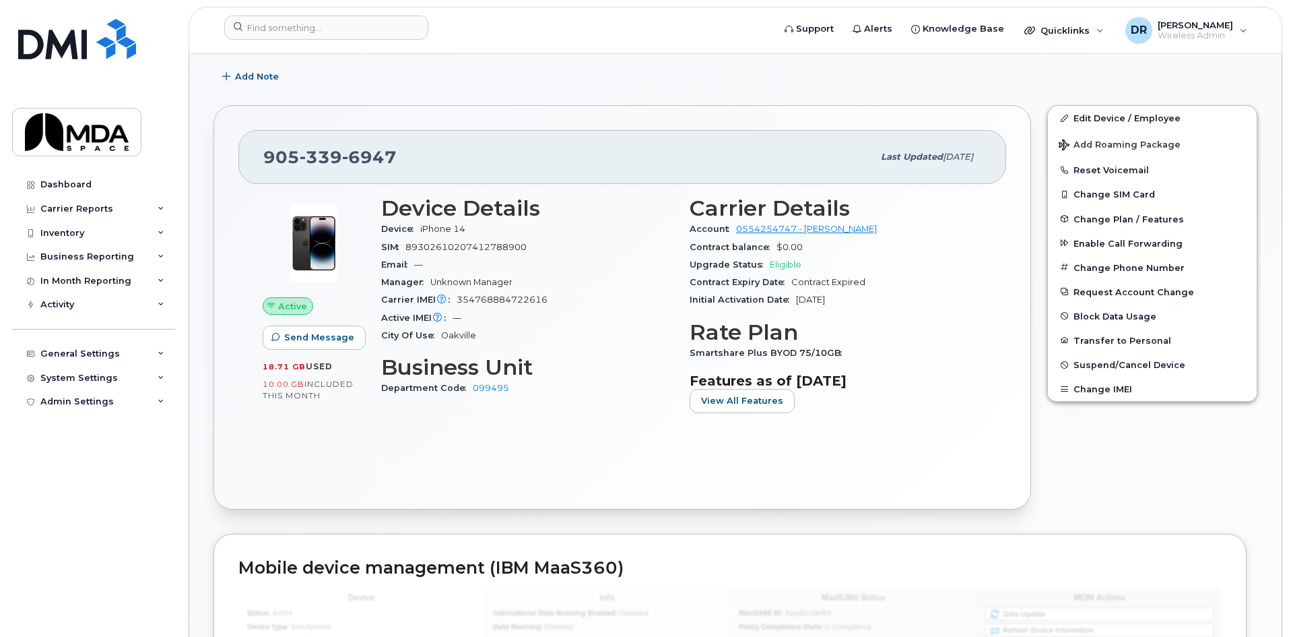
scroll to position [67, 0]
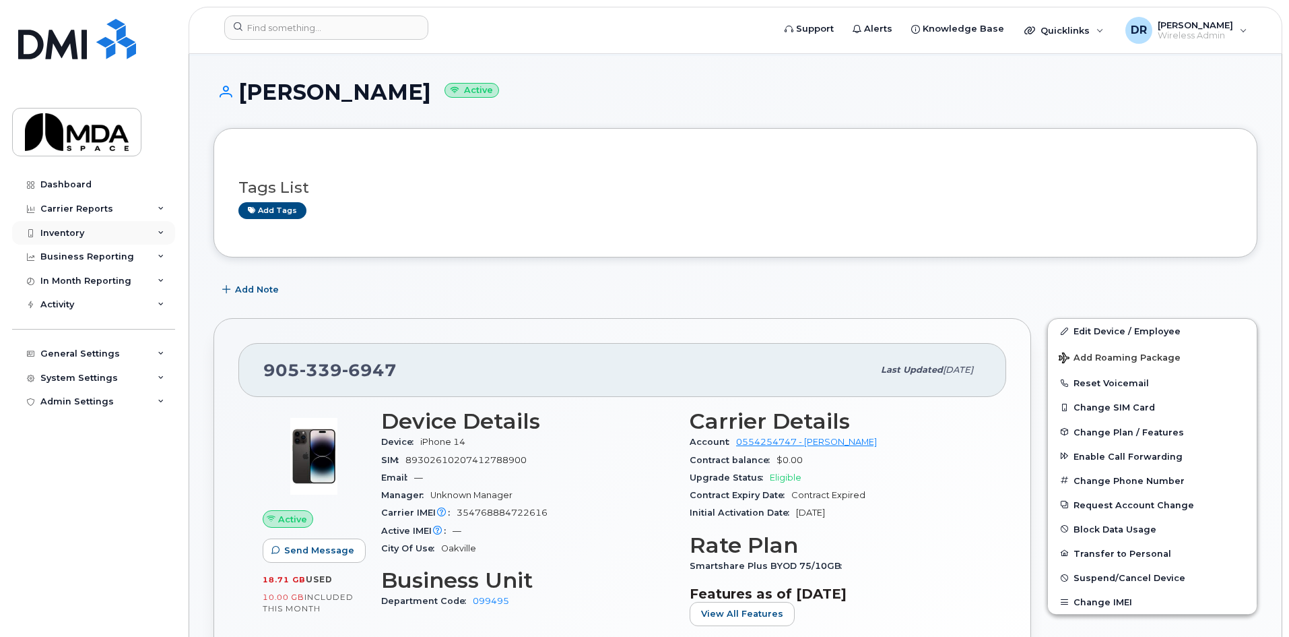
click at [56, 236] on div "Inventory" at bounding box center [62, 233] width 44 height 11
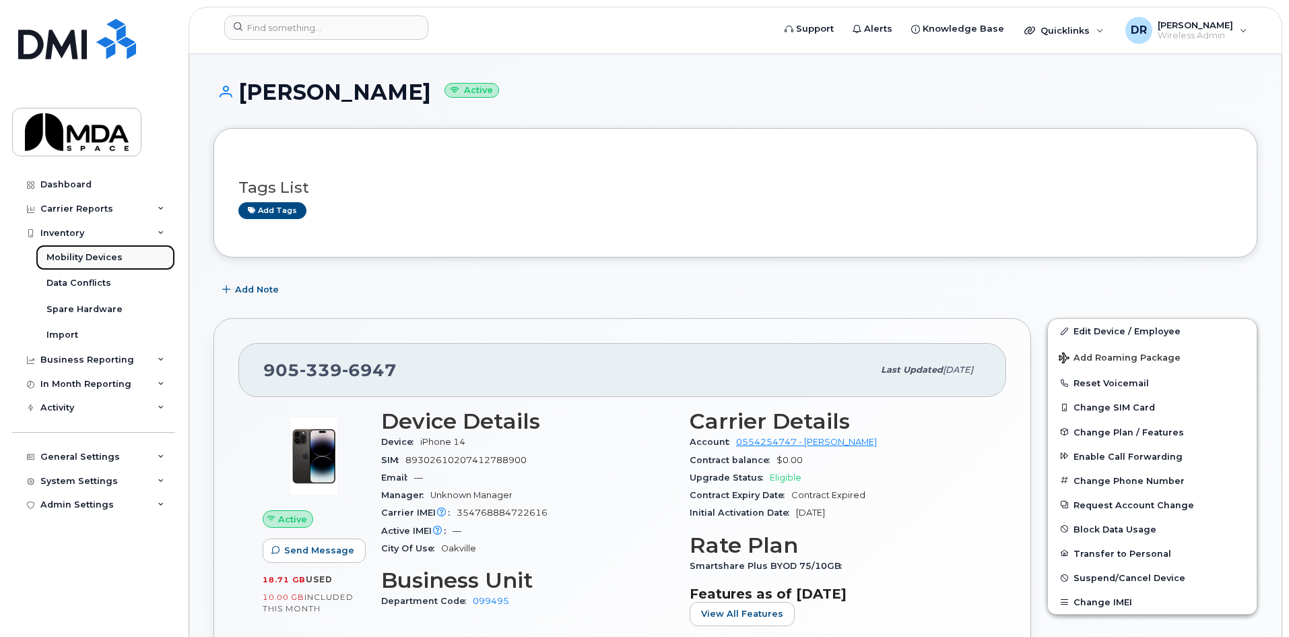
click at [78, 262] on div "Mobility Devices" at bounding box center [84, 257] width 76 height 12
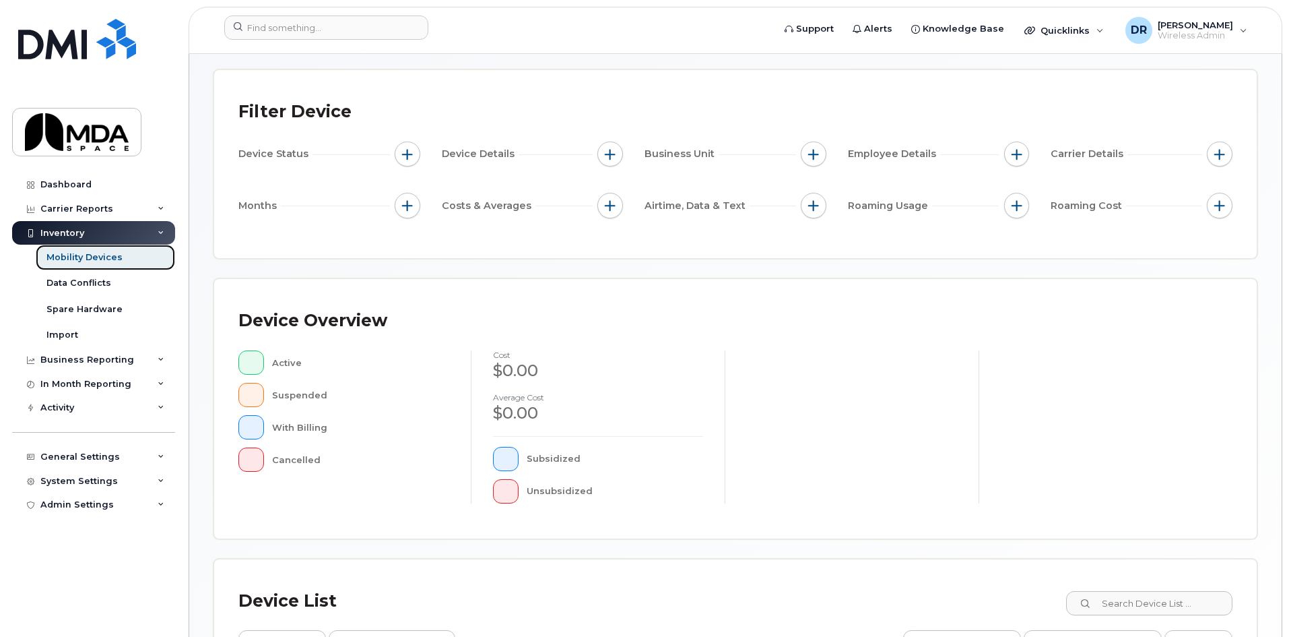
scroll to position [318, 0]
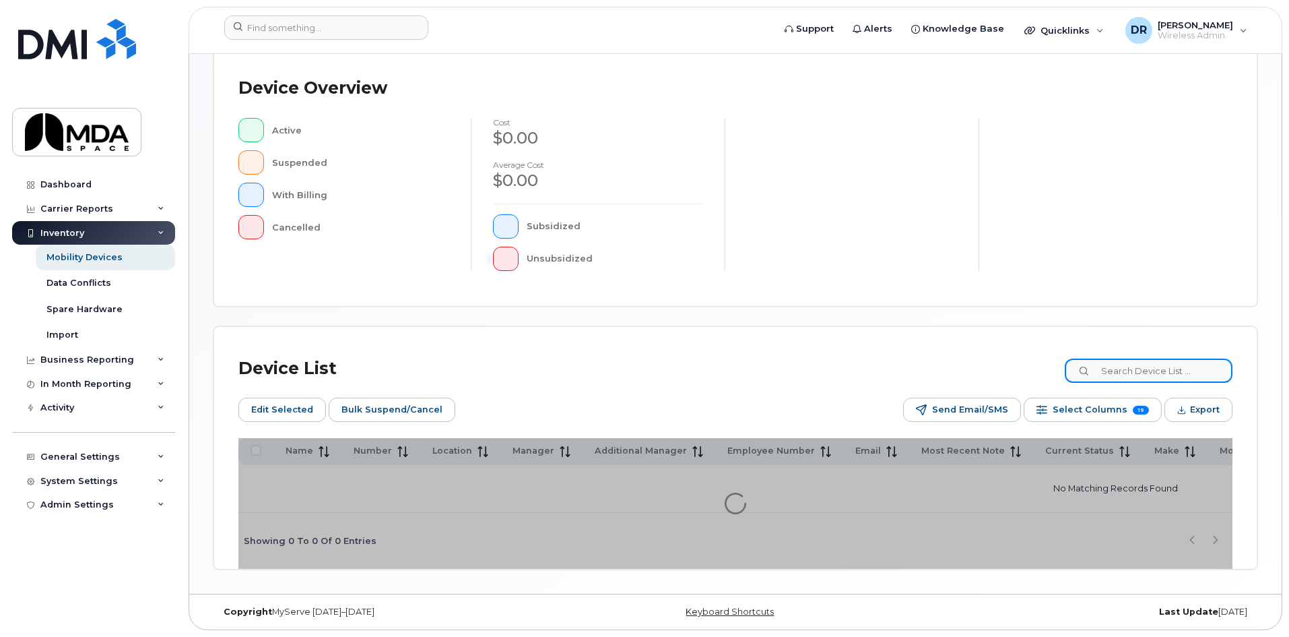
click at [1142, 370] on input at bounding box center [1149, 370] width 168 height 24
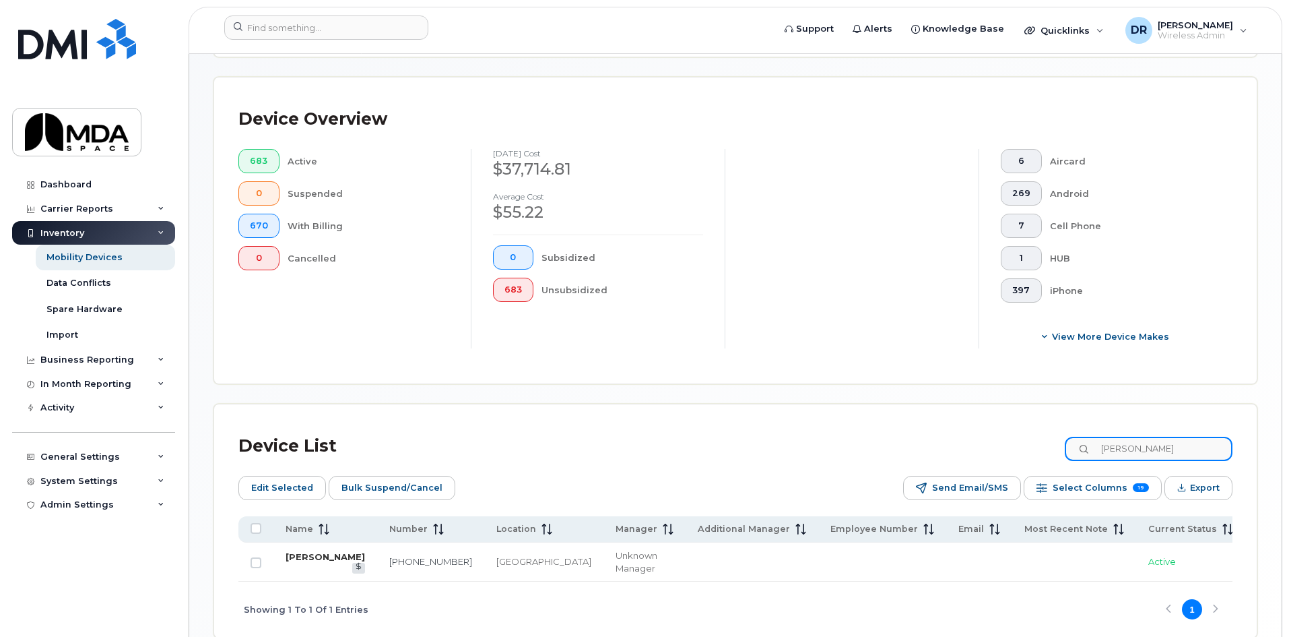
type input "mallo"
click at [304, 551] on link "[PERSON_NAME]" at bounding box center [325, 556] width 79 height 11
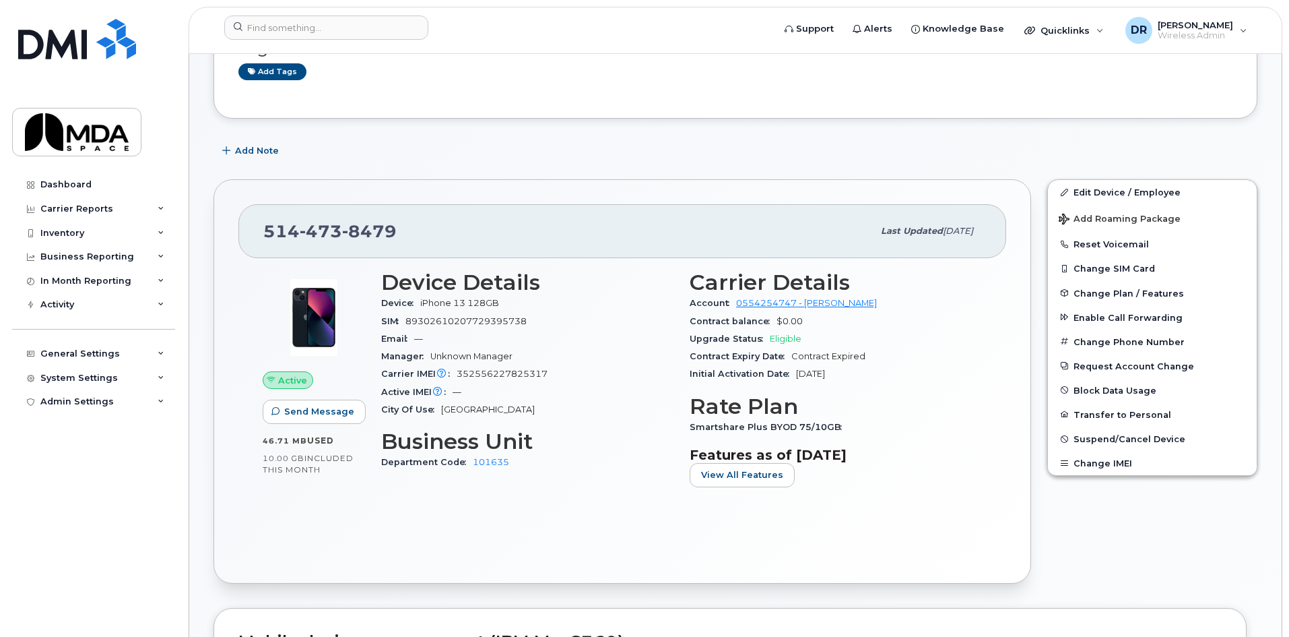
scroll to position [269, 0]
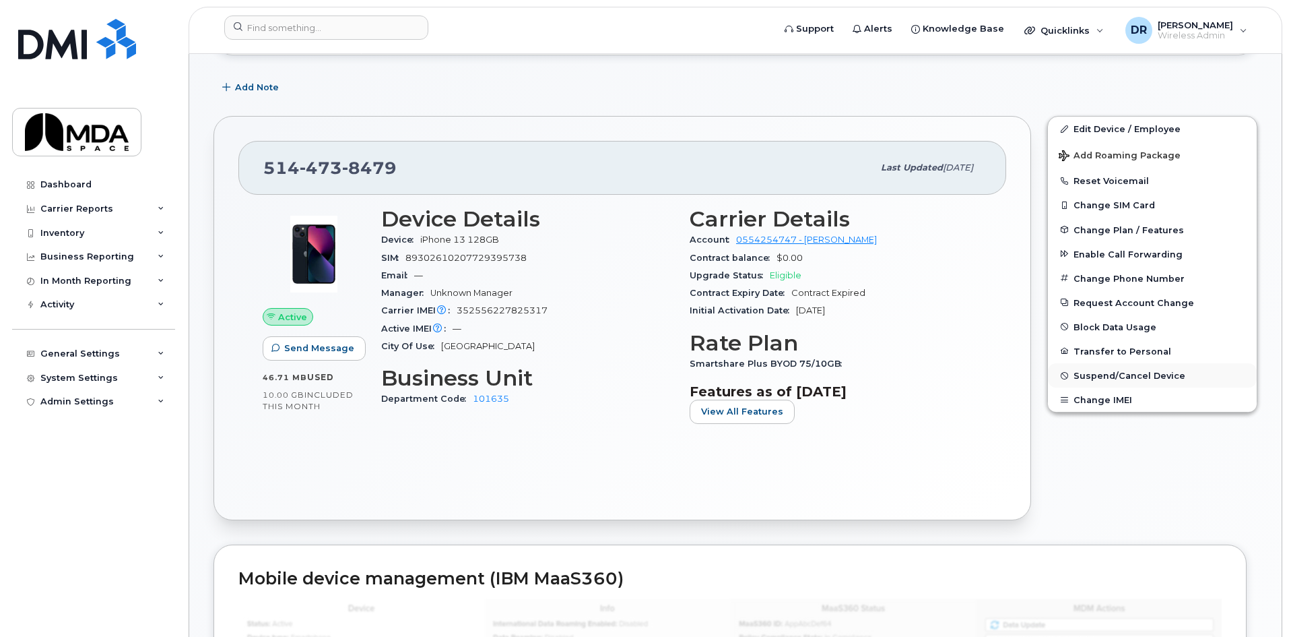
click at [1124, 379] on span "Suspend/Cancel Device" at bounding box center [1130, 376] width 112 height 10
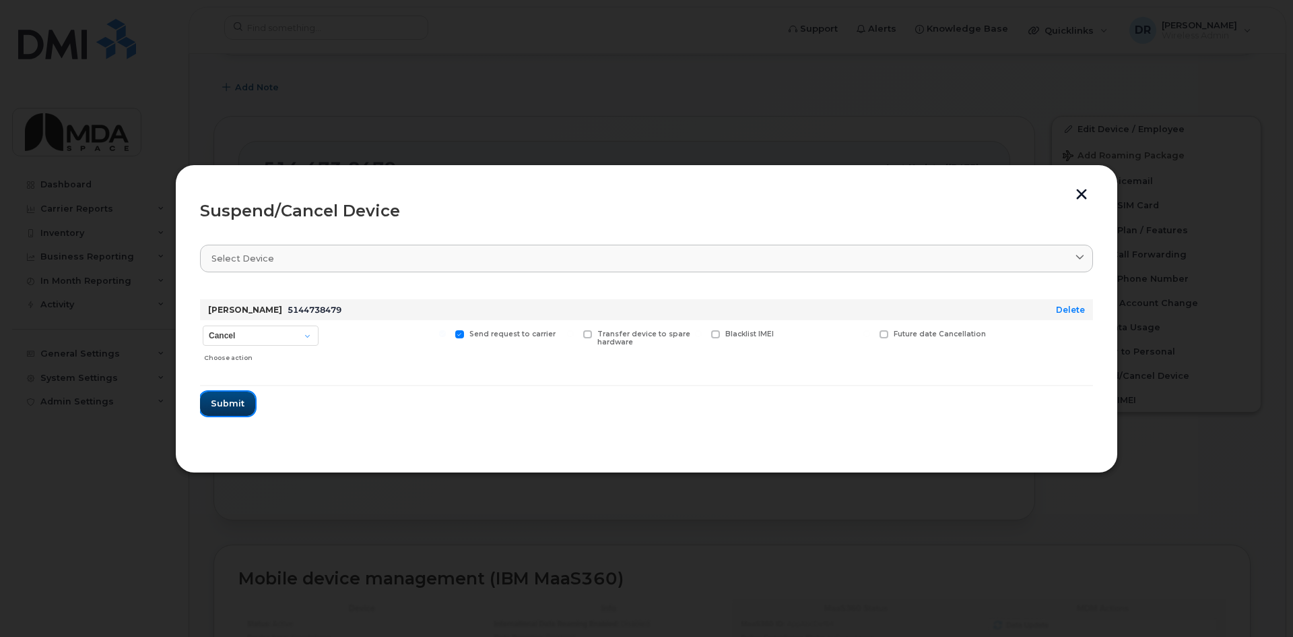
click at [228, 406] on span "Submit" at bounding box center [228, 403] width 34 height 13
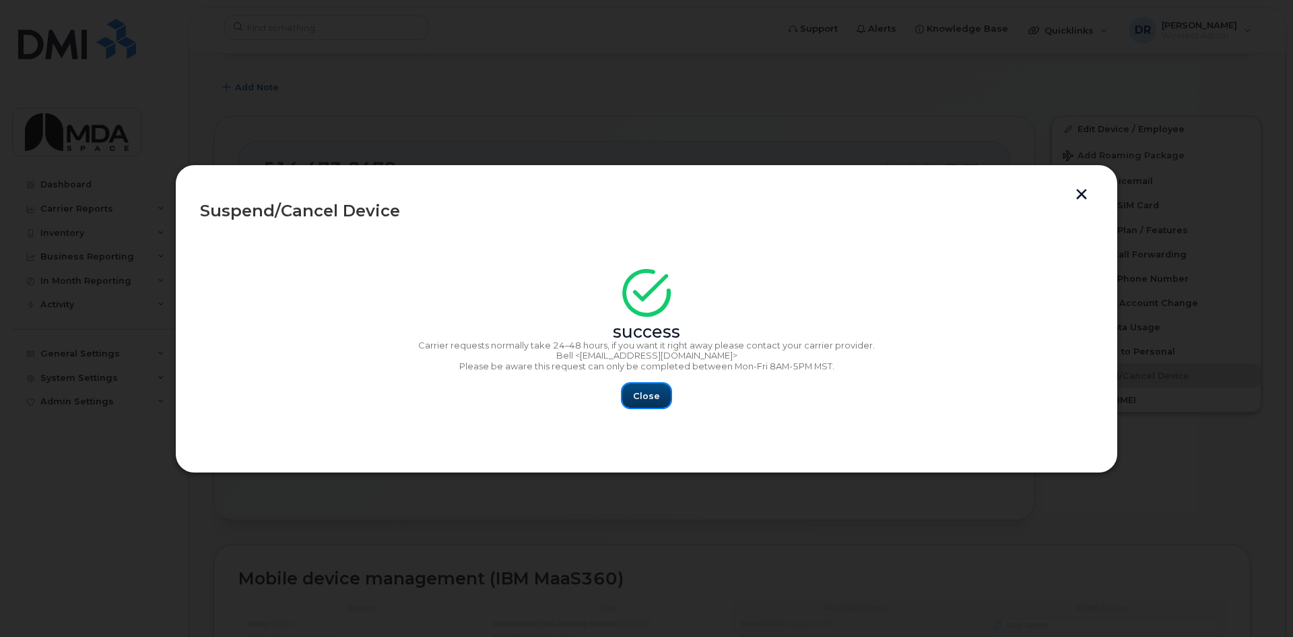
click at [641, 398] on span "Close" at bounding box center [646, 395] width 27 height 13
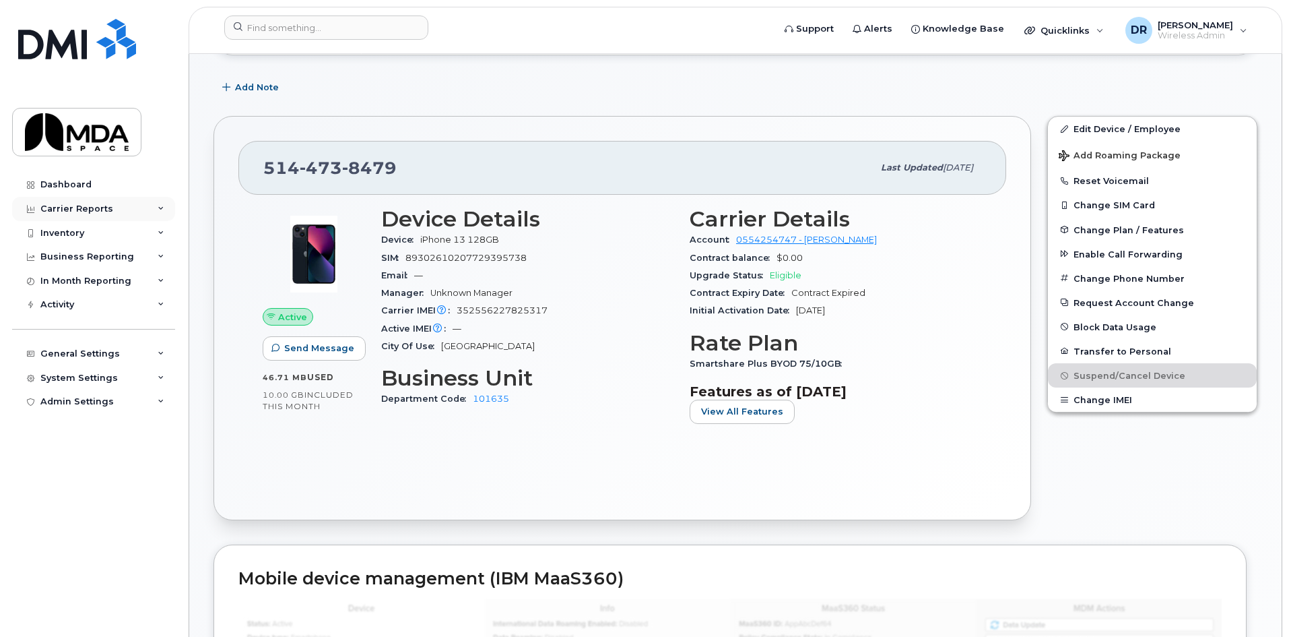
click at [65, 219] on div "Carrier Reports" at bounding box center [93, 209] width 163 height 24
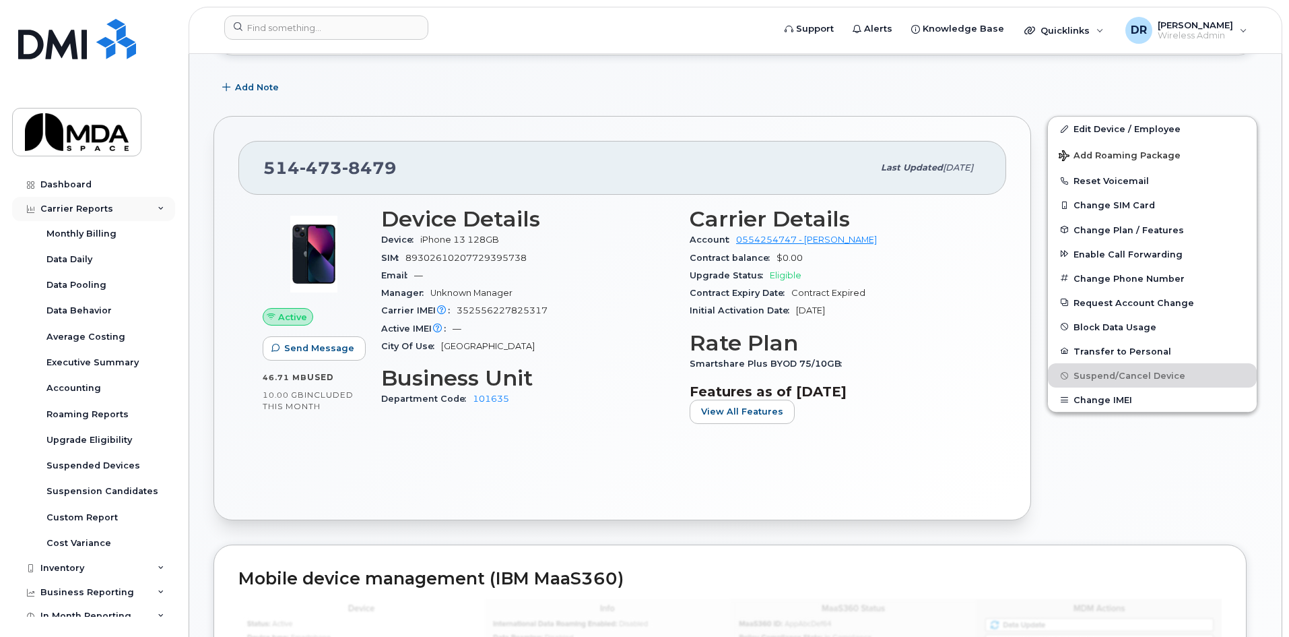
click at [71, 207] on div "Carrier Reports" at bounding box center [76, 208] width 73 height 11
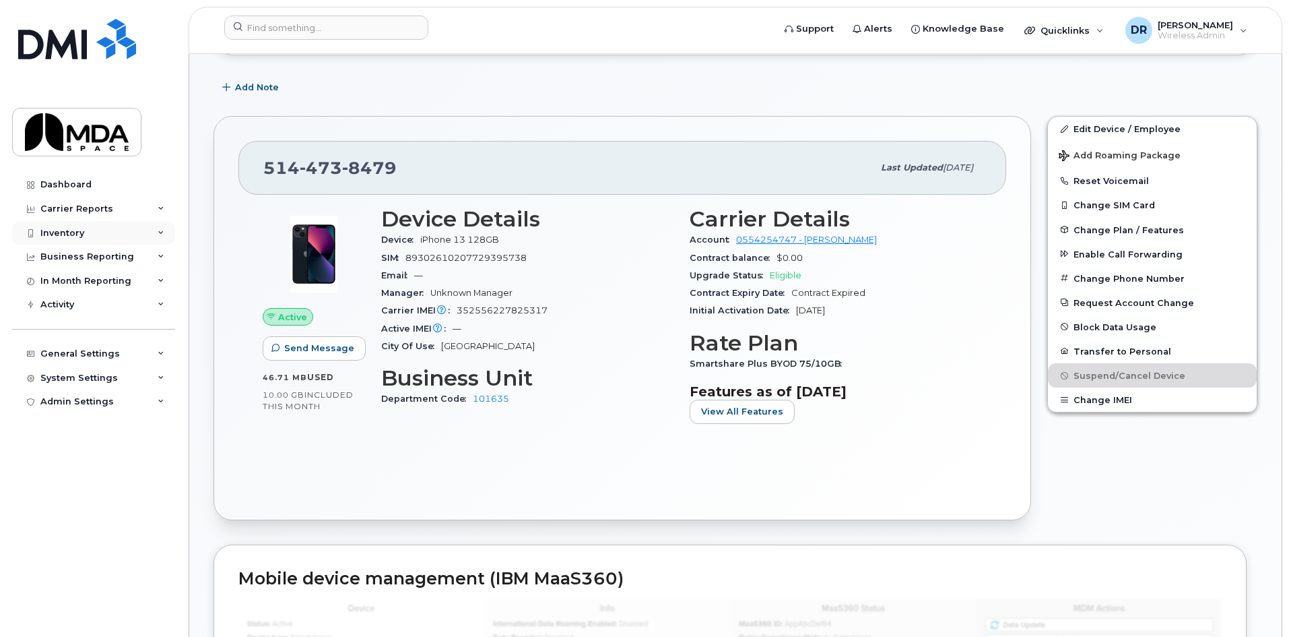
click at [76, 226] on div "Inventory" at bounding box center [93, 233] width 163 height 24
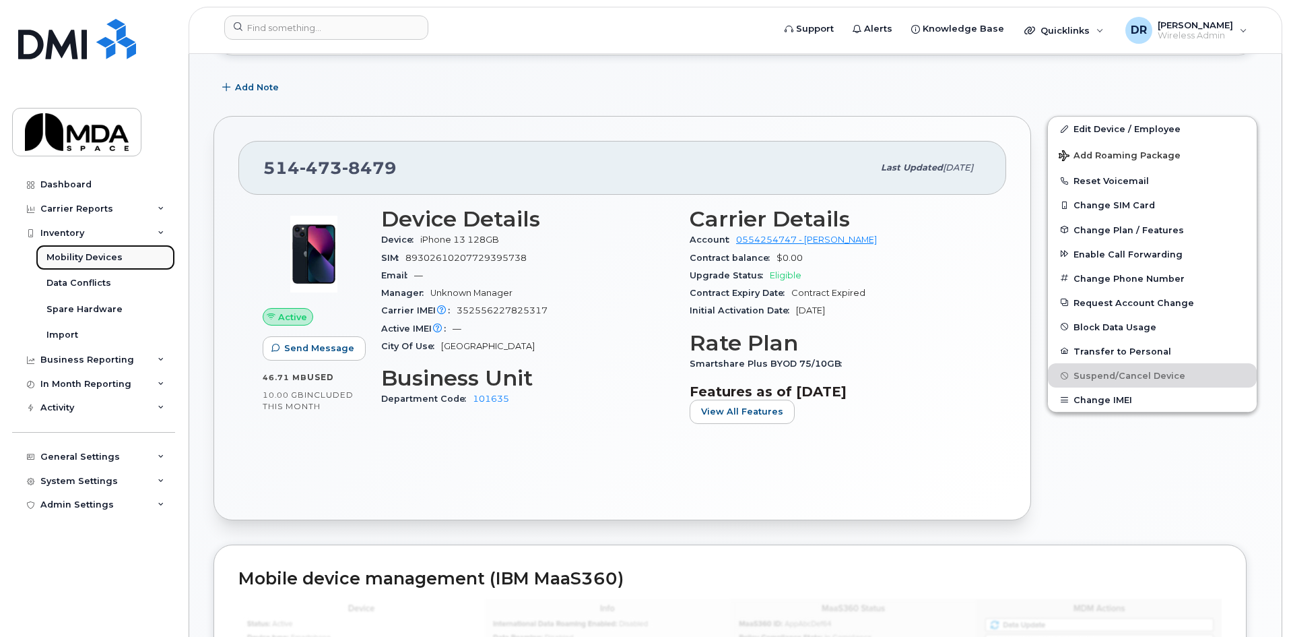
click at [77, 259] on div "Mobility Devices" at bounding box center [84, 257] width 76 height 12
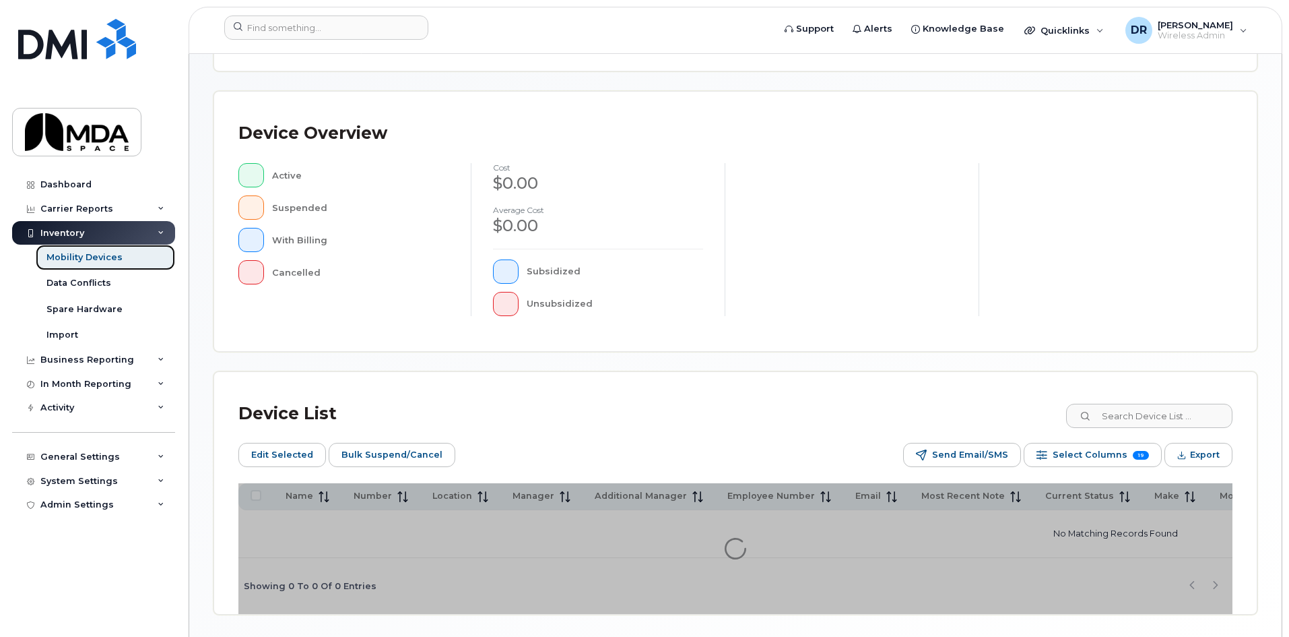
scroll to position [269, 0]
click at [1160, 418] on input at bounding box center [1149, 415] width 168 height 24
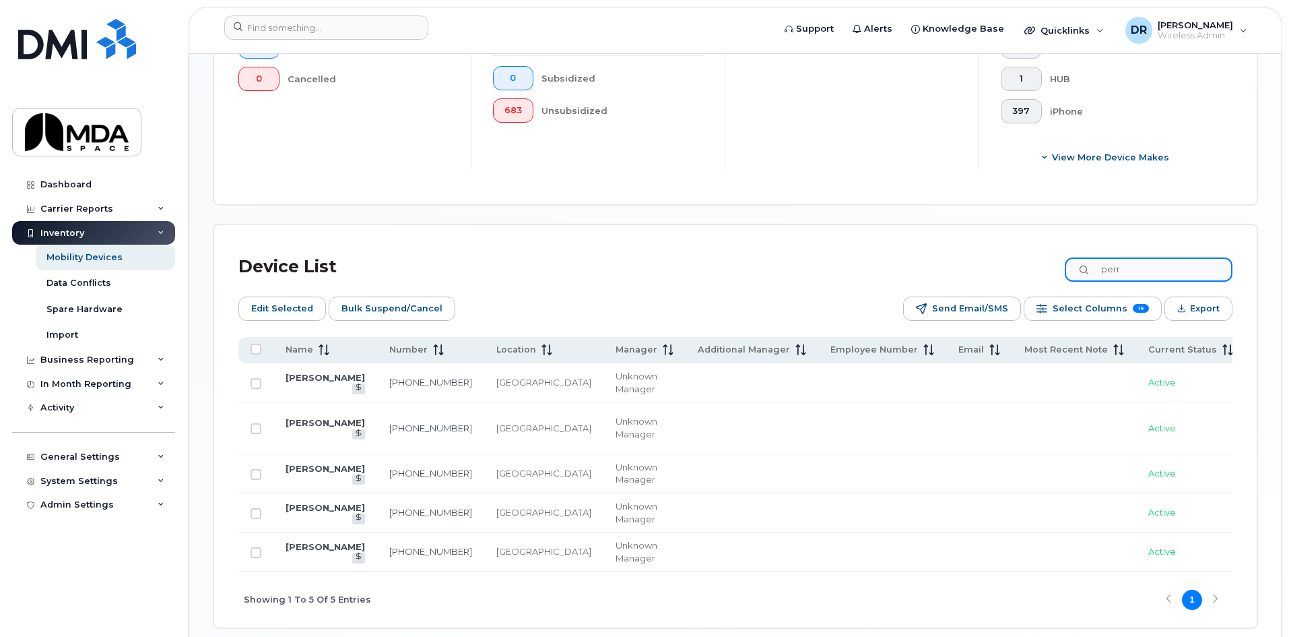
scroll to position [558, 0]
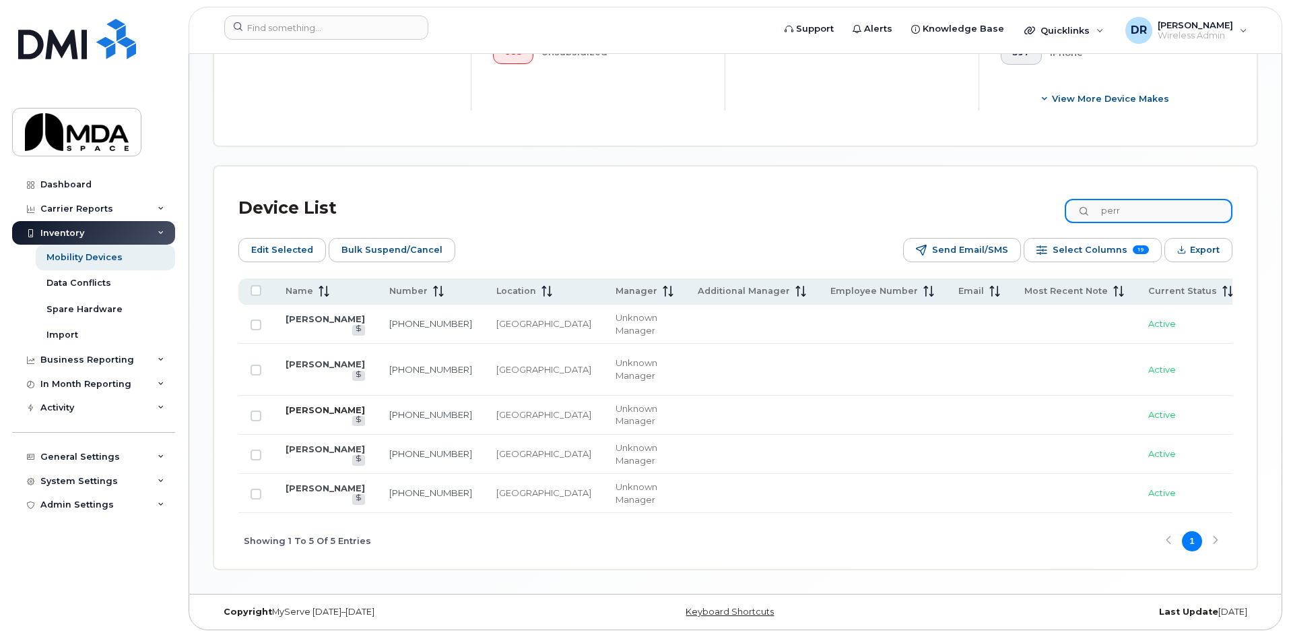
type input "perr"
click at [294, 404] on link "MARC PERREAULT" at bounding box center [325, 409] width 79 height 11
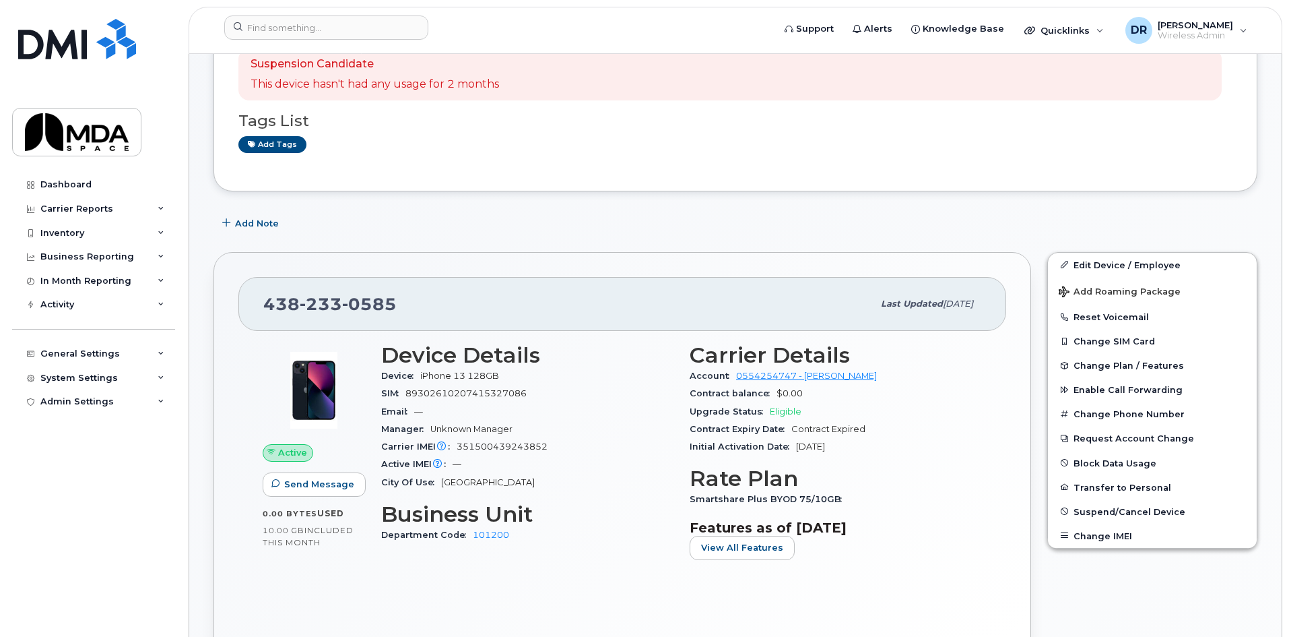
scroll to position [337, 0]
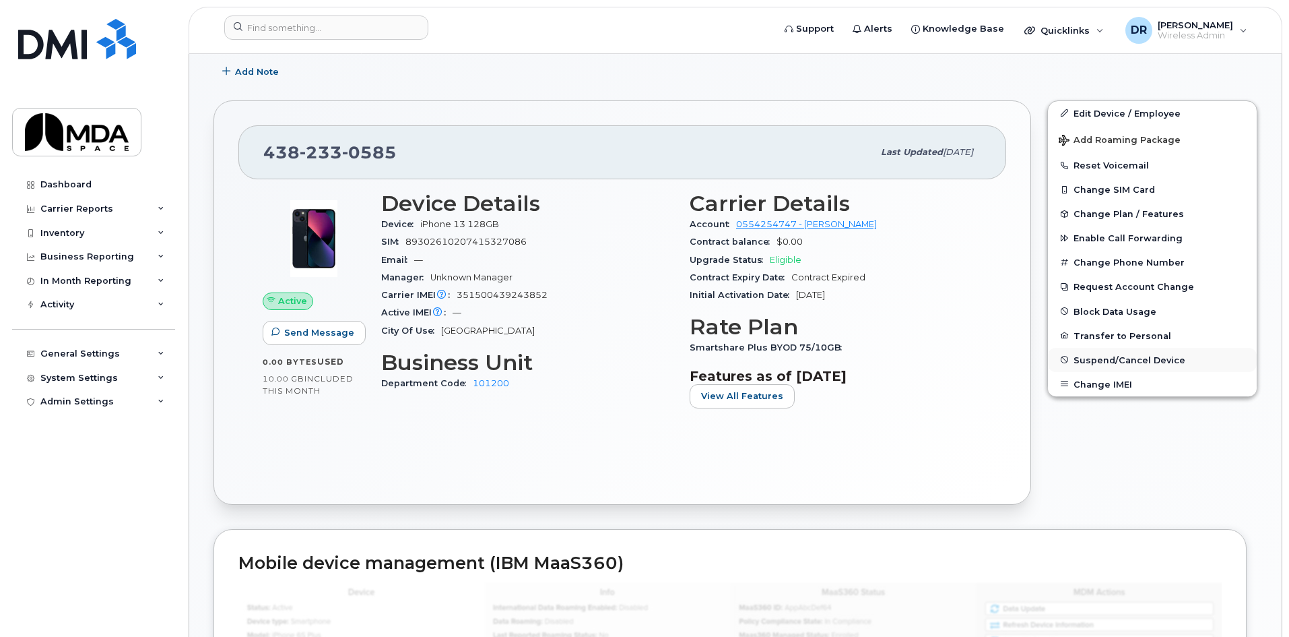
click at [1118, 356] on span "Suspend/Cancel Device" at bounding box center [1130, 359] width 112 height 10
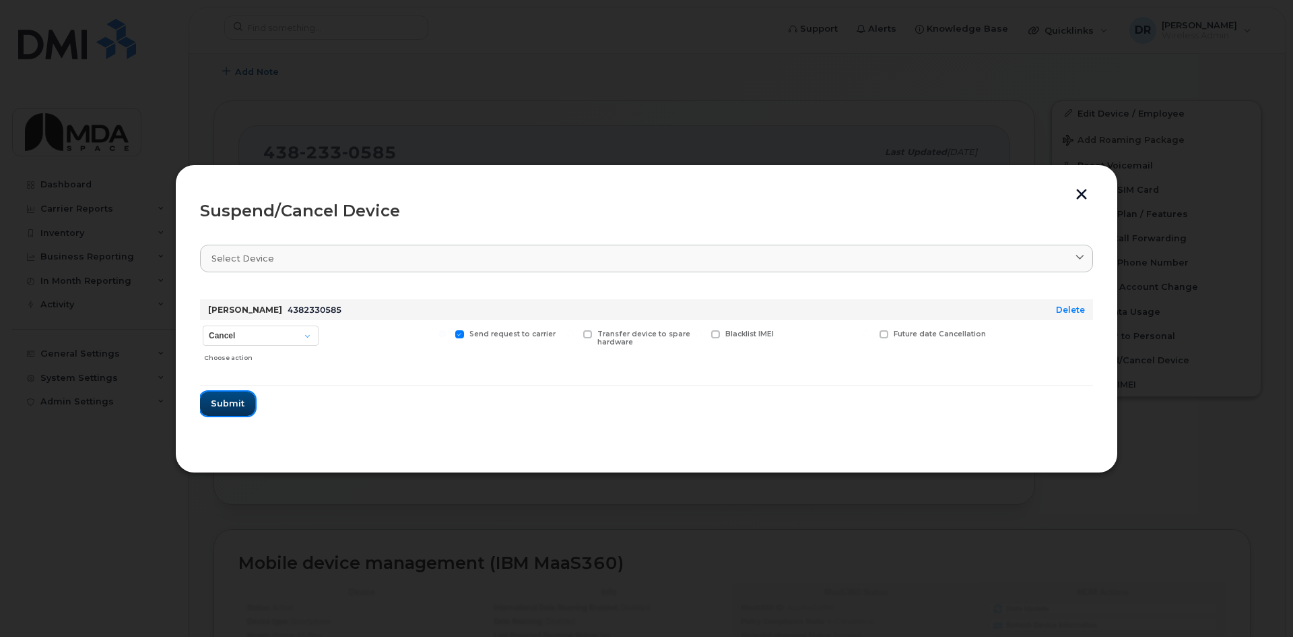
click at [216, 403] on span "Submit" at bounding box center [228, 403] width 34 height 13
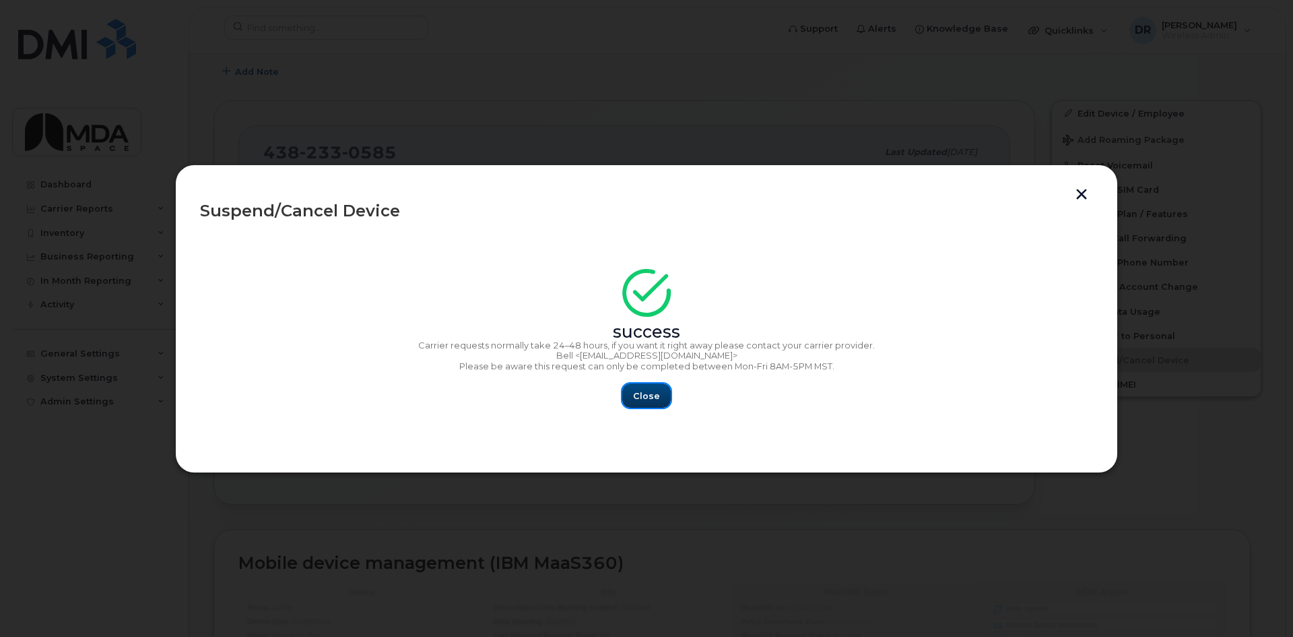
click at [639, 395] on span "Close" at bounding box center [646, 395] width 27 height 13
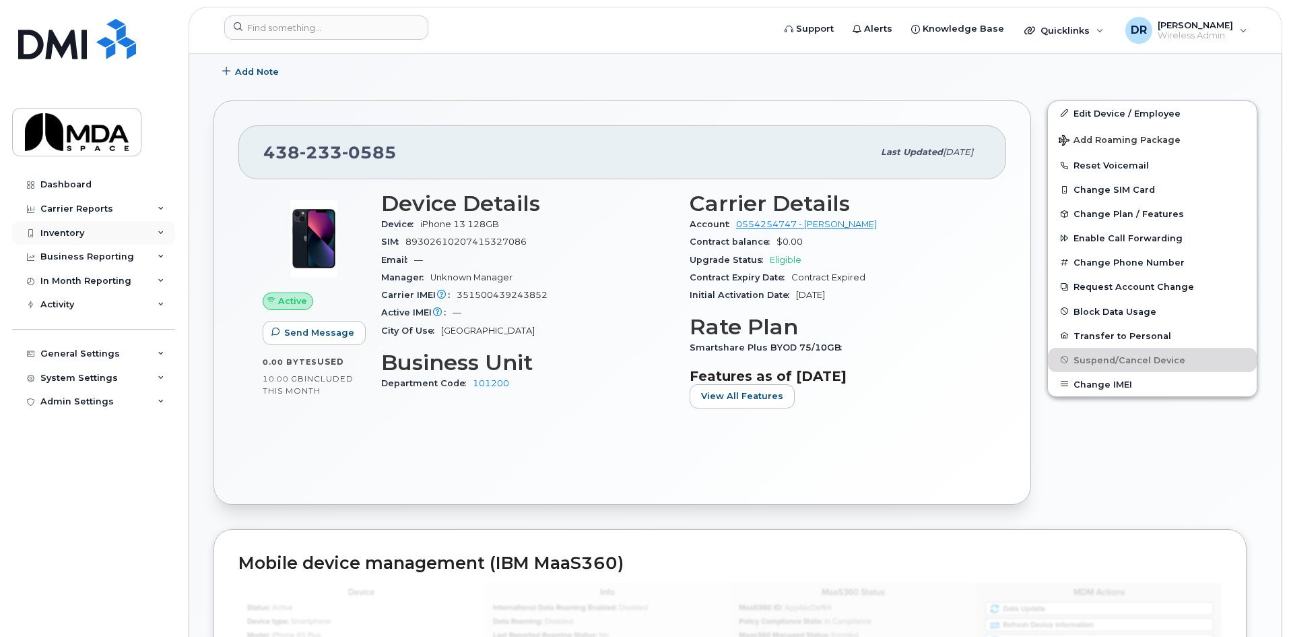
click at [73, 234] on div "Inventory" at bounding box center [62, 233] width 44 height 11
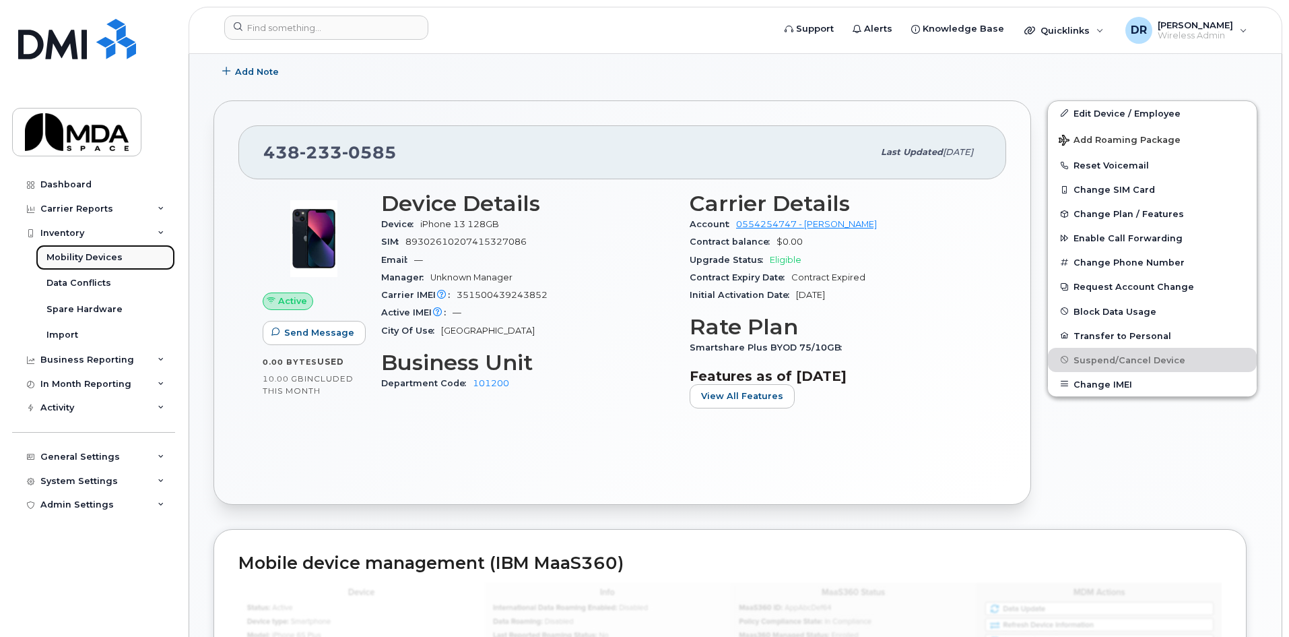
click at [84, 257] on div "Mobility Devices" at bounding box center [84, 257] width 76 height 12
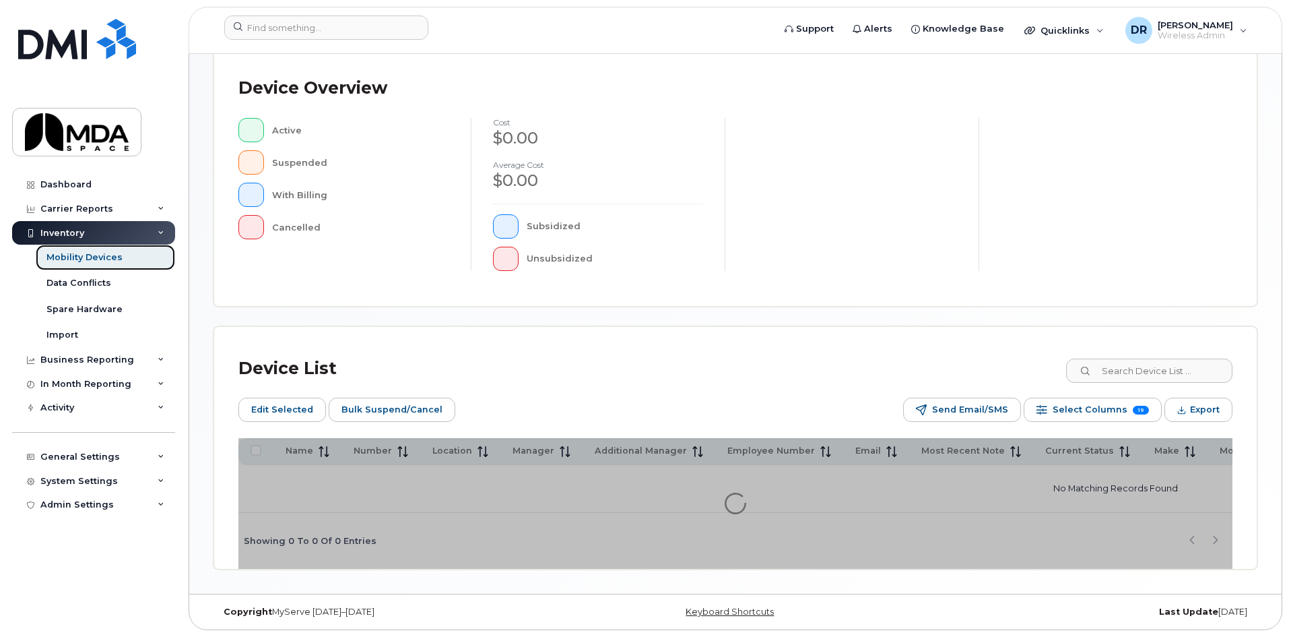
scroll to position [318, 0]
click at [1181, 377] on input at bounding box center [1149, 370] width 168 height 24
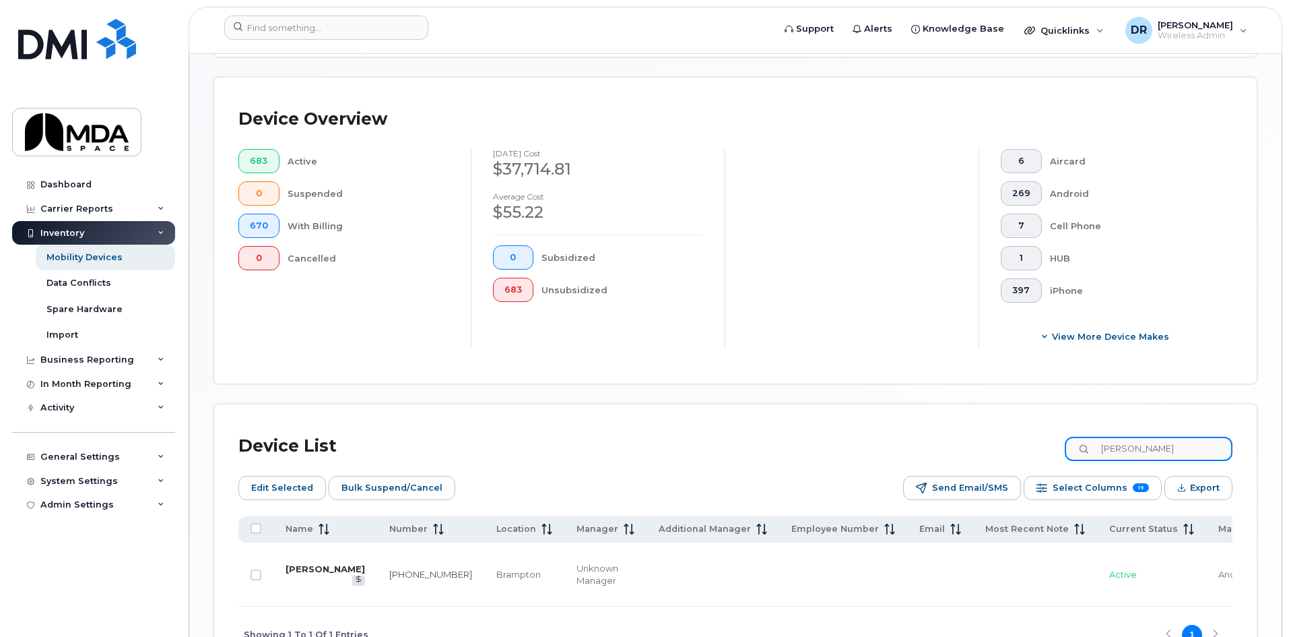
type input "marisa"
click at [310, 563] on link "Marisa Narotam" at bounding box center [325, 568] width 79 height 11
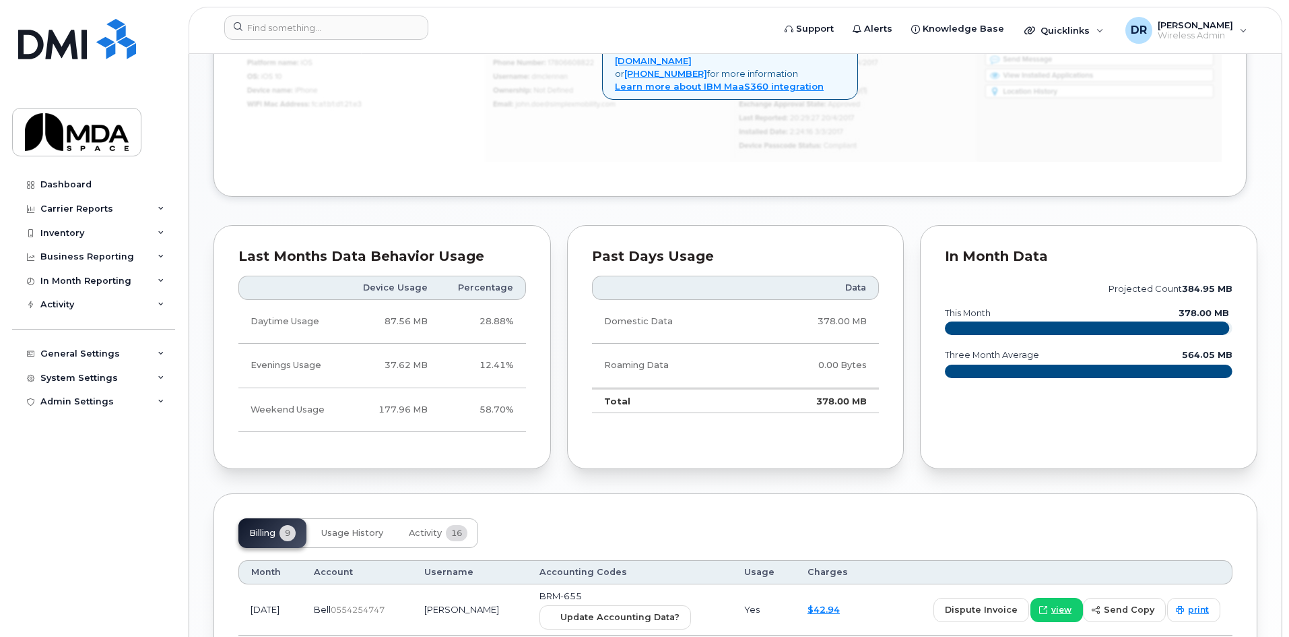
scroll to position [943, 0]
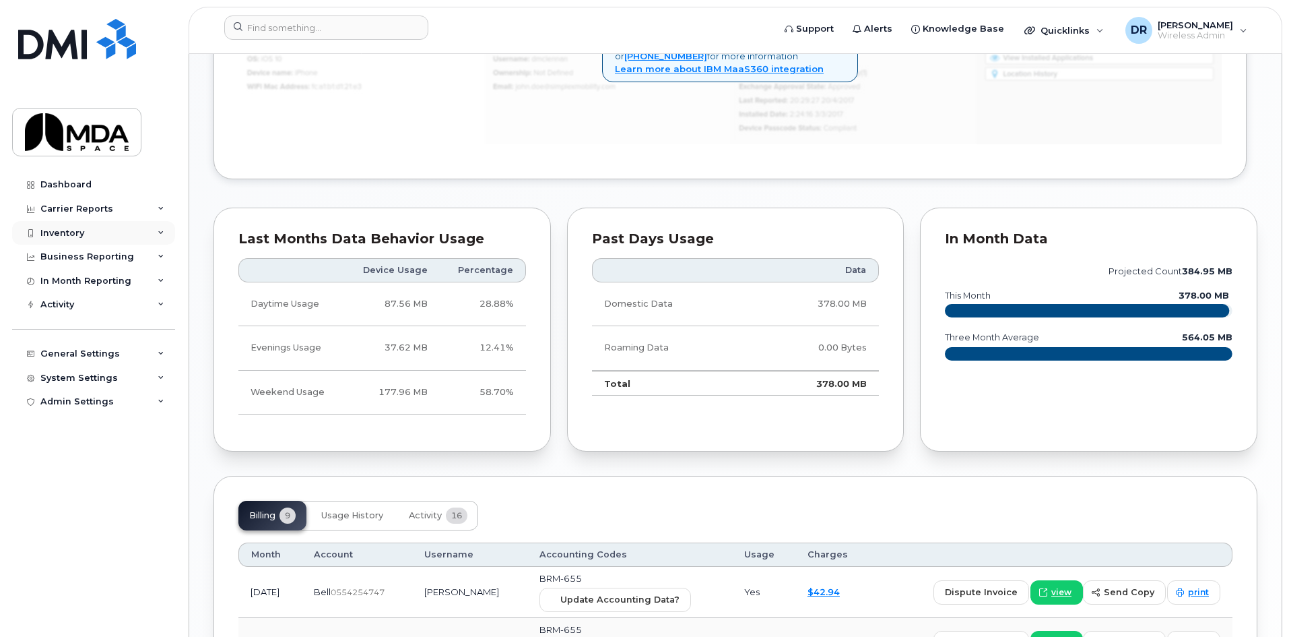
click at [49, 229] on div "Inventory" at bounding box center [62, 233] width 44 height 11
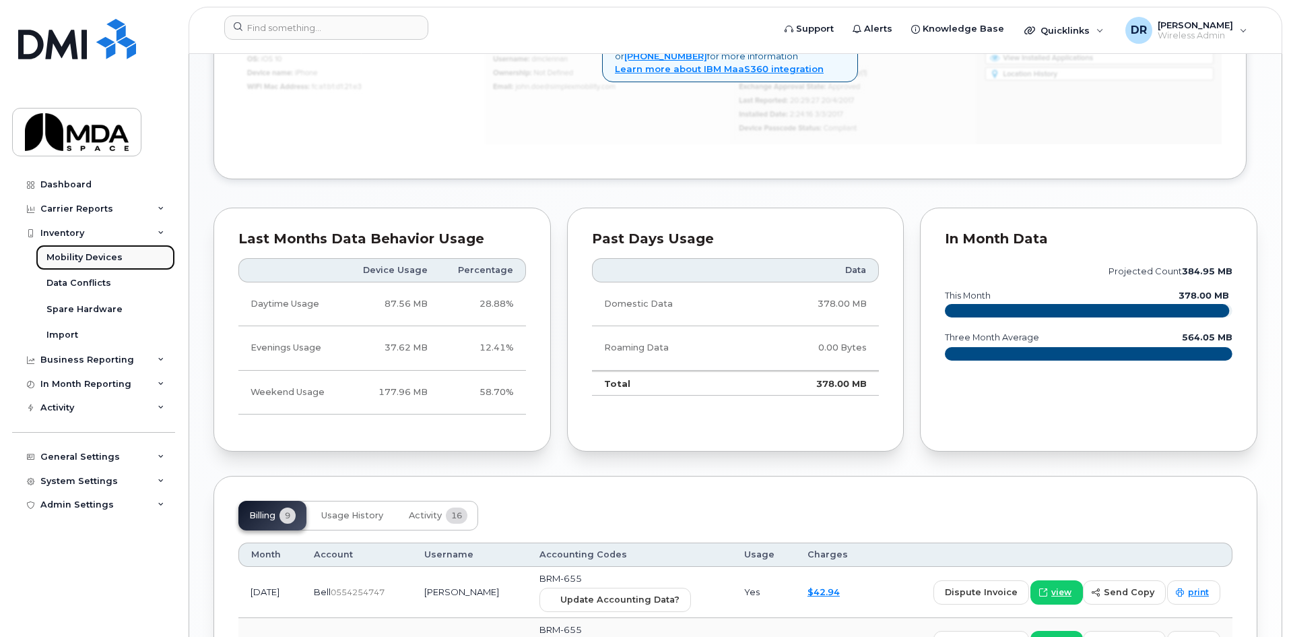
click at [61, 257] on div "Mobility Devices" at bounding box center [84, 257] width 76 height 12
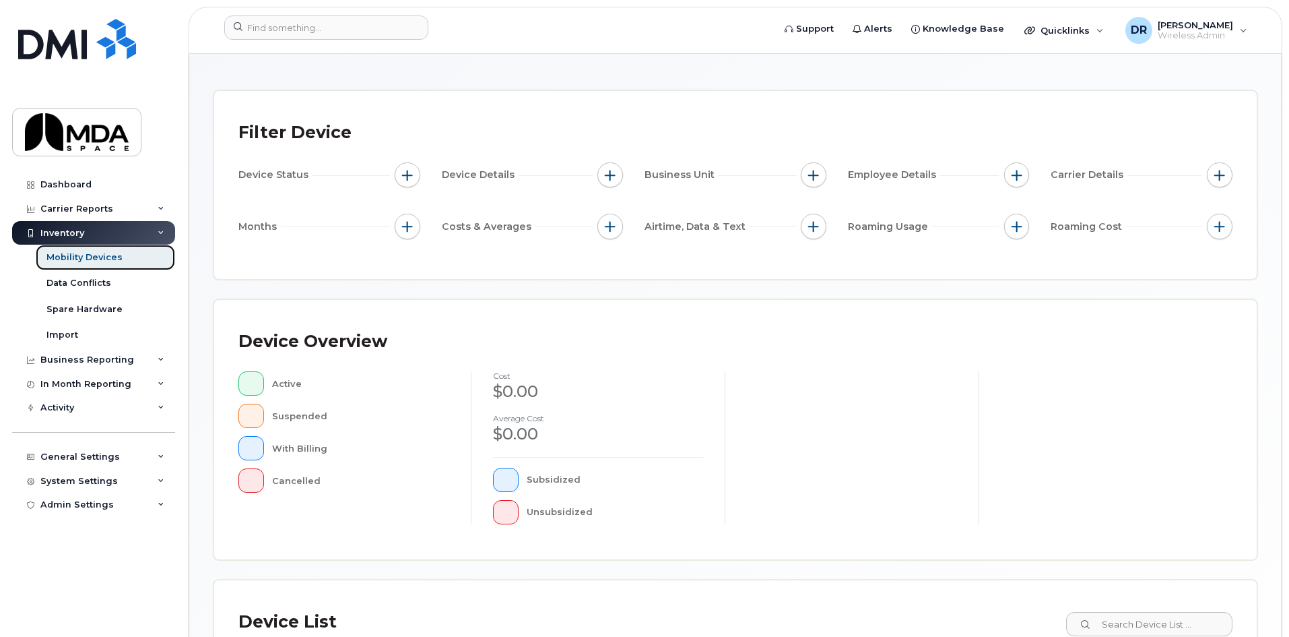
scroll to position [318, 0]
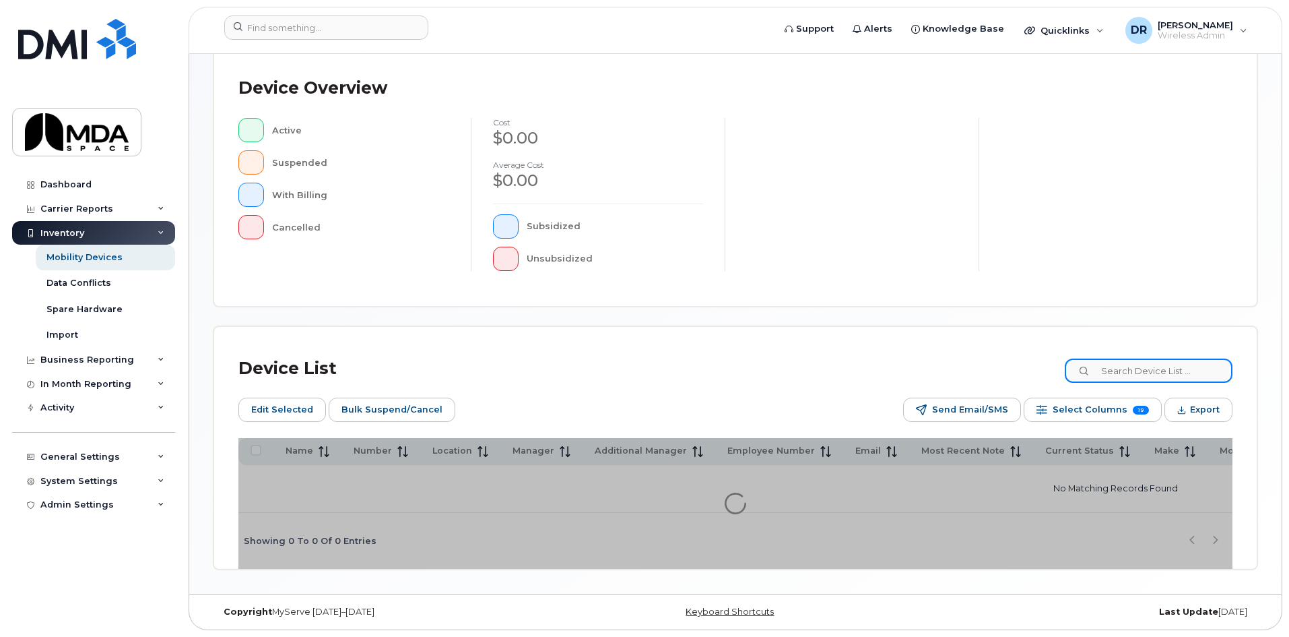
click at [1167, 360] on input at bounding box center [1149, 370] width 168 height 24
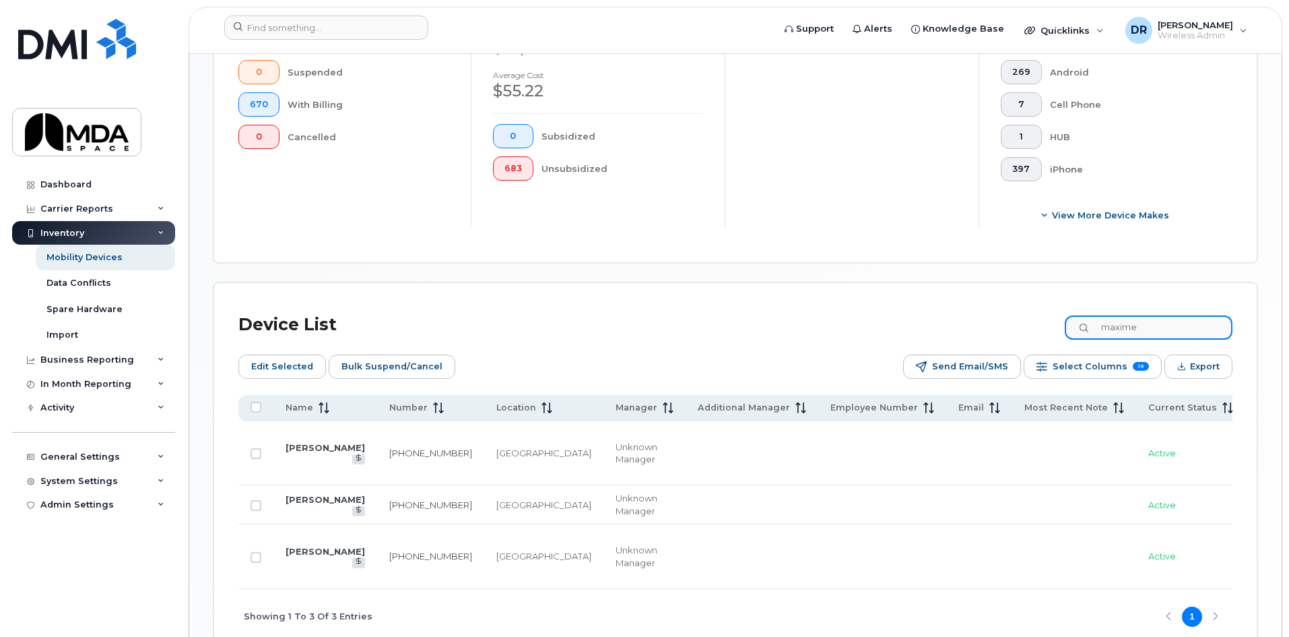
scroll to position [453, 0]
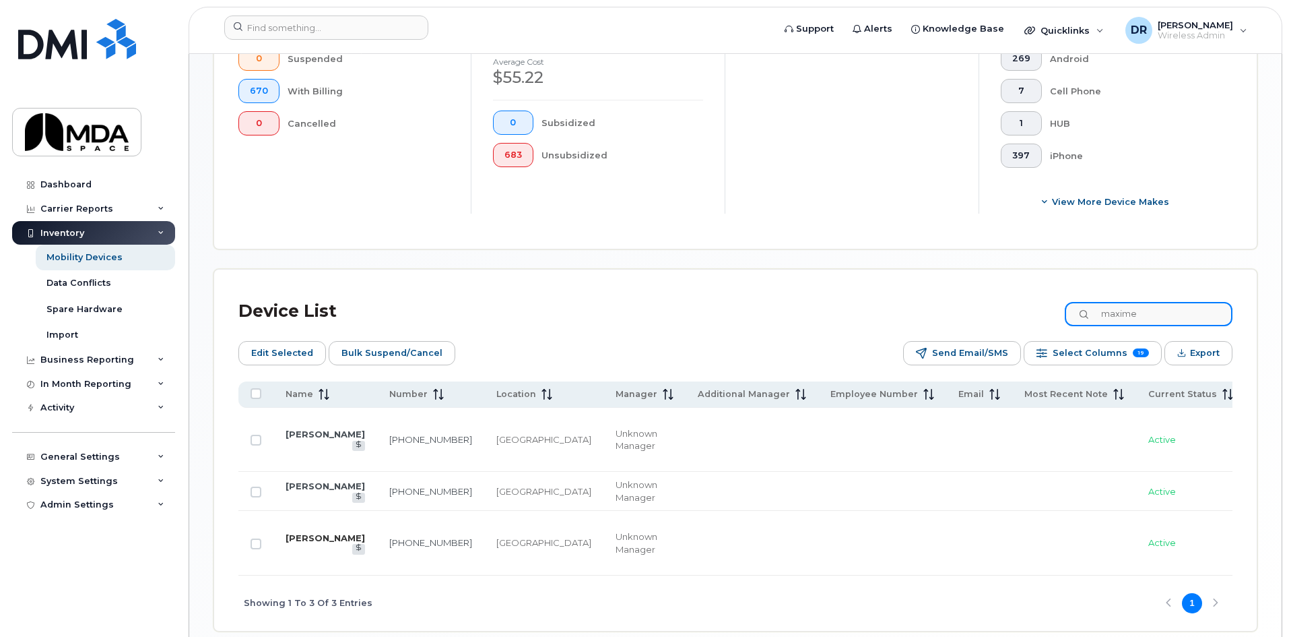
type input "maxime"
click at [304, 534] on link "Maxime Ouchia" at bounding box center [325, 537] width 79 height 11
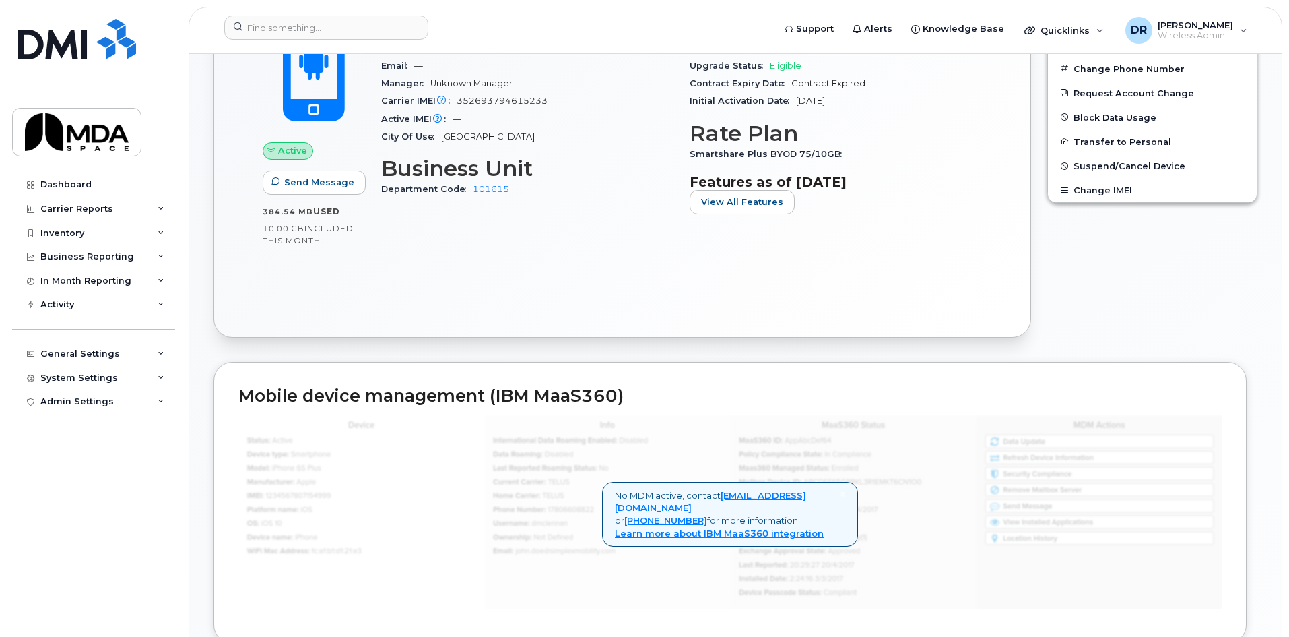
scroll to position [404, 0]
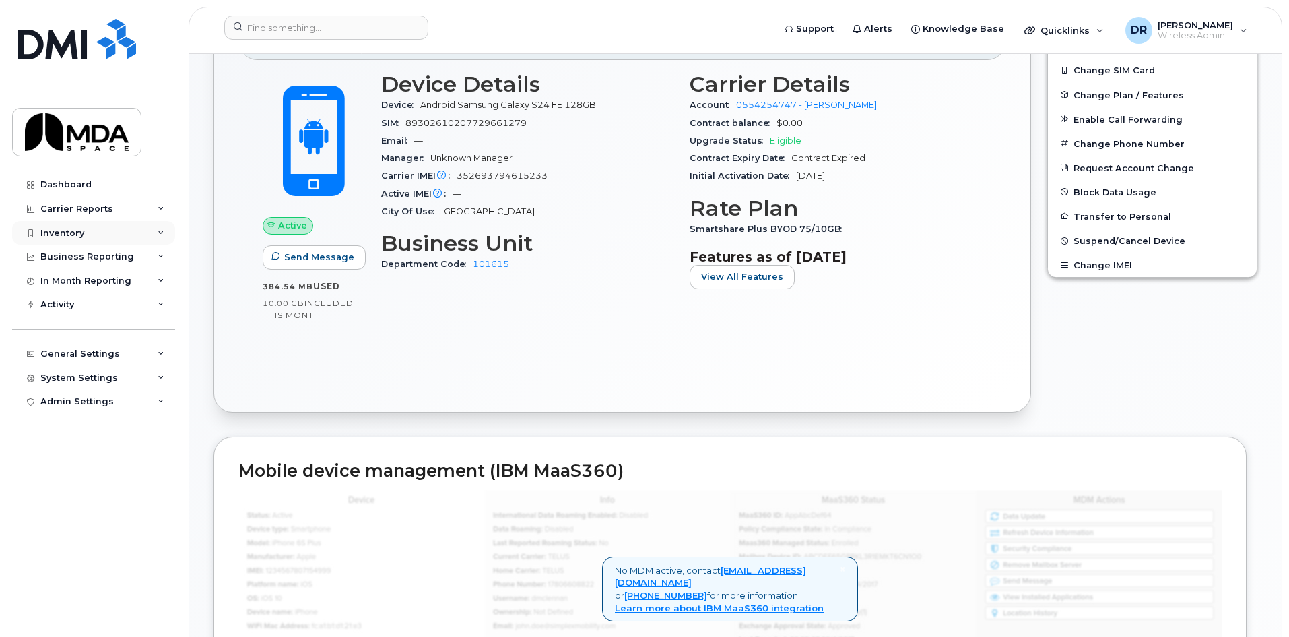
click at [69, 231] on div "Inventory" at bounding box center [62, 233] width 44 height 11
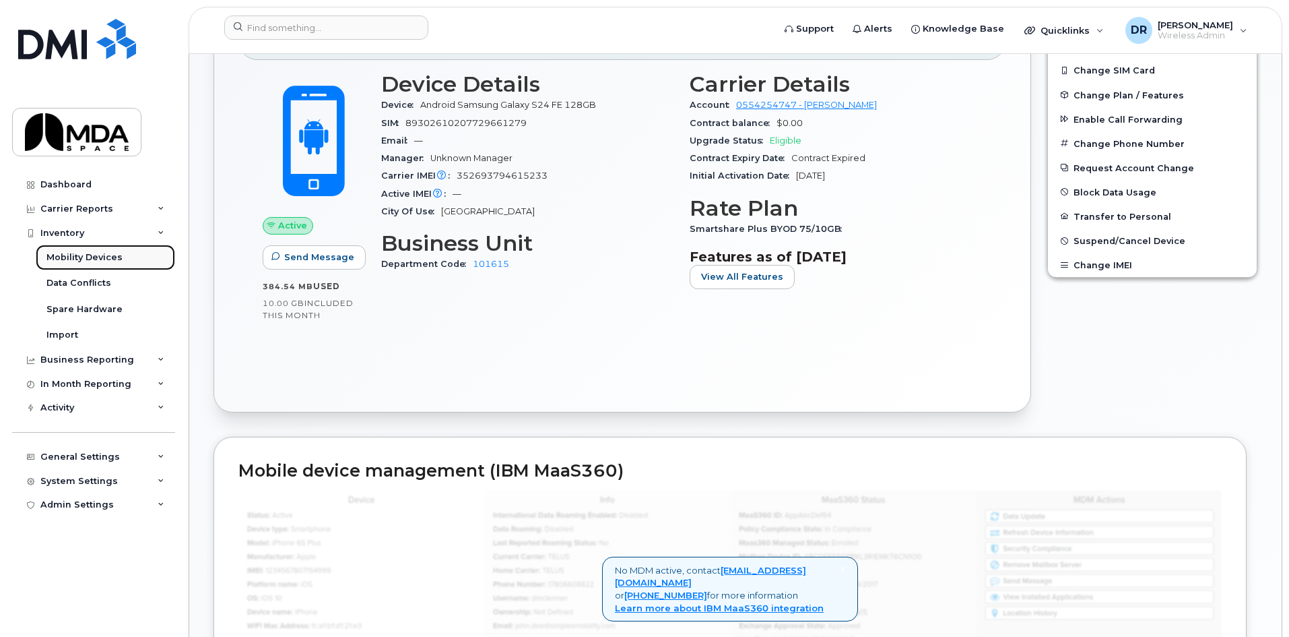
click at [84, 260] on div "Mobility Devices" at bounding box center [84, 257] width 76 height 12
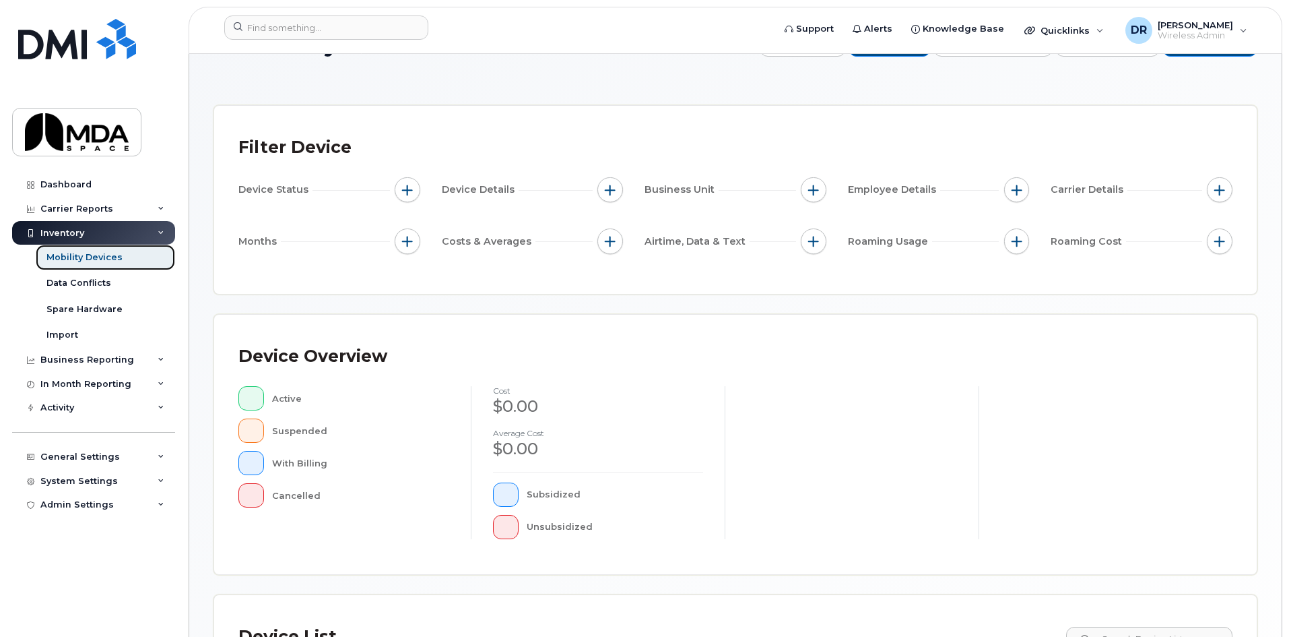
scroll to position [318, 0]
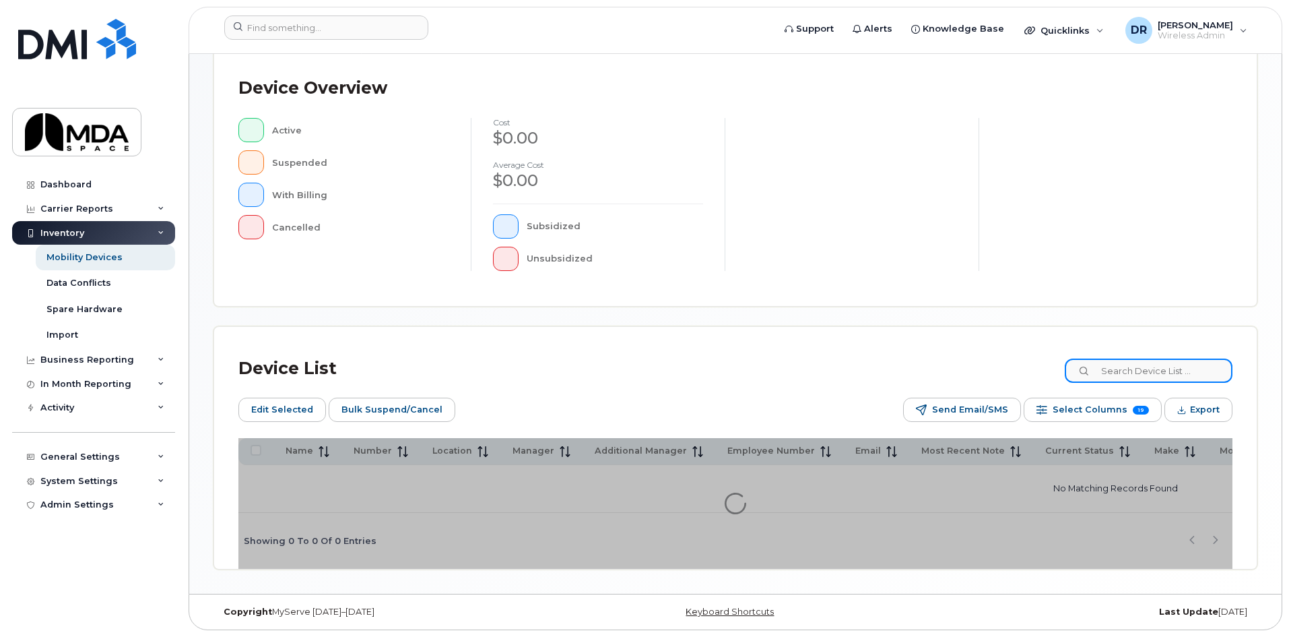
click at [1131, 365] on input at bounding box center [1149, 370] width 168 height 24
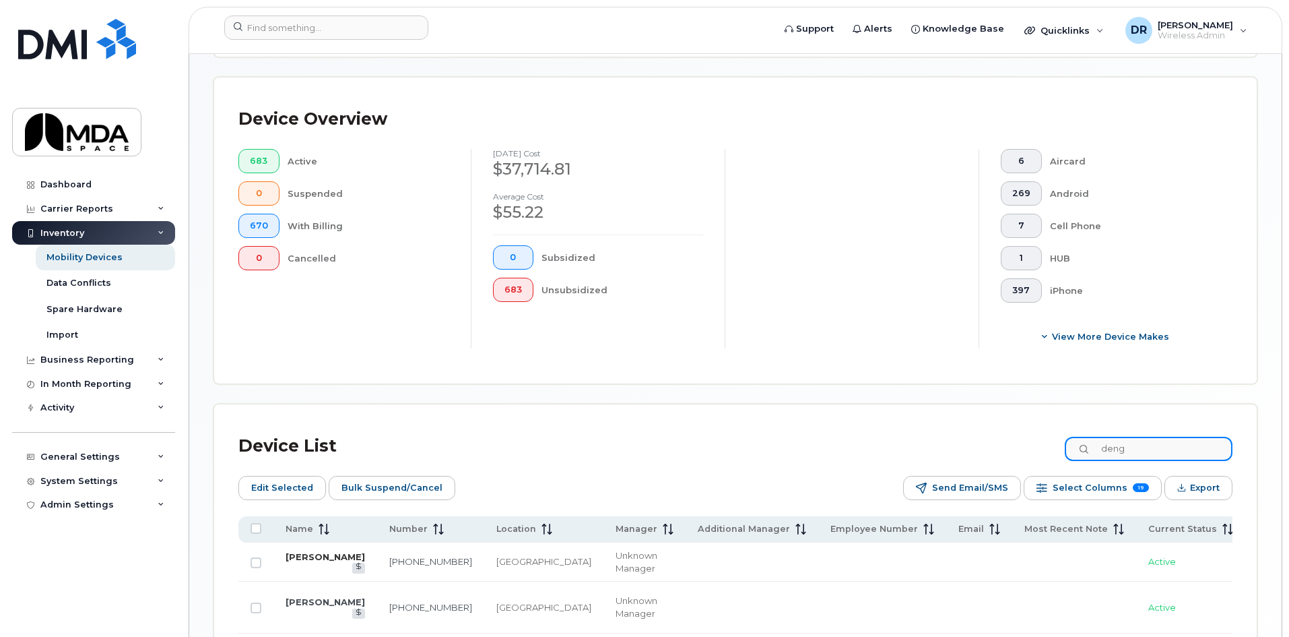
type input "deng"
click at [290, 556] on link "[PERSON_NAME]" at bounding box center [325, 556] width 79 height 11
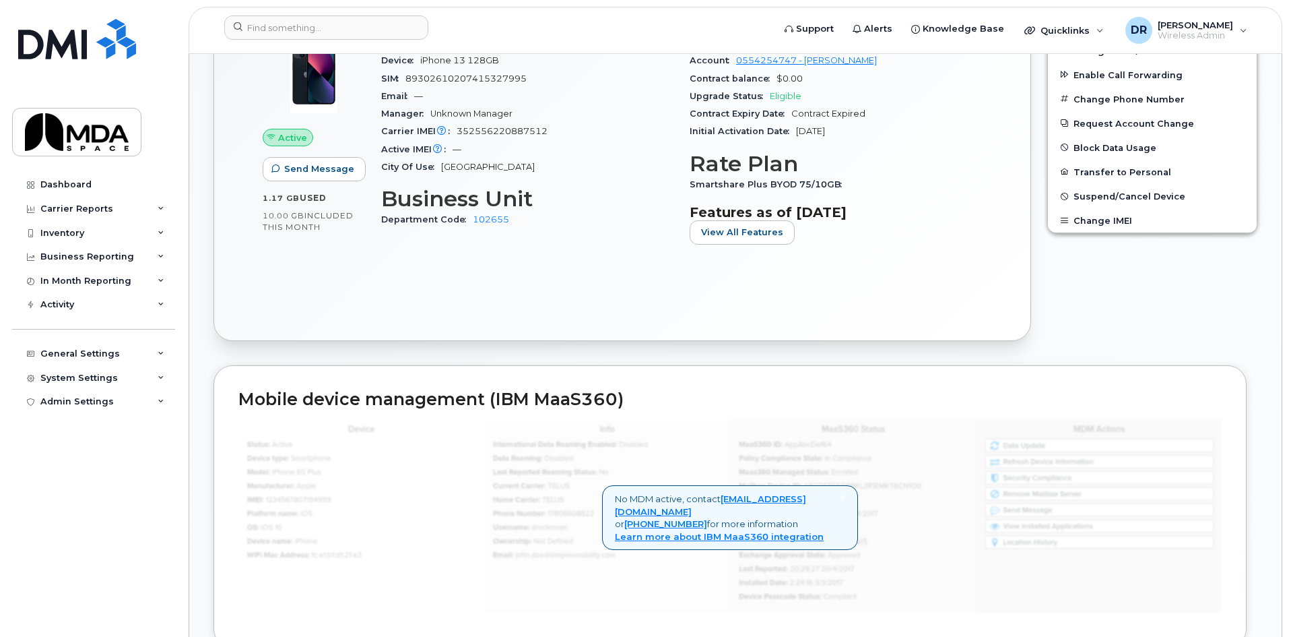
scroll to position [404, 0]
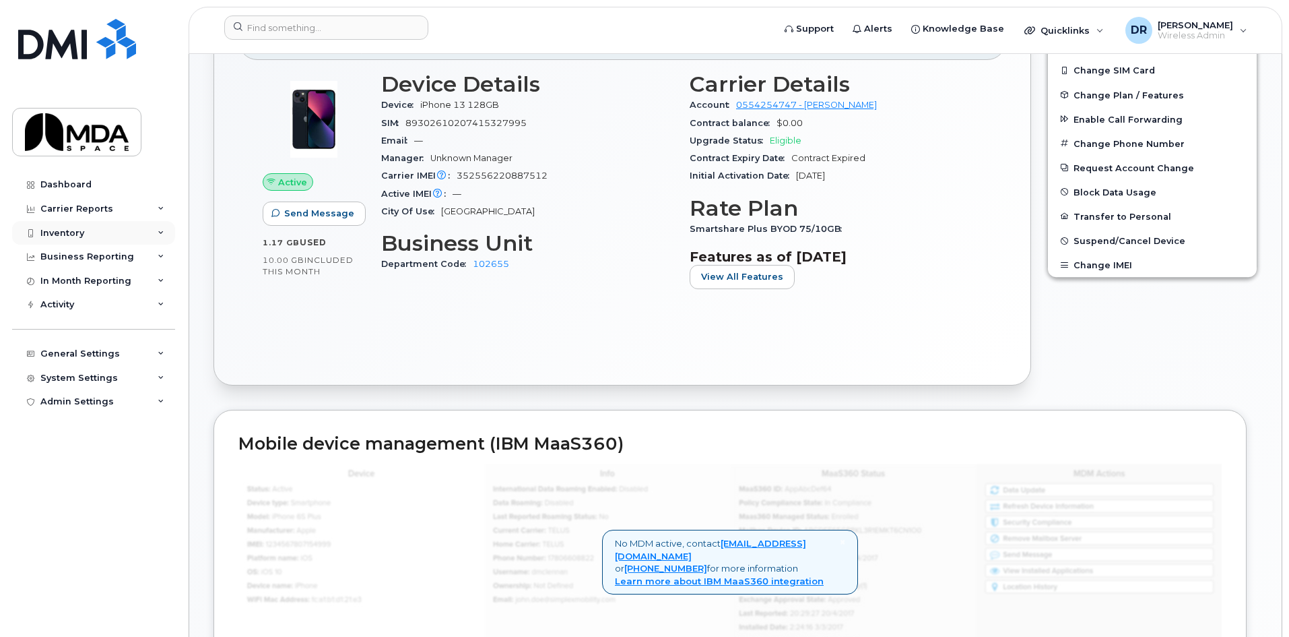
drag, startPoint x: 57, startPoint y: 229, endPoint x: 86, endPoint y: 242, distance: 31.7
click at [57, 229] on div "Inventory" at bounding box center [62, 233] width 44 height 11
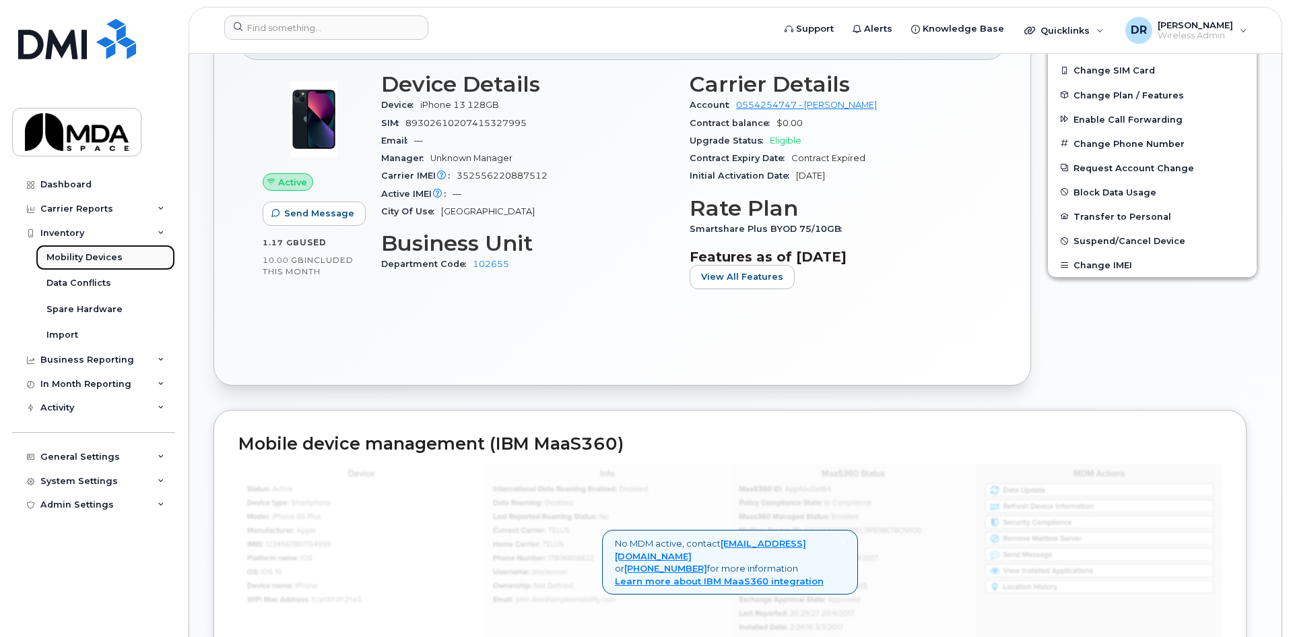
click at [84, 259] on div "Mobility Devices" at bounding box center [84, 257] width 76 height 12
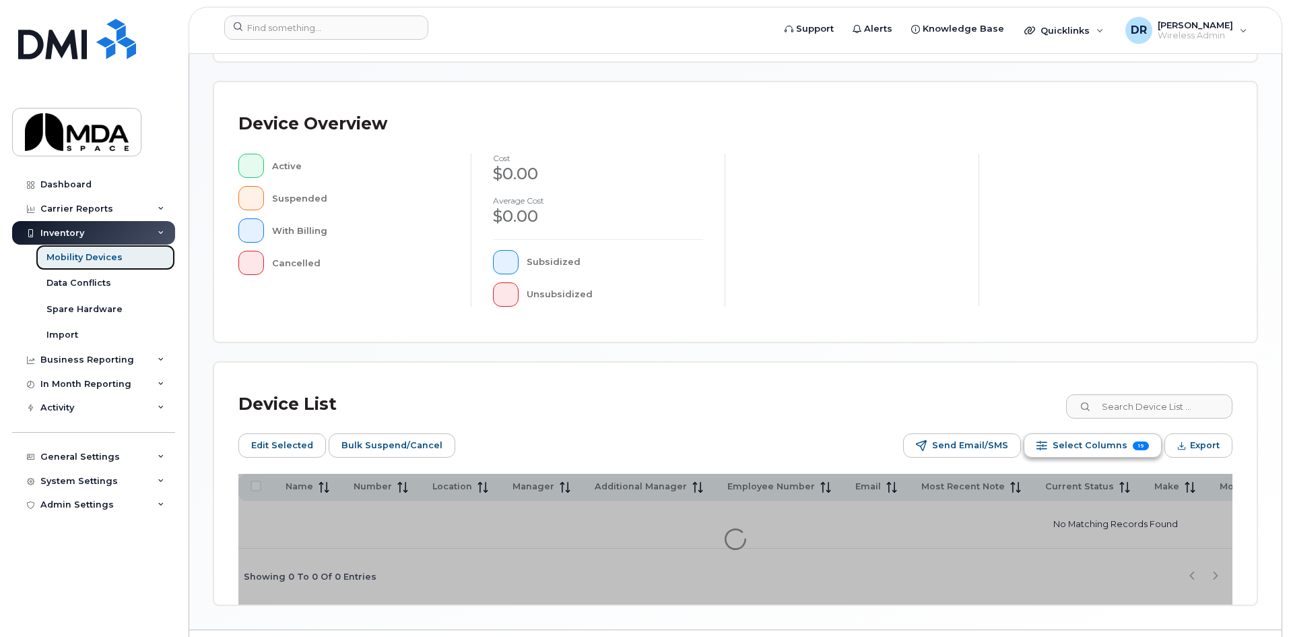
scroll to position [318, 0]
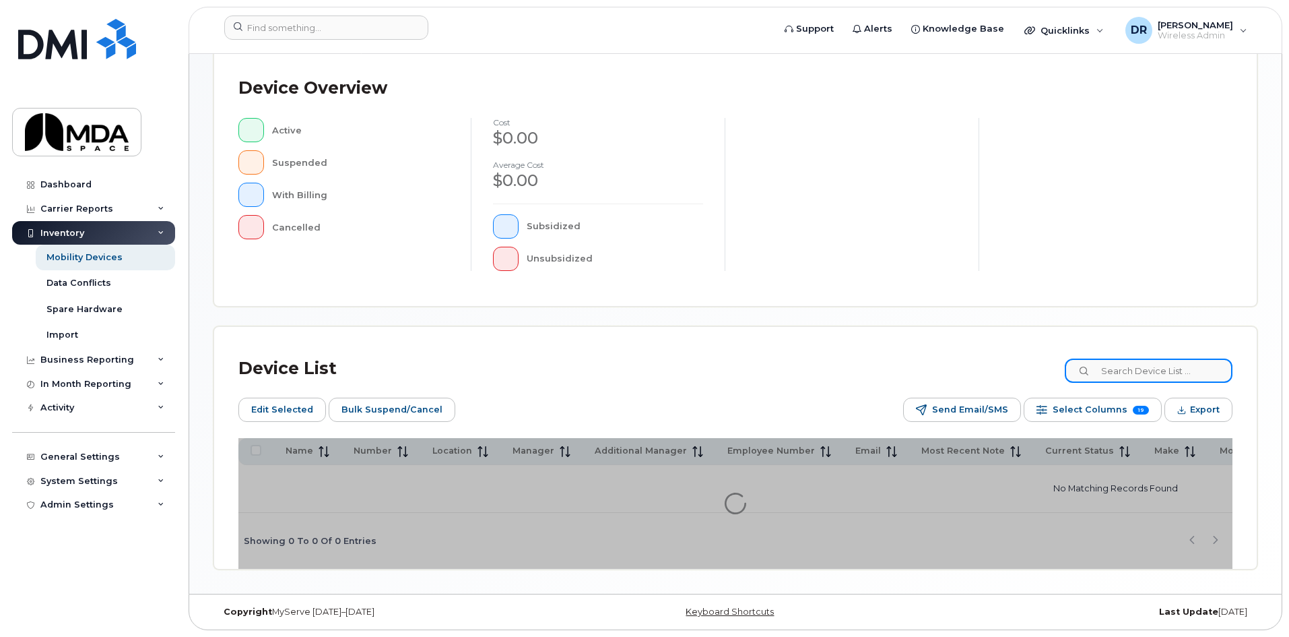
click at [1157, 372] on input at bounding box center [1149, 370] width 168 height 24
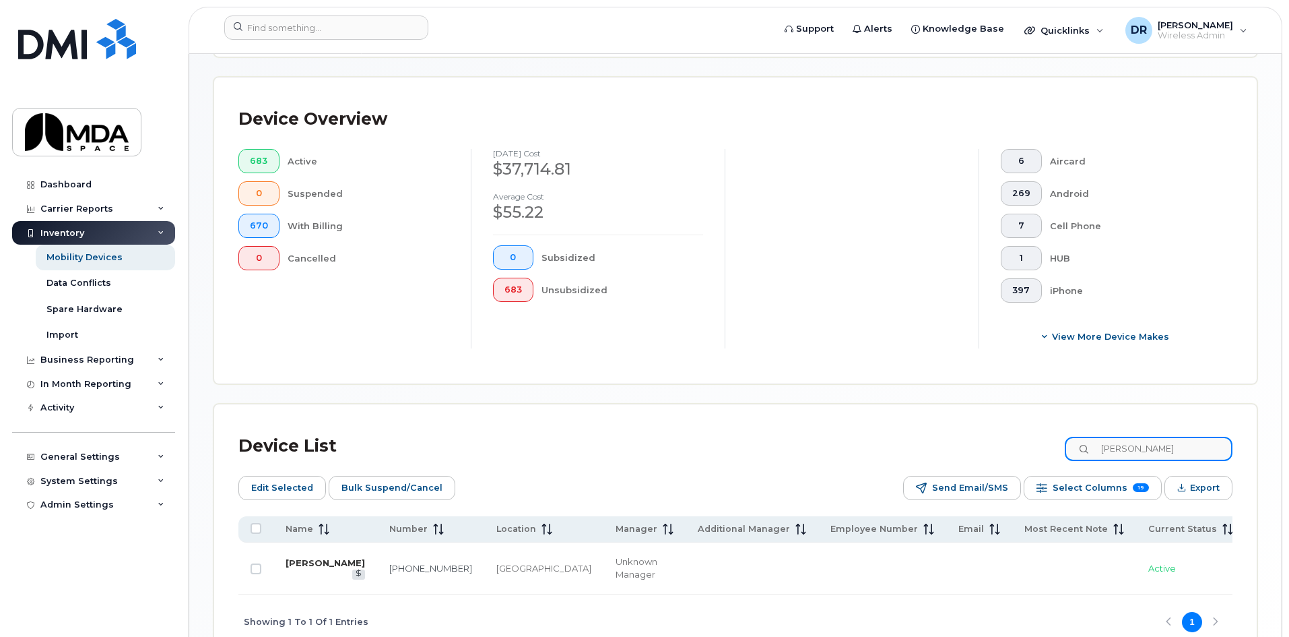
type input "nancy"
click at [294, 560] on link "Nancy Hill" at bounding box center [325, 562] width 79 height 11
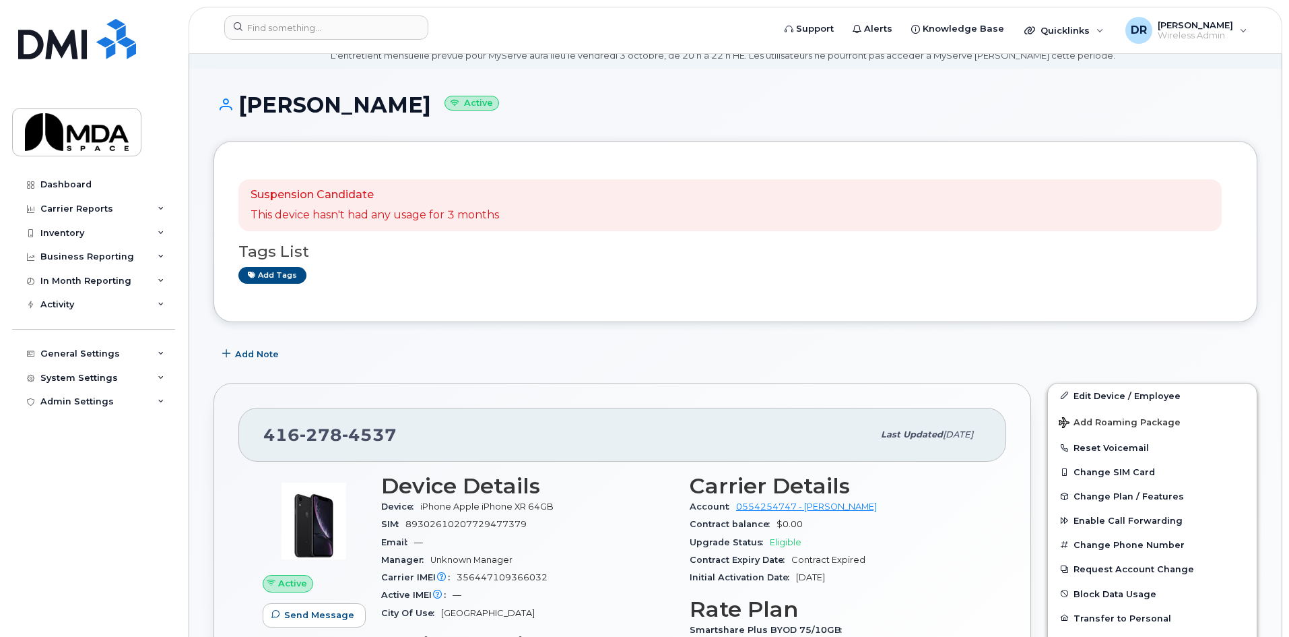
scroll to position [269, 0]
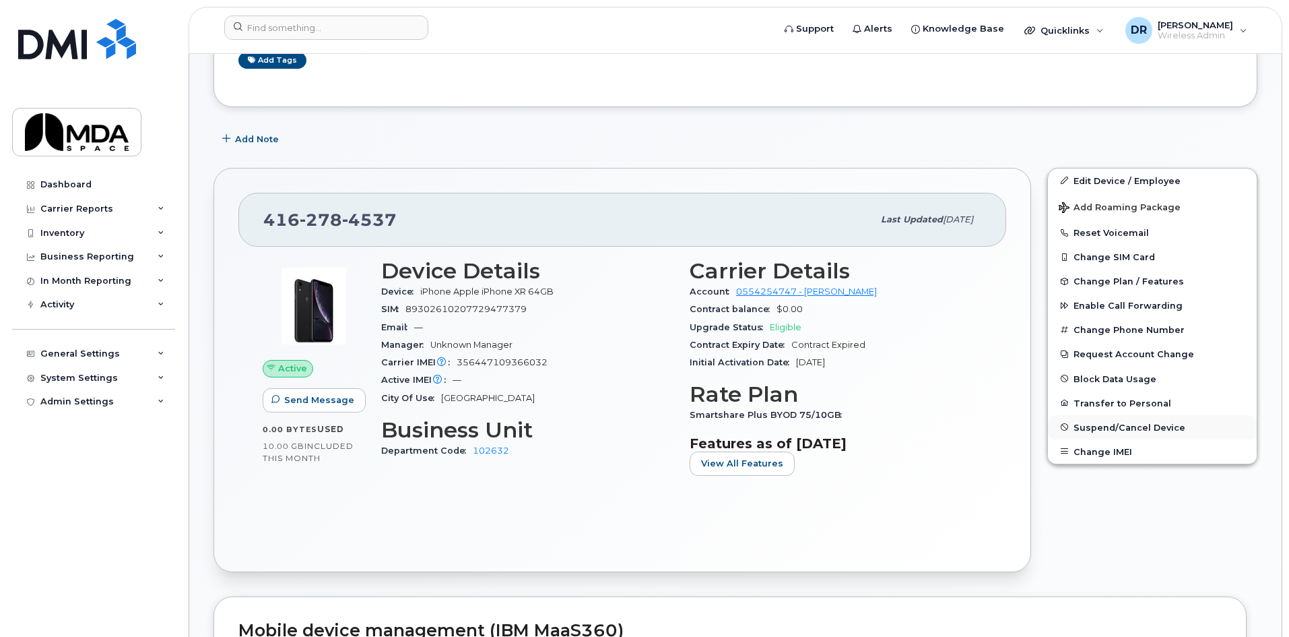
click at [1129, 424] on span "Suspend/Cancel Device" at bounding box center [1130, 427] width 112 height 10
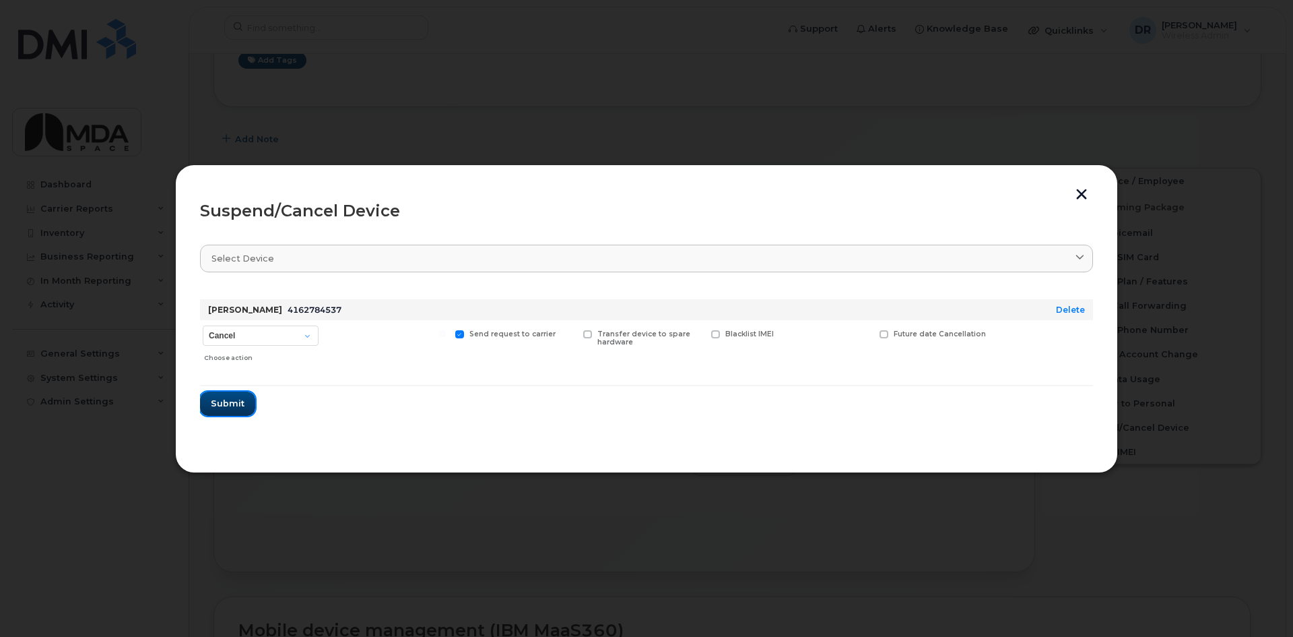
click at [234, 401] on span "Submit" at bounding box center [228, 403] width 34 height 13
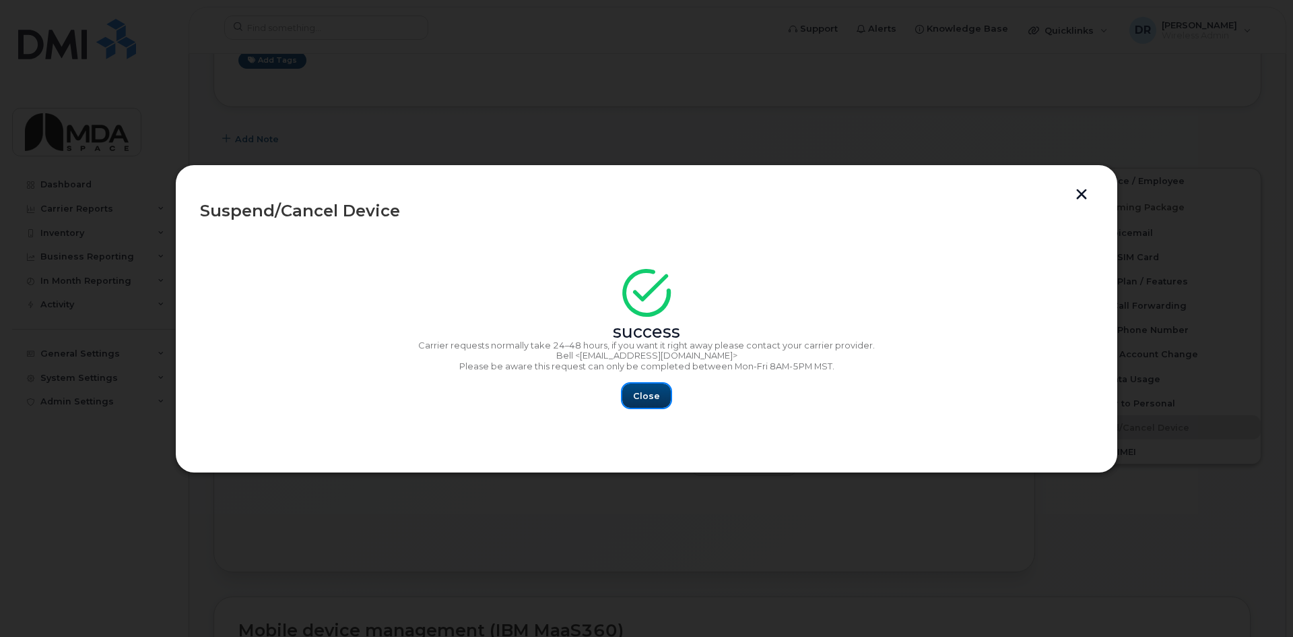
click at [657, 402] on span "Close" at bounding box center [646, 395] width 27 height 13
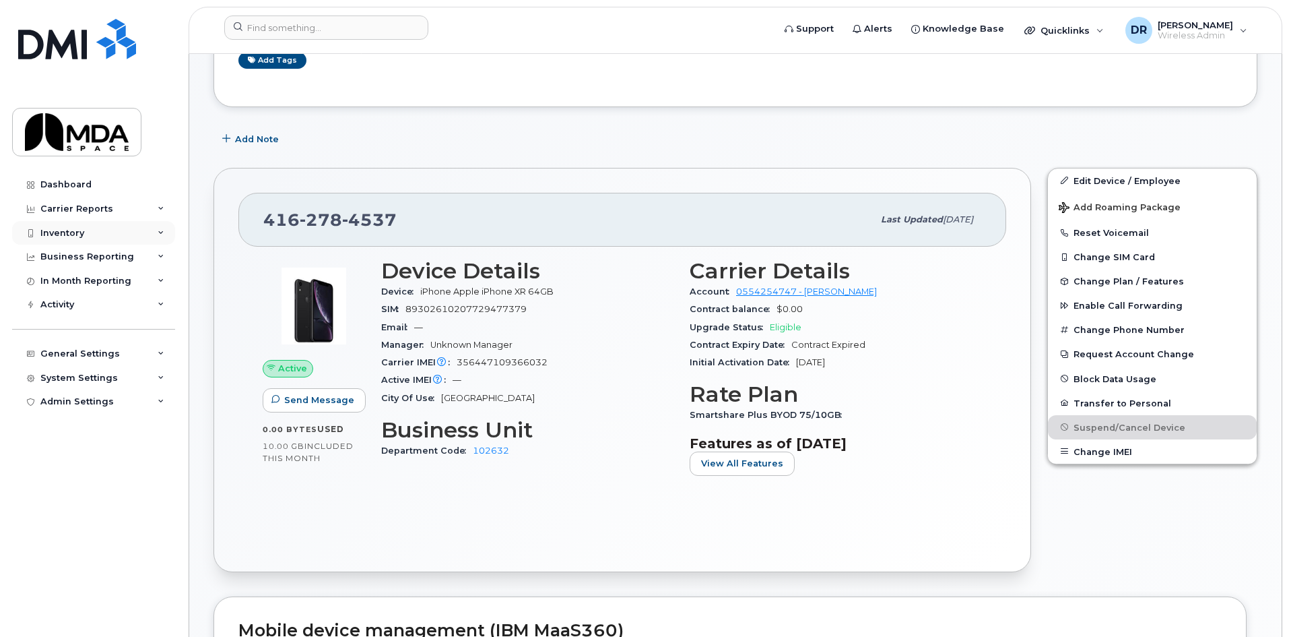
click at [57, 236] on div "Inventory" at bounding box center [62, 233] width 44 height 11
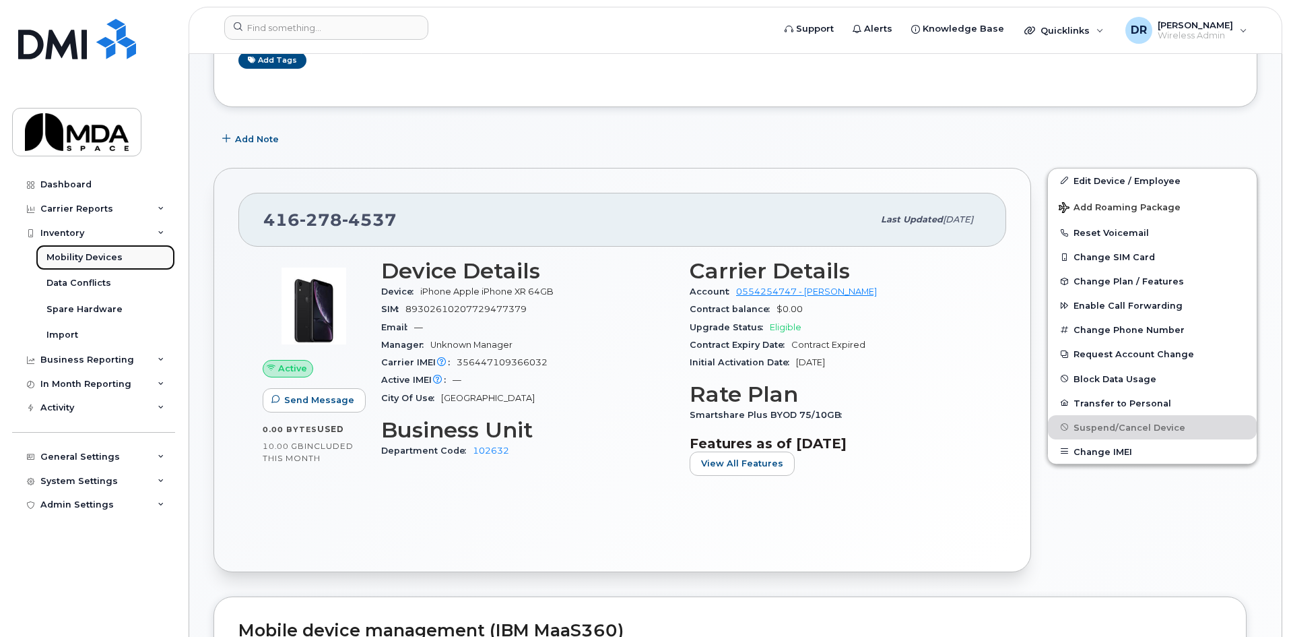
click at [67, 255] on div "Mobility Devices" at bounding box center [84, 257] width 76 height 12
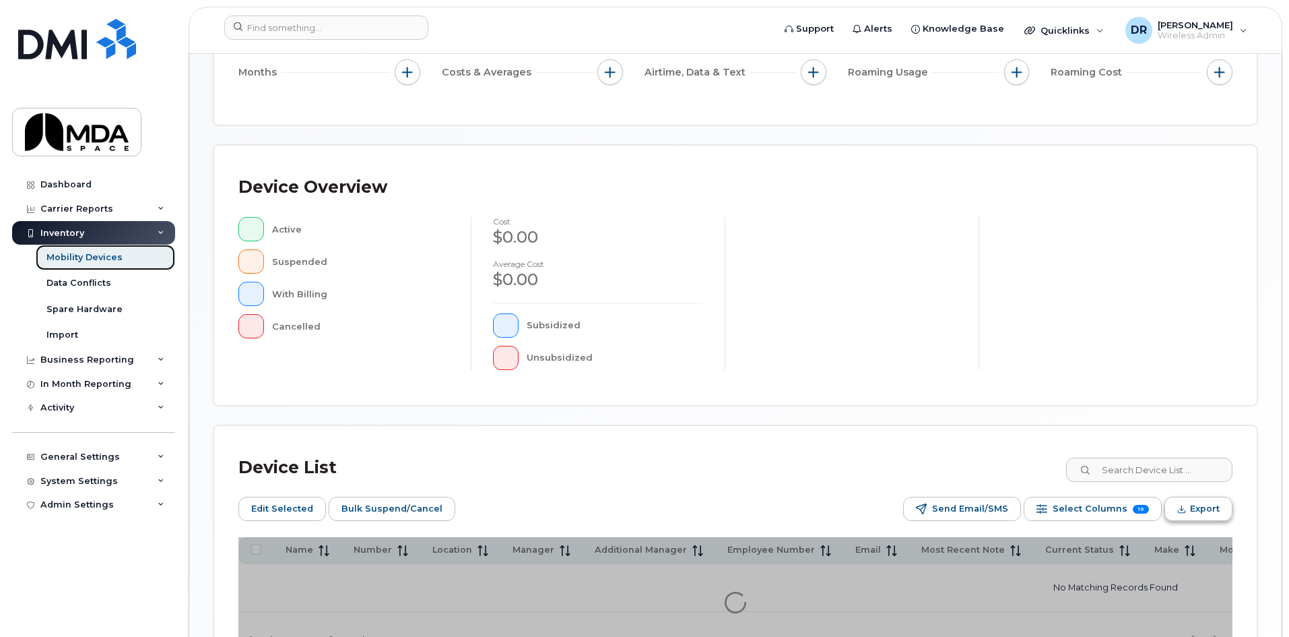
scroll to position [269, 0]
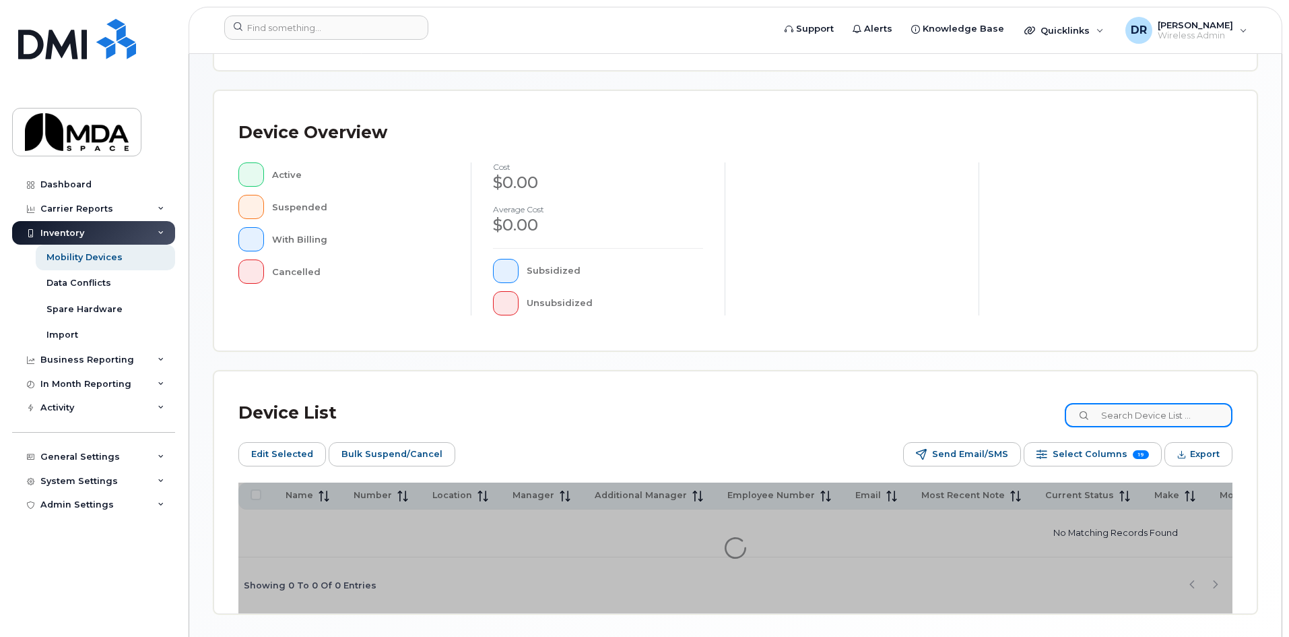
click at [1213, 412] on input at bounding box center [1149, 415] width 168 height 24
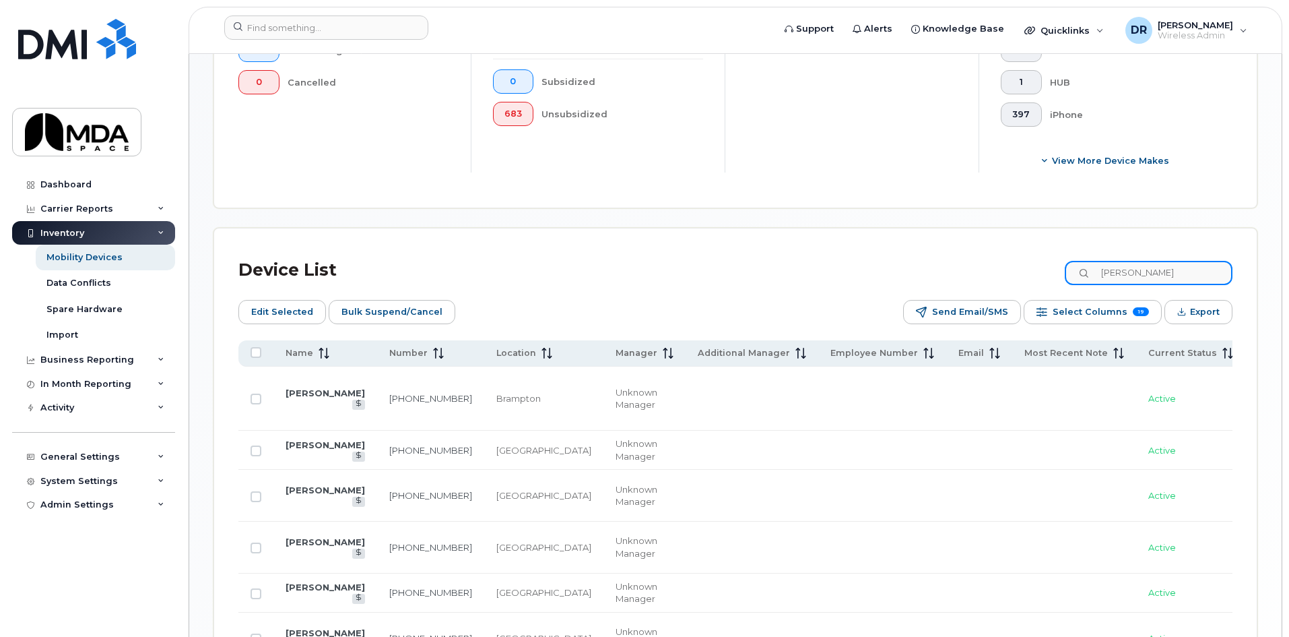
scroll to position [631, 0]
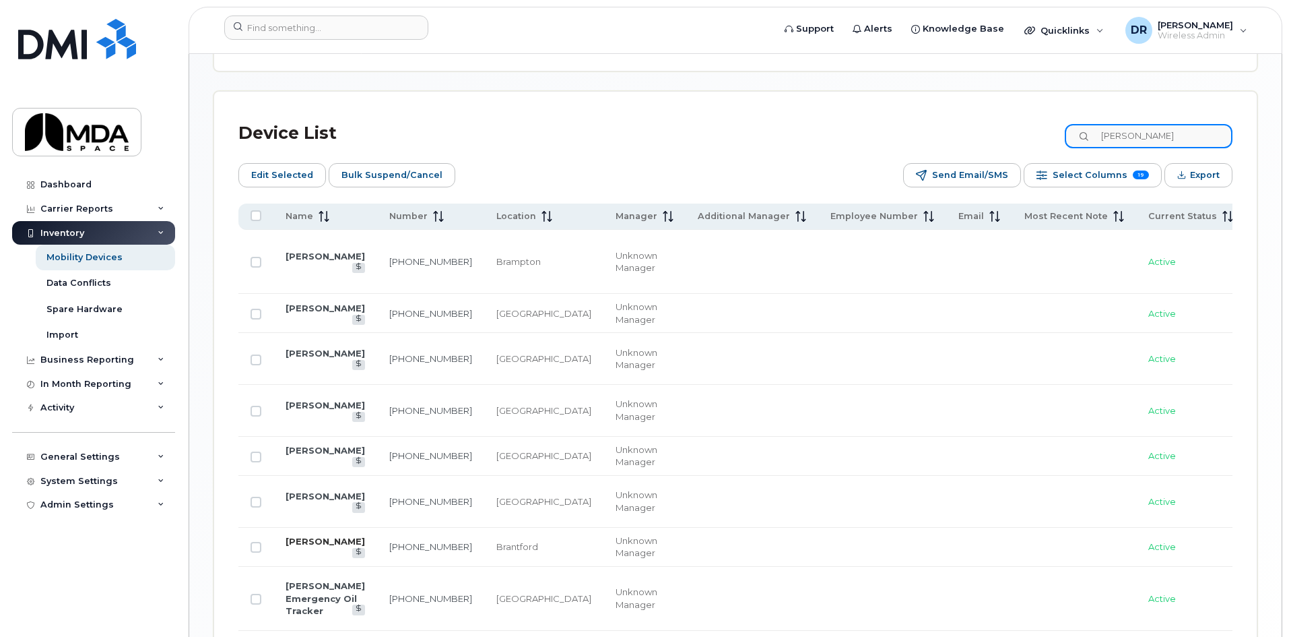
type input "peter"
click at [295, 546] on link "[PERSON_NAME]" at bounding box center [325, 541] width 79 height 11
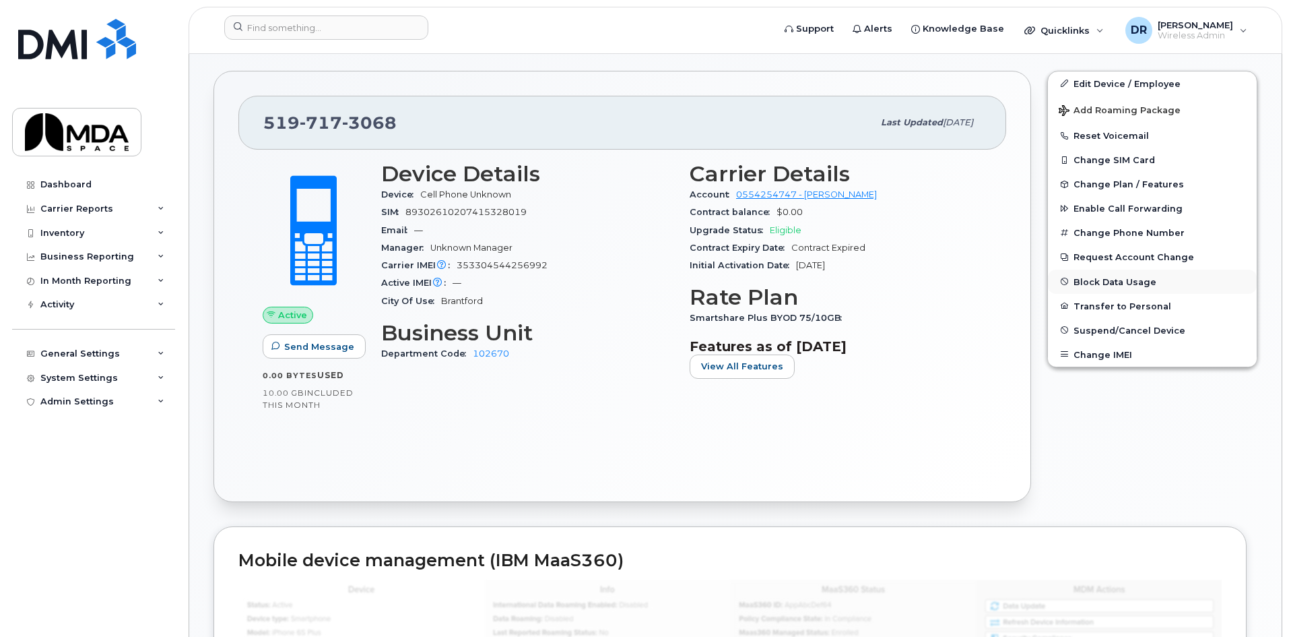
scroll to position [337, 0]
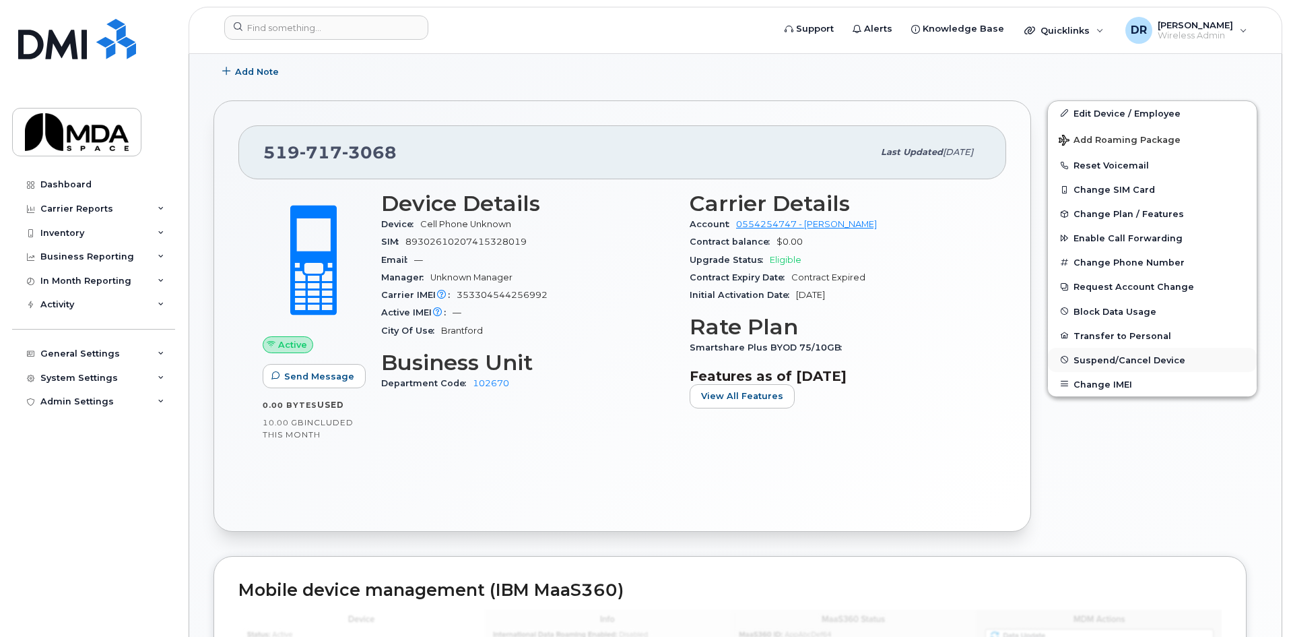
click at [1127, 358] on span "Suspend/Cancel Device" at bounding box center [1130, 359] width 112 height 10
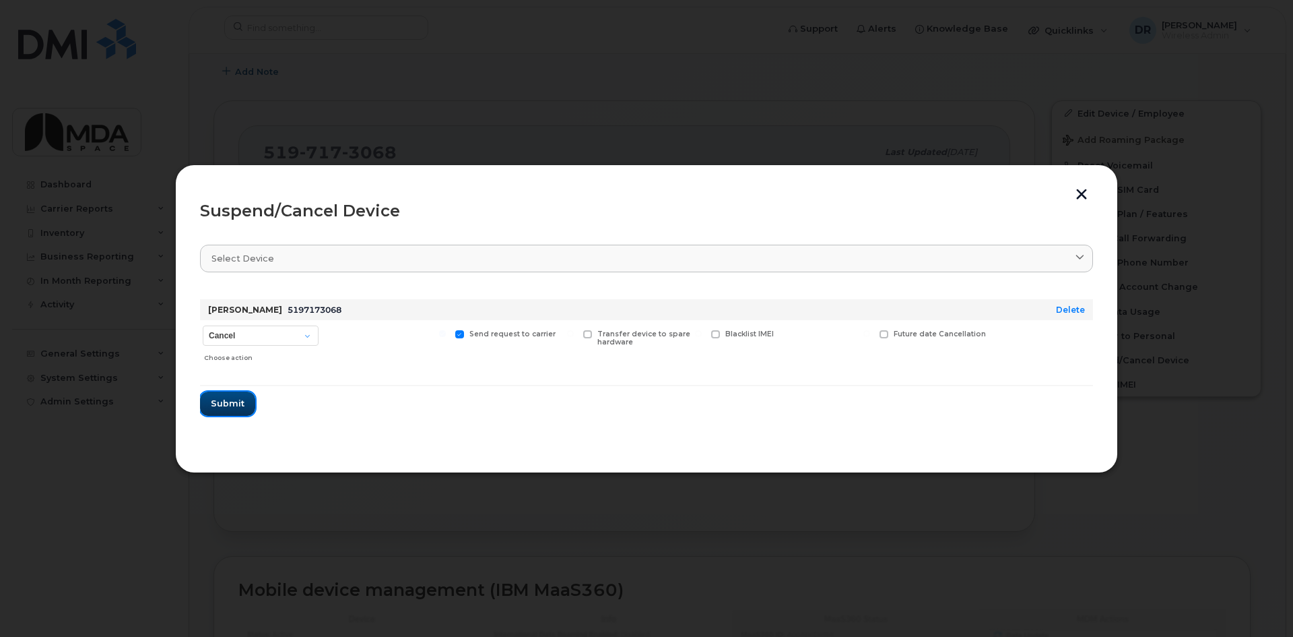
click at [236, 396] on button "Submit" at bounding box center [227, 403] width 55 height 24
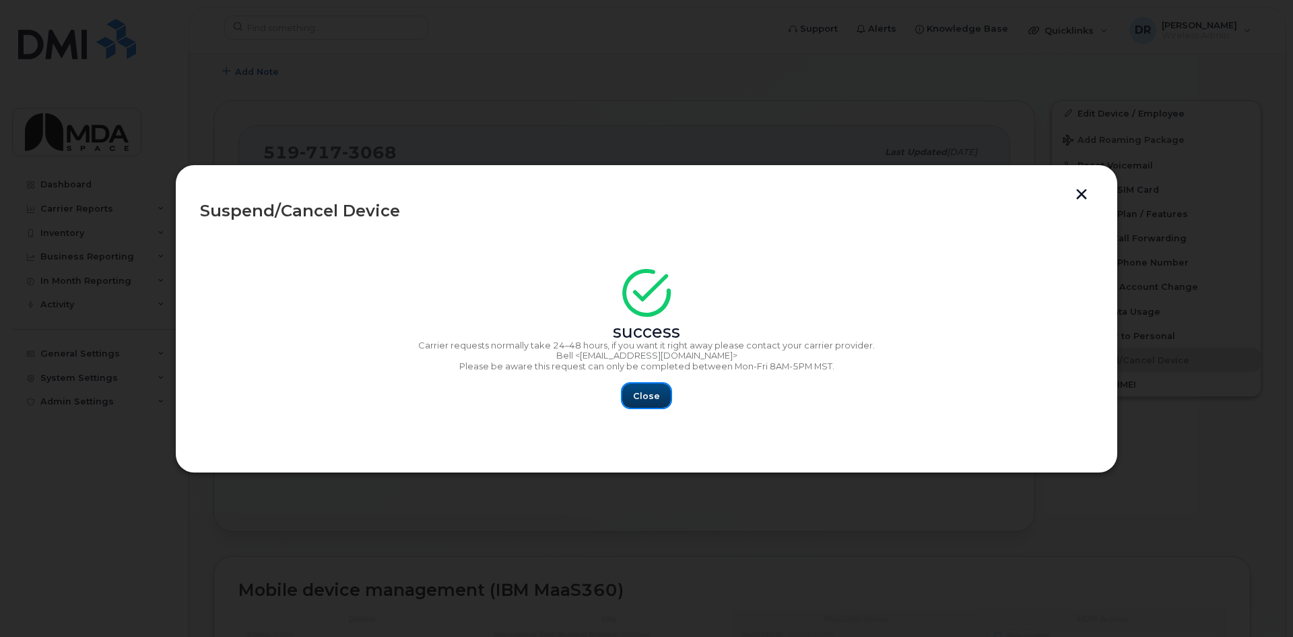
click at [633, 397] on button "Close" at bounding box center [646, 395] width 49 height 24
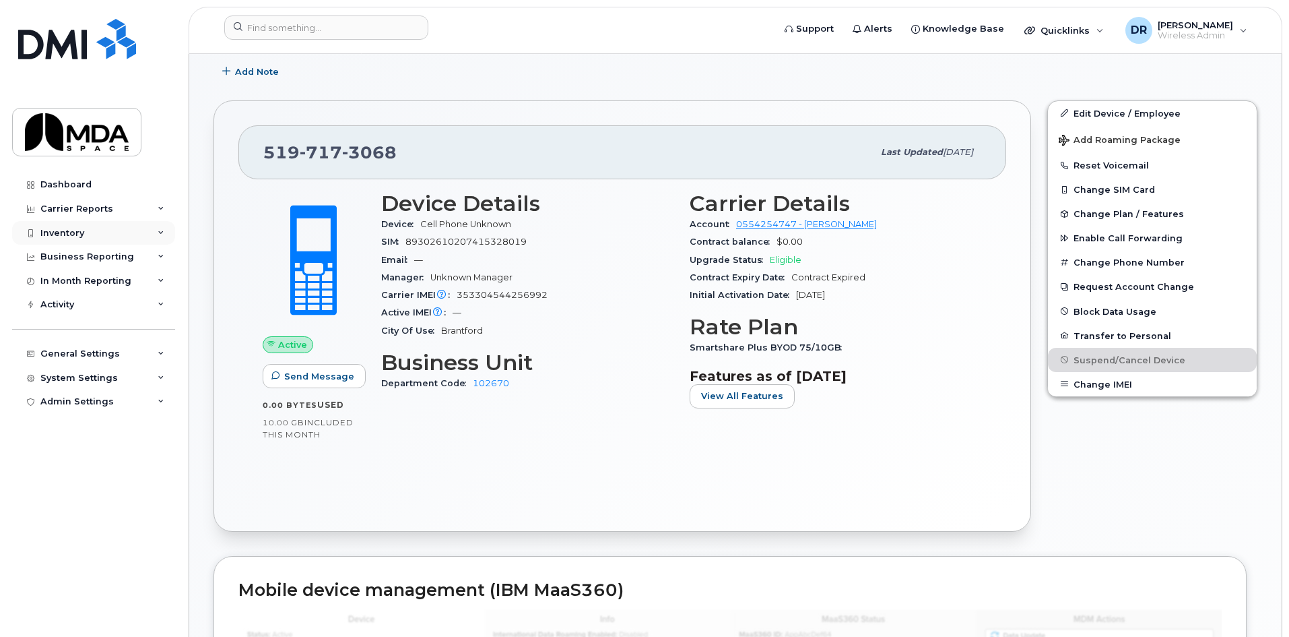
click at [46, 234] on div "Inventory" at bounding box center [62, 233] width 44 height 11
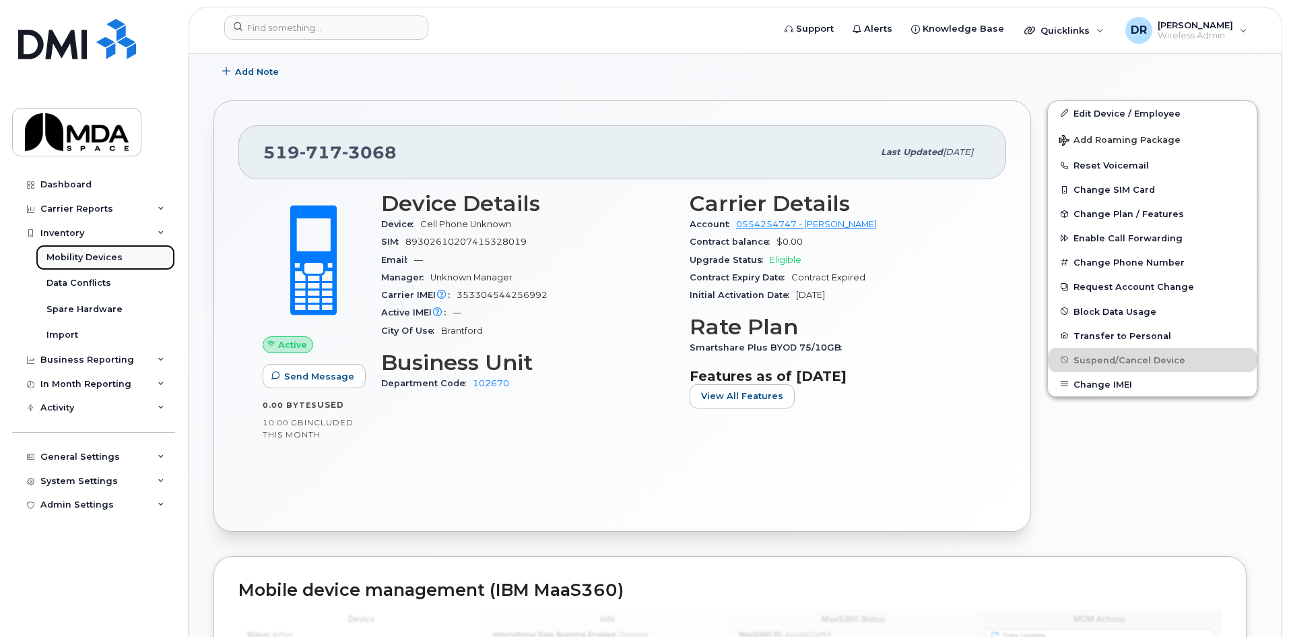
click at [81, 255] on div "Mobility Devices" at bounding box center [84, 257] width 76 height 12
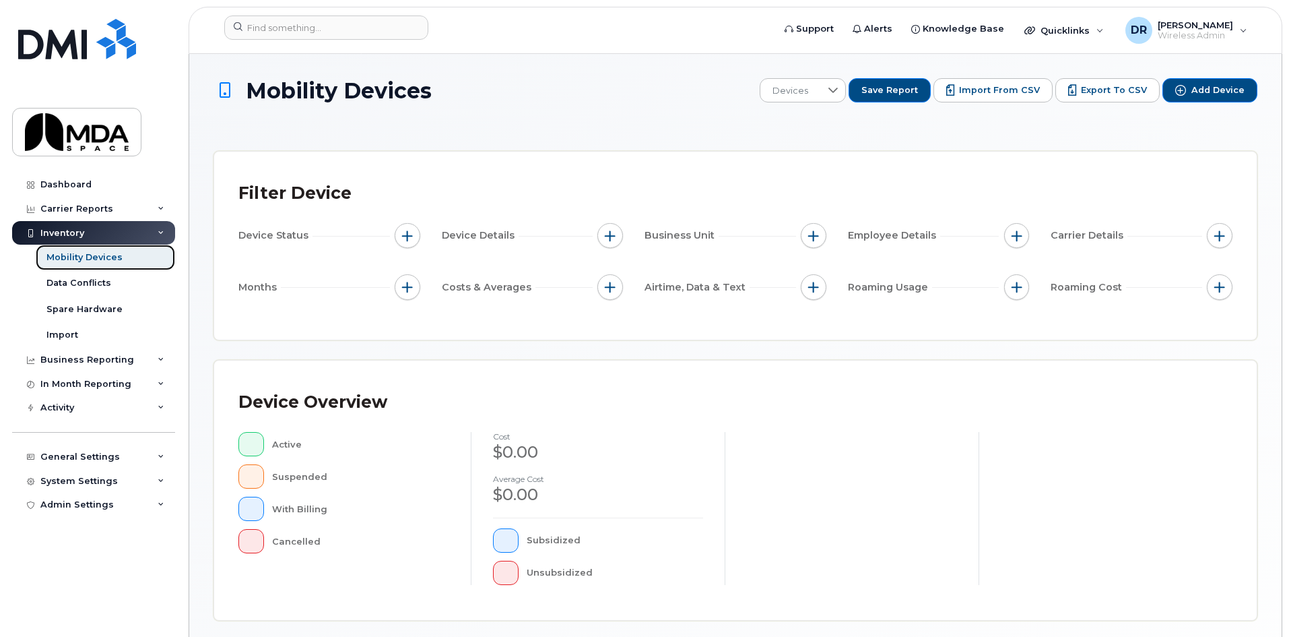
scroll to position [318, 0]
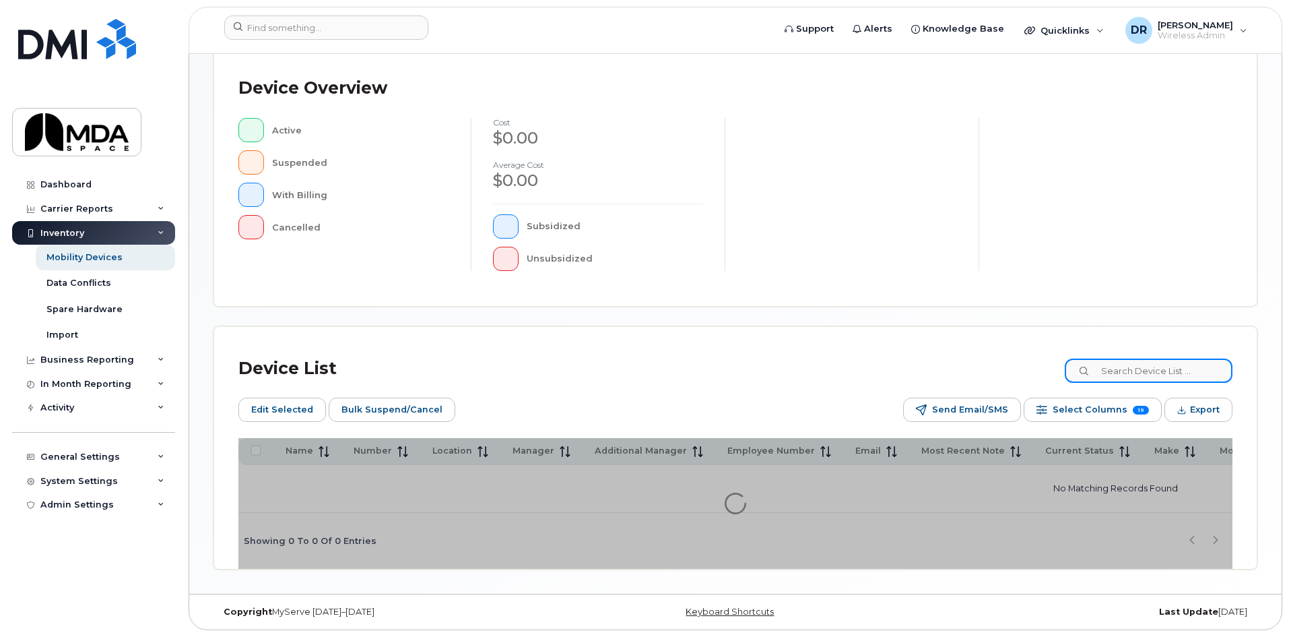
click at [1155, 363] on input at bounding box center [1149, 370] width 168 height 24
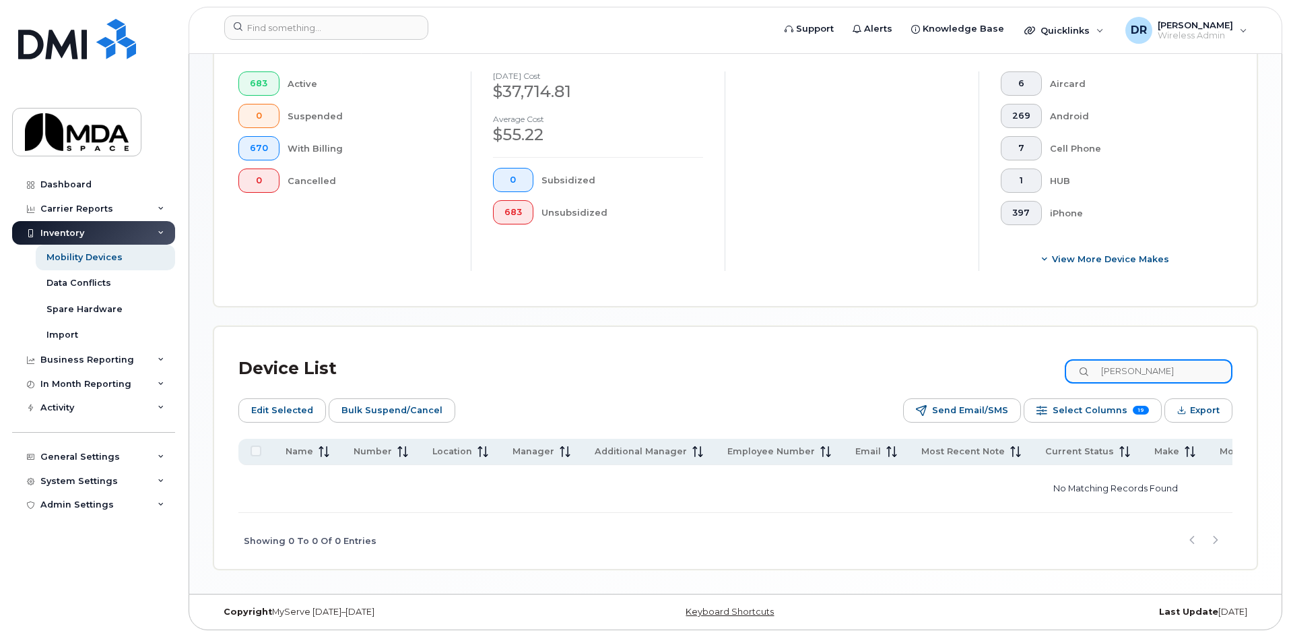
scroll to position [388, 0]
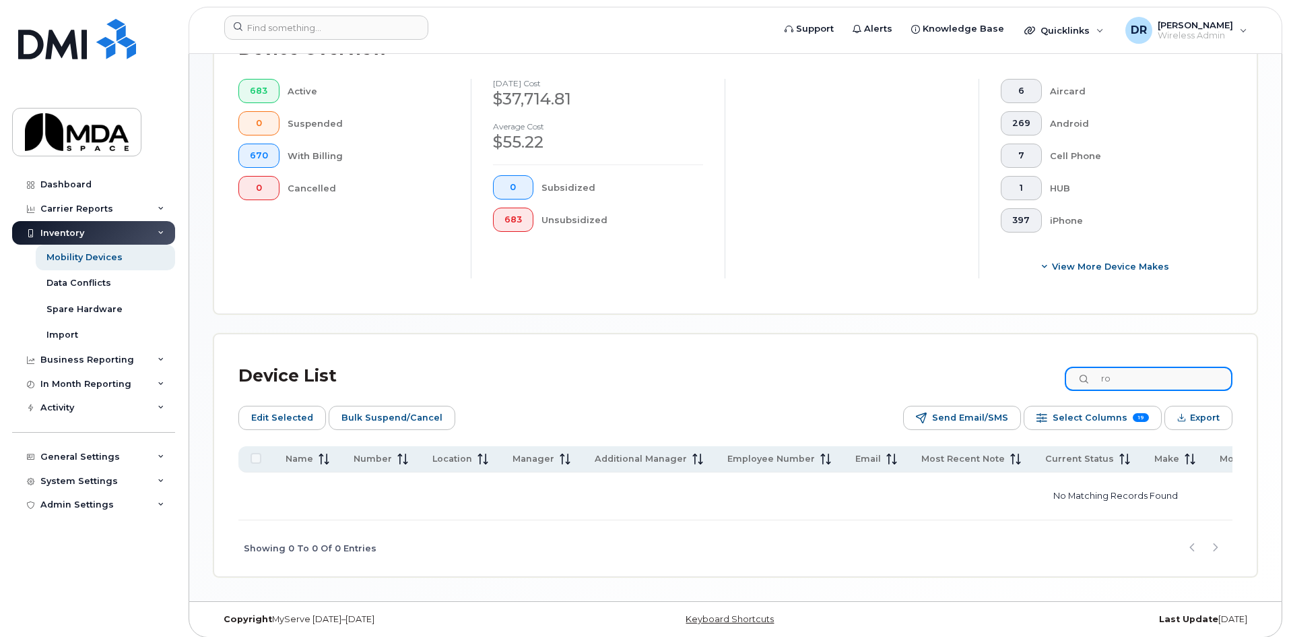
type input "r"
drag, startPoint x: 1155, startPoint y: 368, endPoint x: 882, endPoint y: 364, distance: 272.2
click at [915, 366] on div "Device List sawa" at bounding box center [735, 375] width 994 height 35
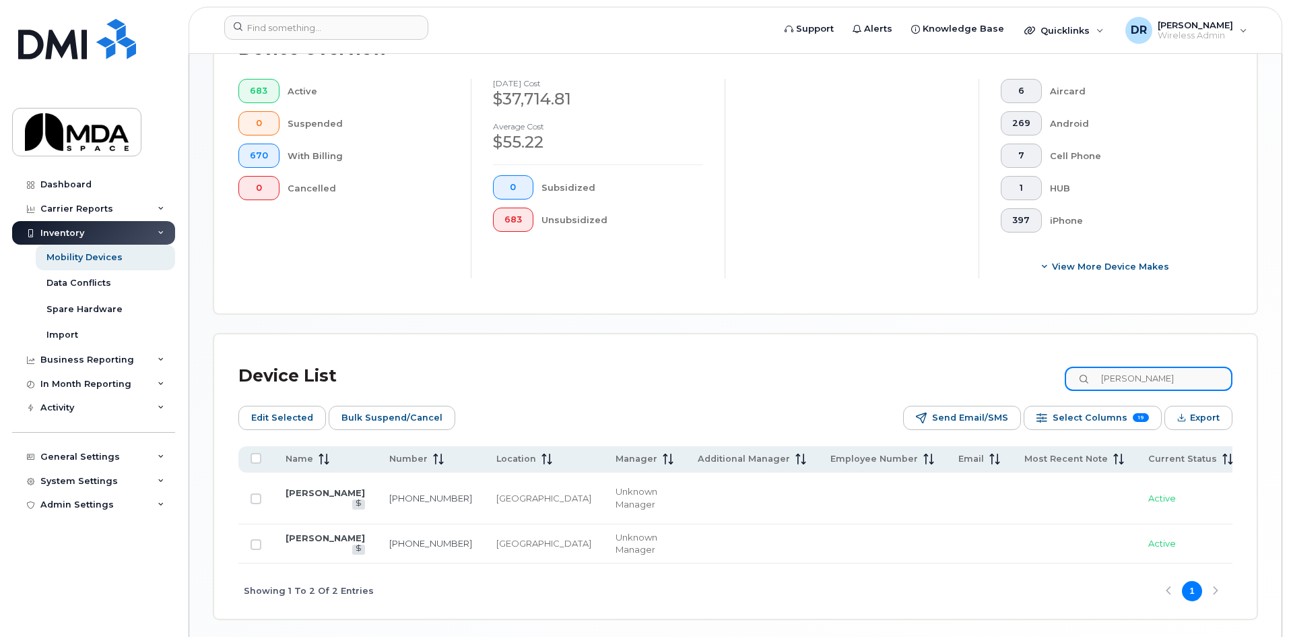
scroll to position [430, 0]
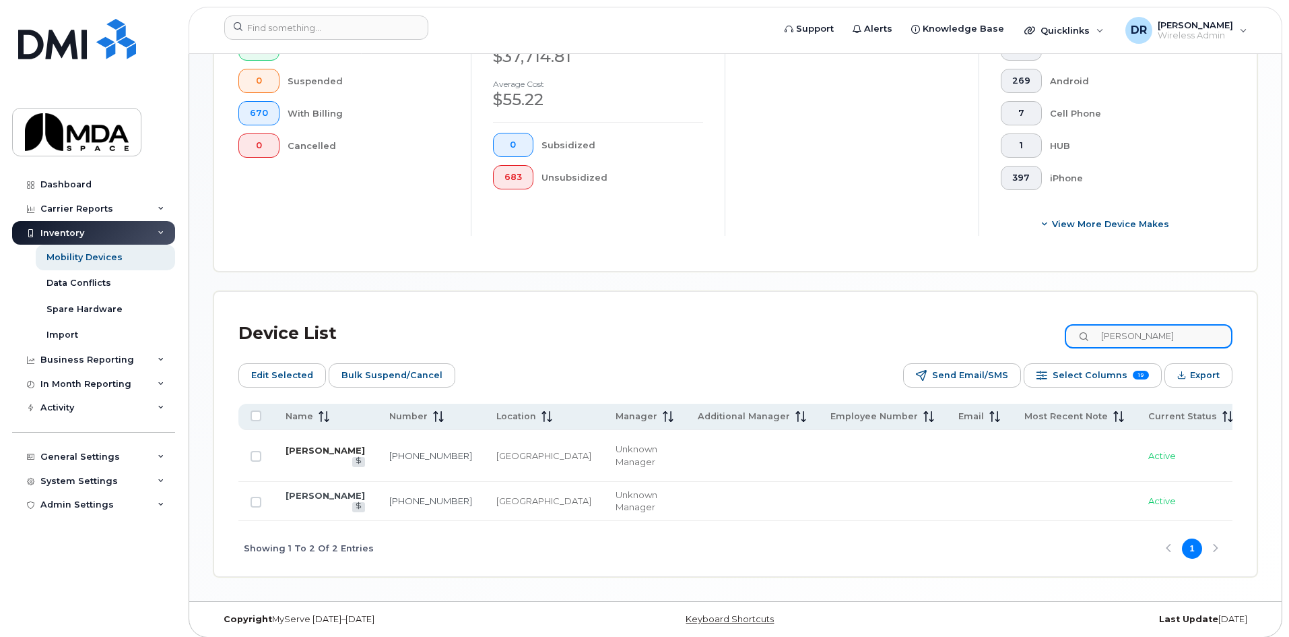
type input "ross"
click at [300, 445] on link "ROSS GILLETT" at bounding box center [325, 450] width 79 height 11
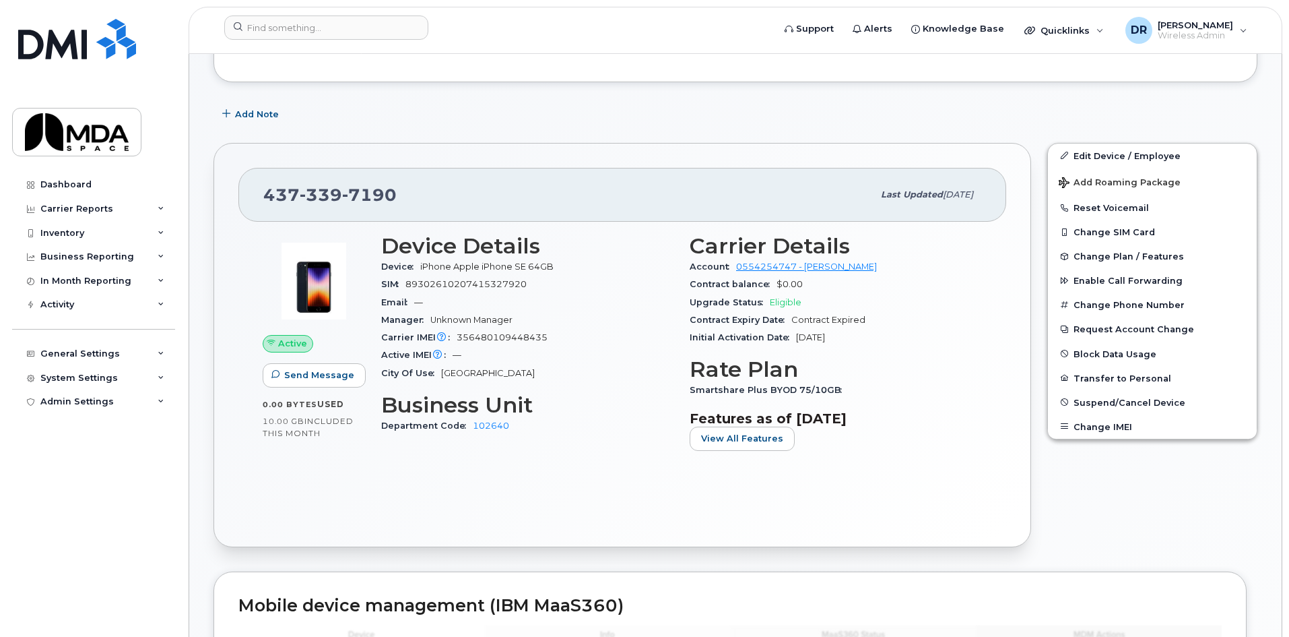
scroll to position [337, 0]
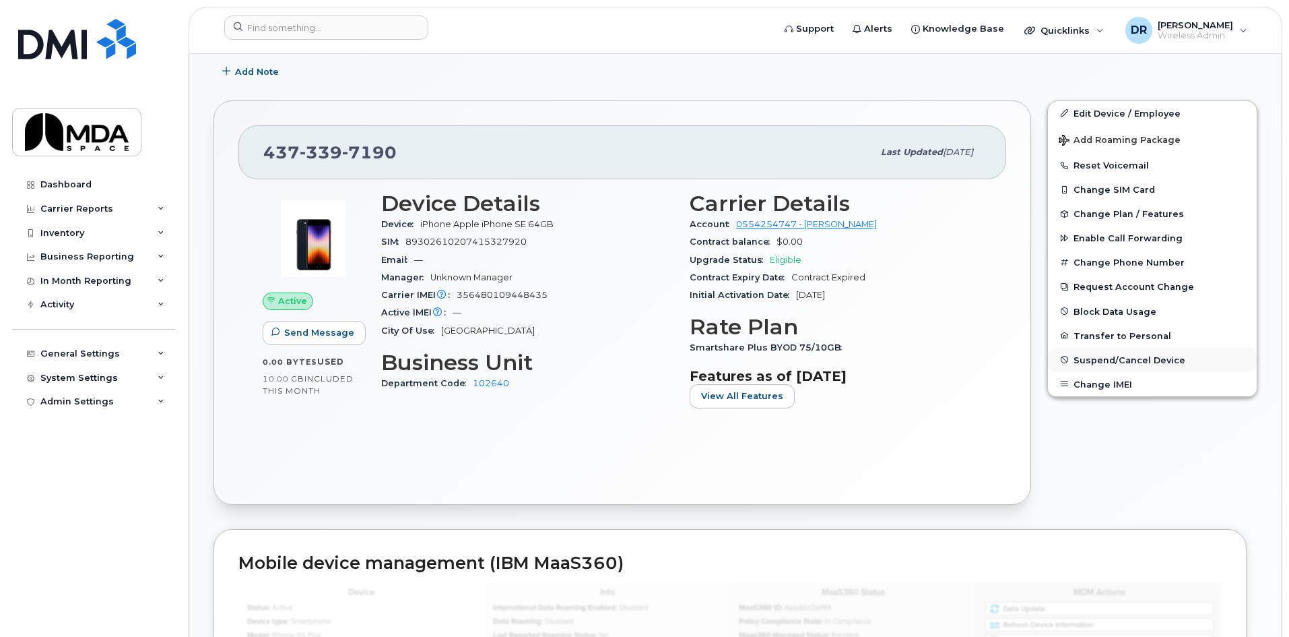
click at [1136, 360] on span "Suspend/Cancel Device" at bounding box center [1130, 359] width 112 height 10
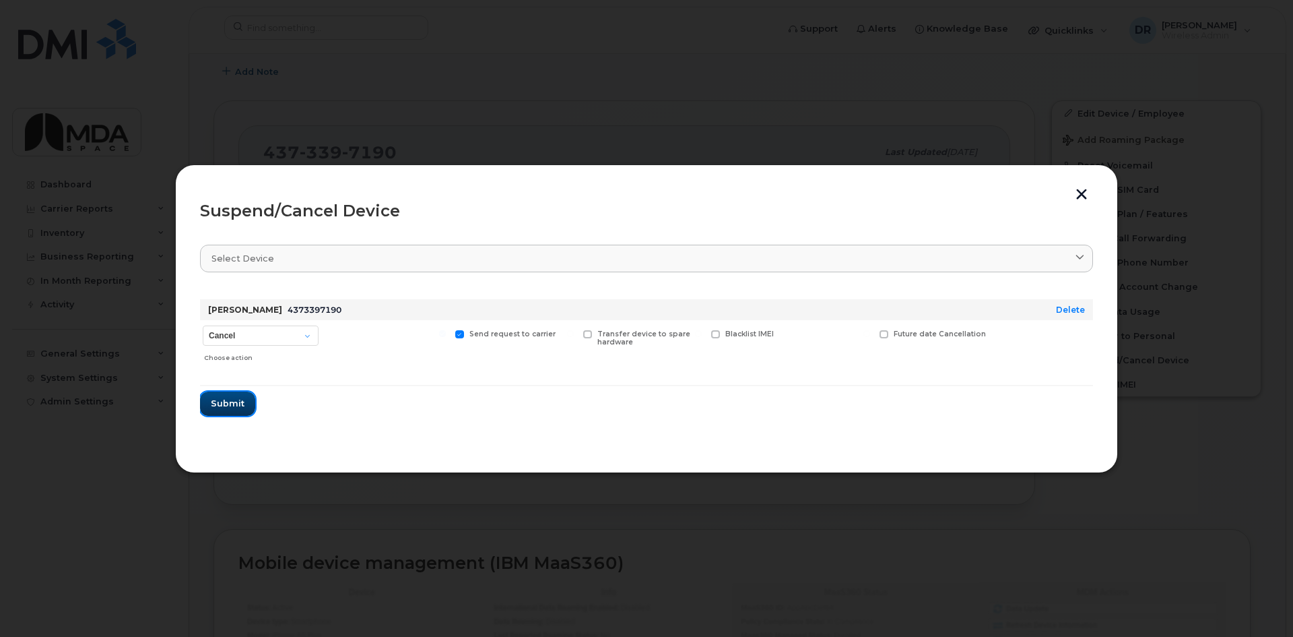
click at [235, 399] on span "Submit" at bounding box center [228, 403] width 34 height 13
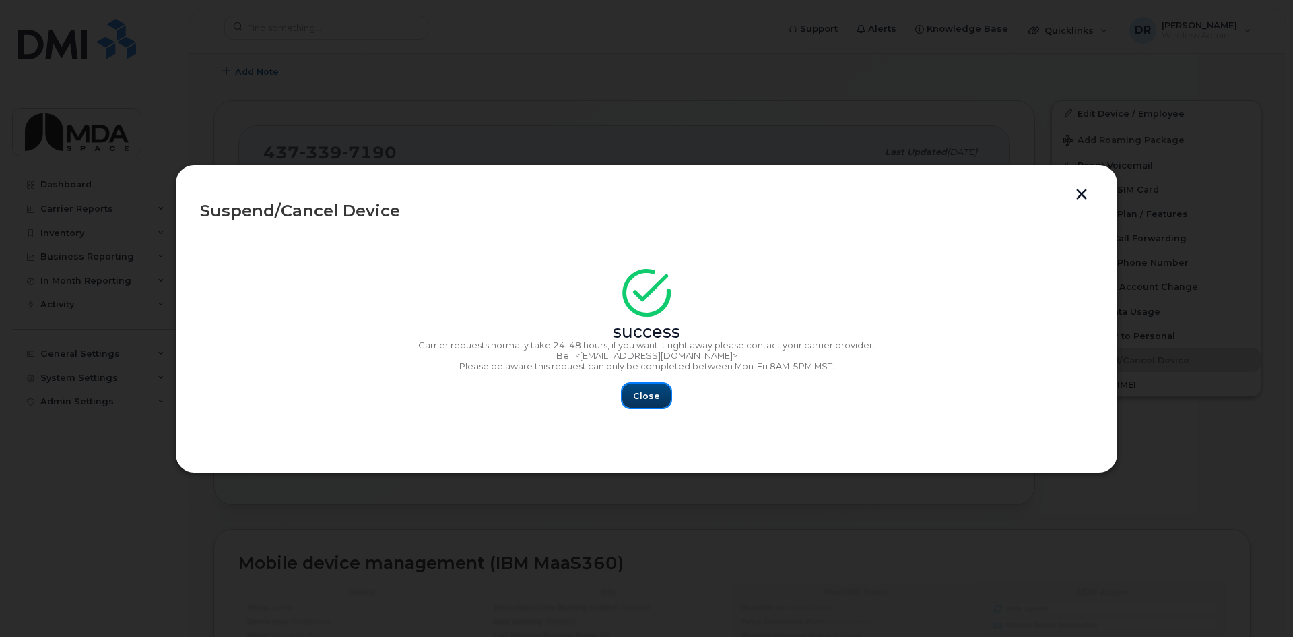
drag, startPoint x: 631, startPoint y: 386, endPoint x: 639, endPoint y: 387, distance: 7.4
click at [631, 386] on button "Close" at bounding box center [646, 395] width 49 height 24
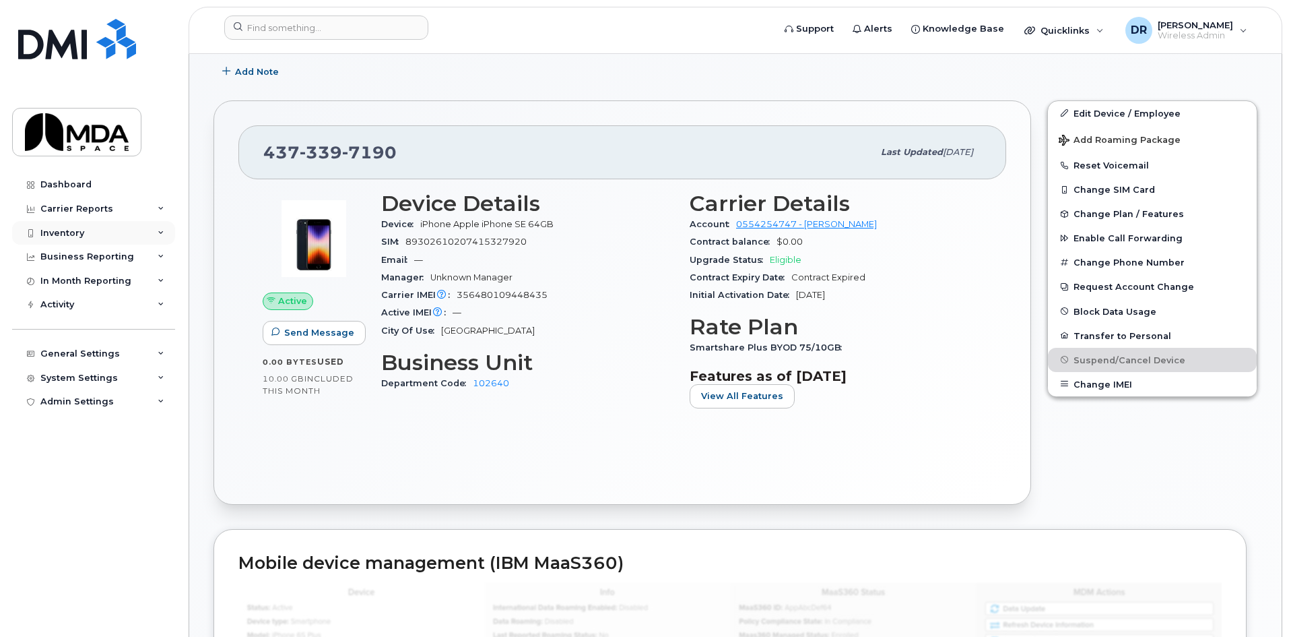
click at [59, 225] on div "Inventory" at bounding box center [93, 233] width 163 height 24
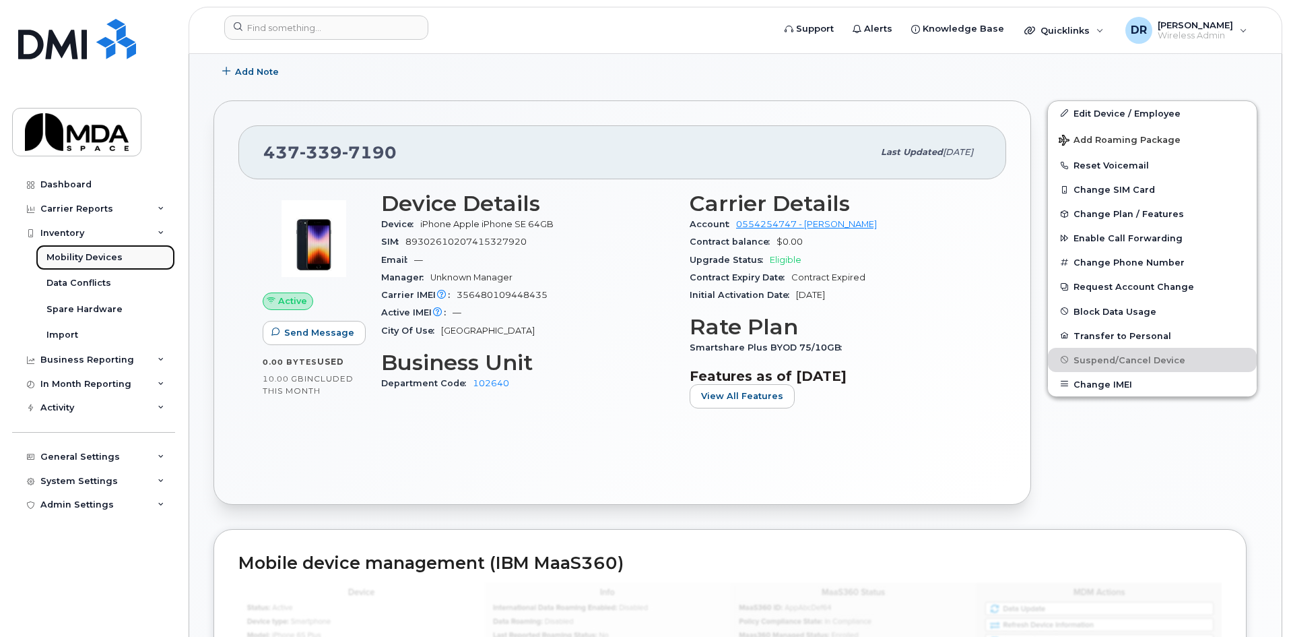
click at [77, 253] on div "Mobility Devices" at bounding box center [84, 257] width 76 height 12
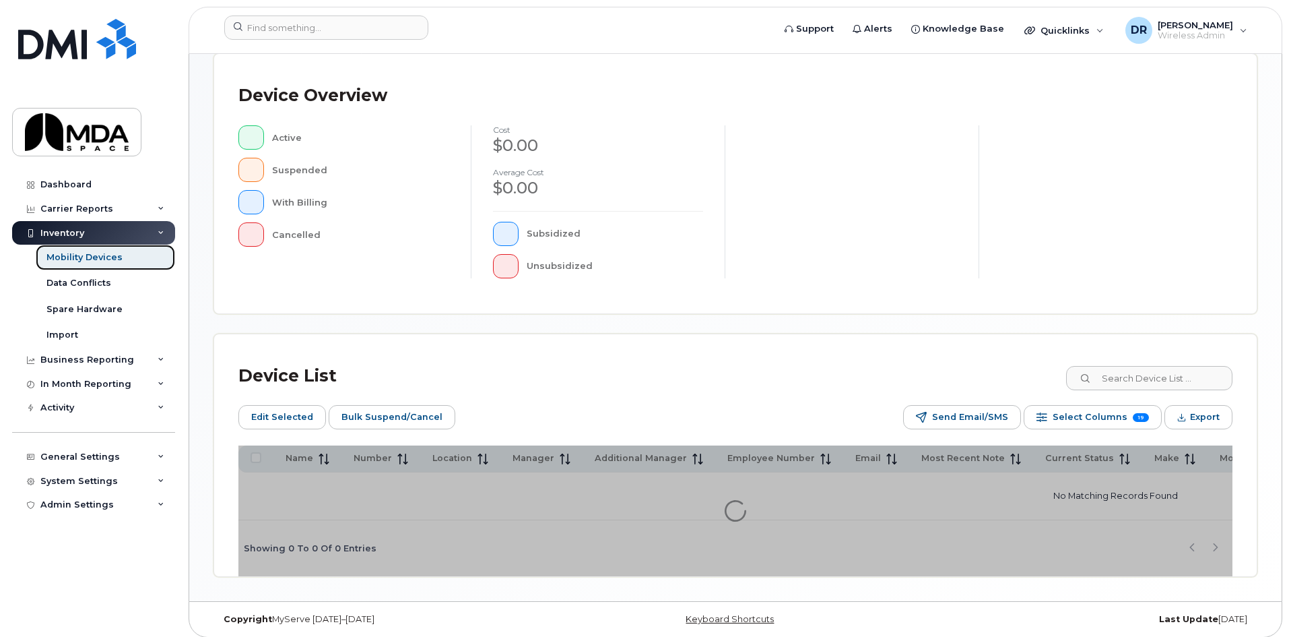
scroll to position [318, 0]
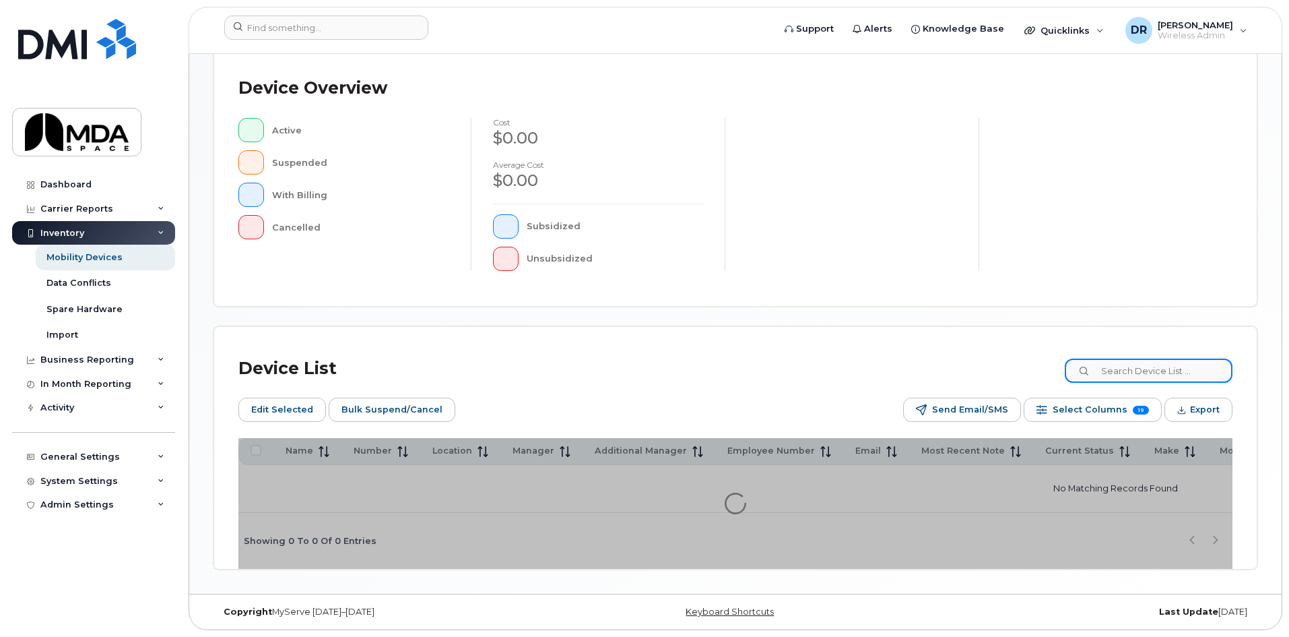
click at [1133, 365] on input at bounding box center [1149, 370] width 168 height 24
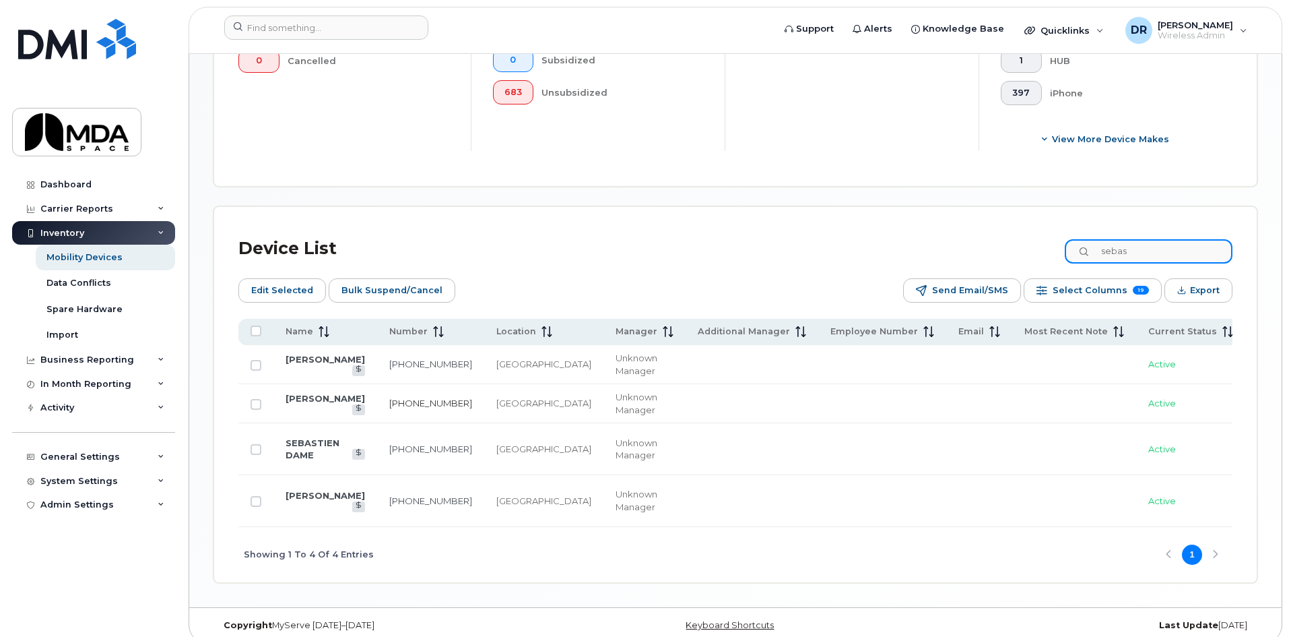
scroll to position [520, 0]
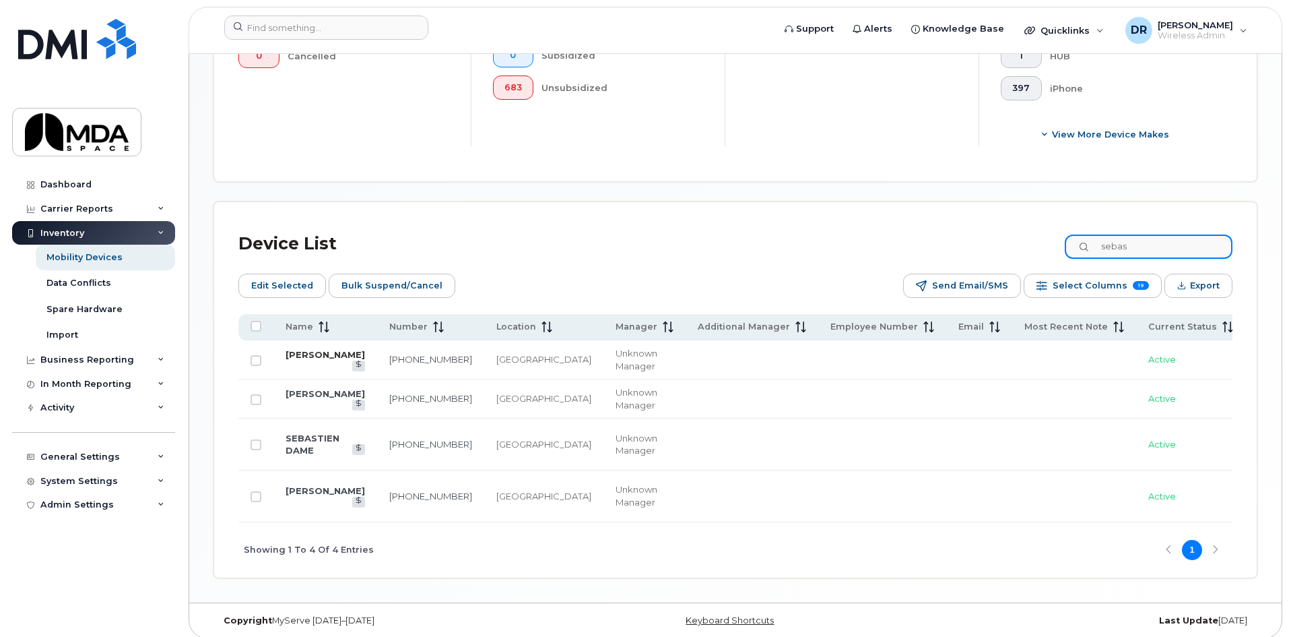
type input "sebas"
click at [309, 350] on link "[PERSON_NAME]" at bounding box center [325, 354] width 79 height 11
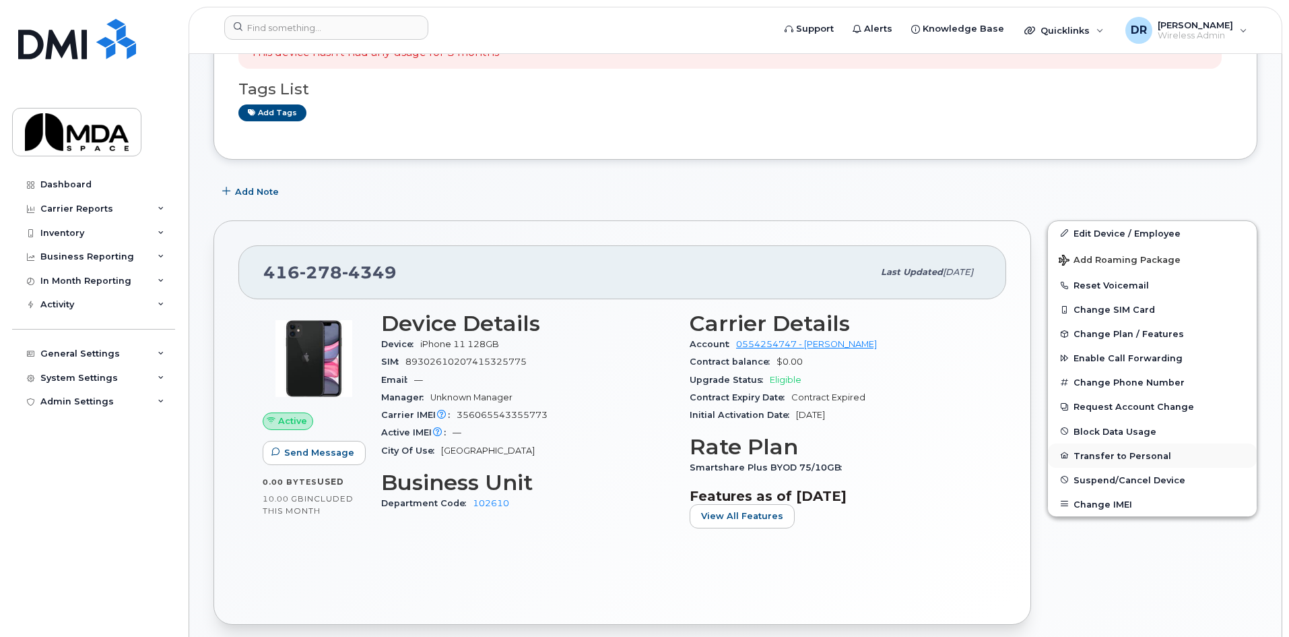
scroll to position [269, 0]
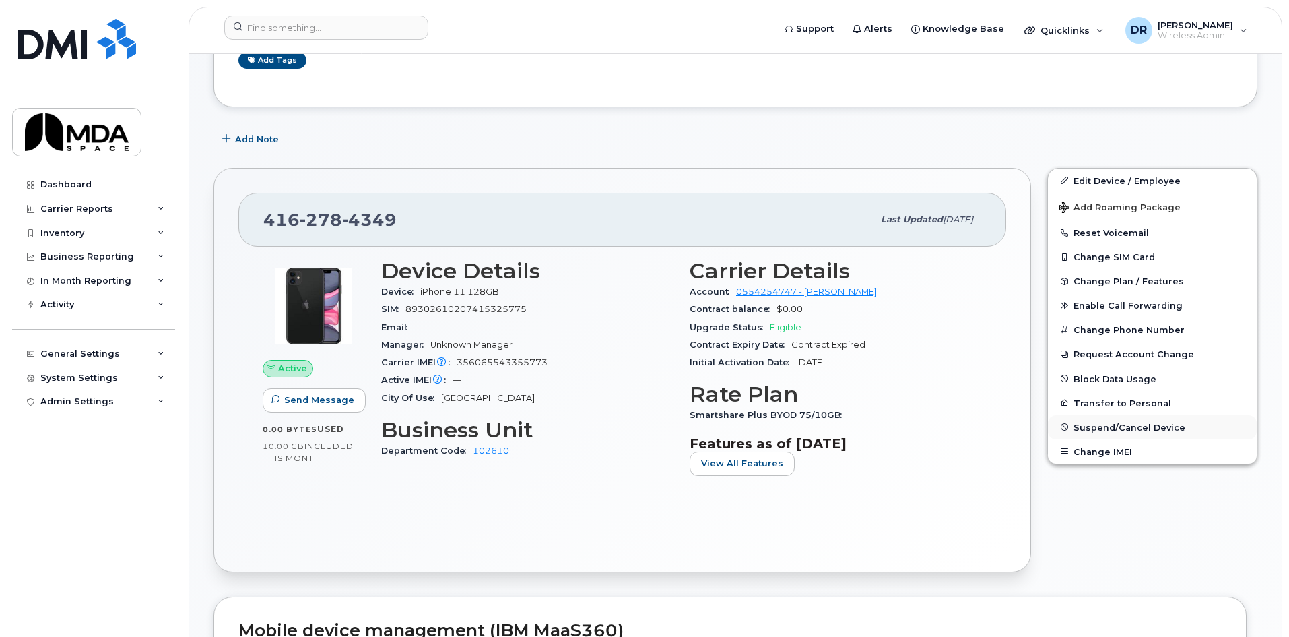
click at [1147, 424] on span "Suspend/Cancel Device" at bounding box center [1130, 427] width 112 height 10
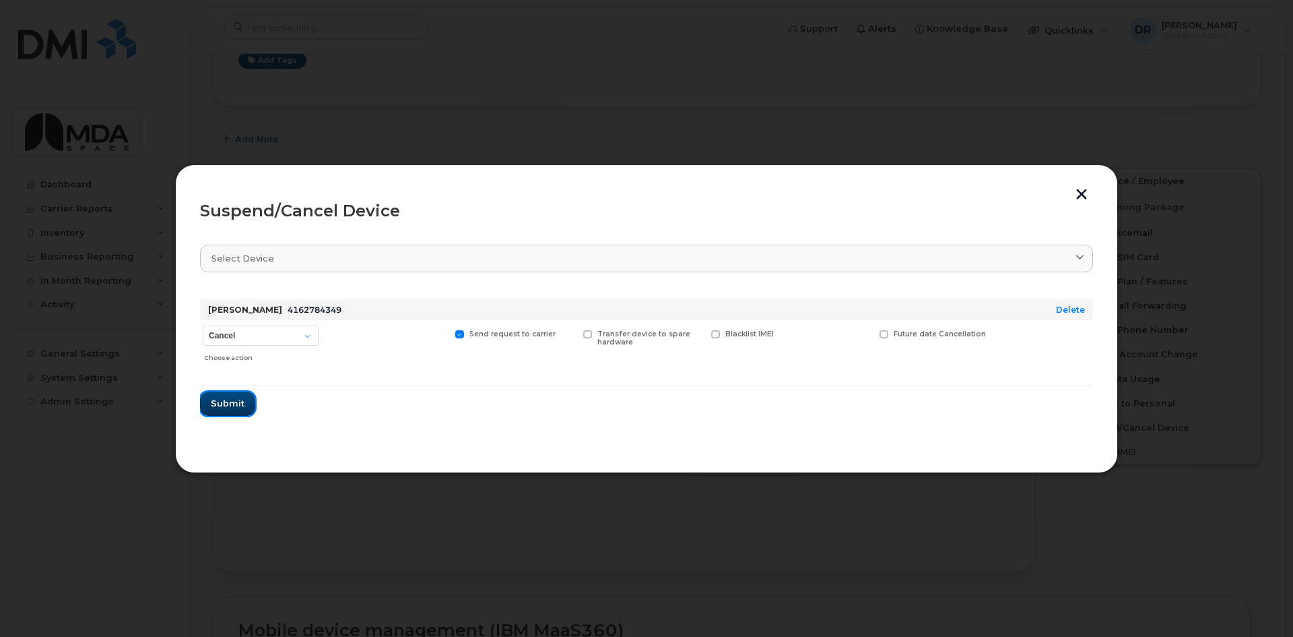
click at [222, 402] on span "Submit" at bounding box center [228, 403] width 34 height 13
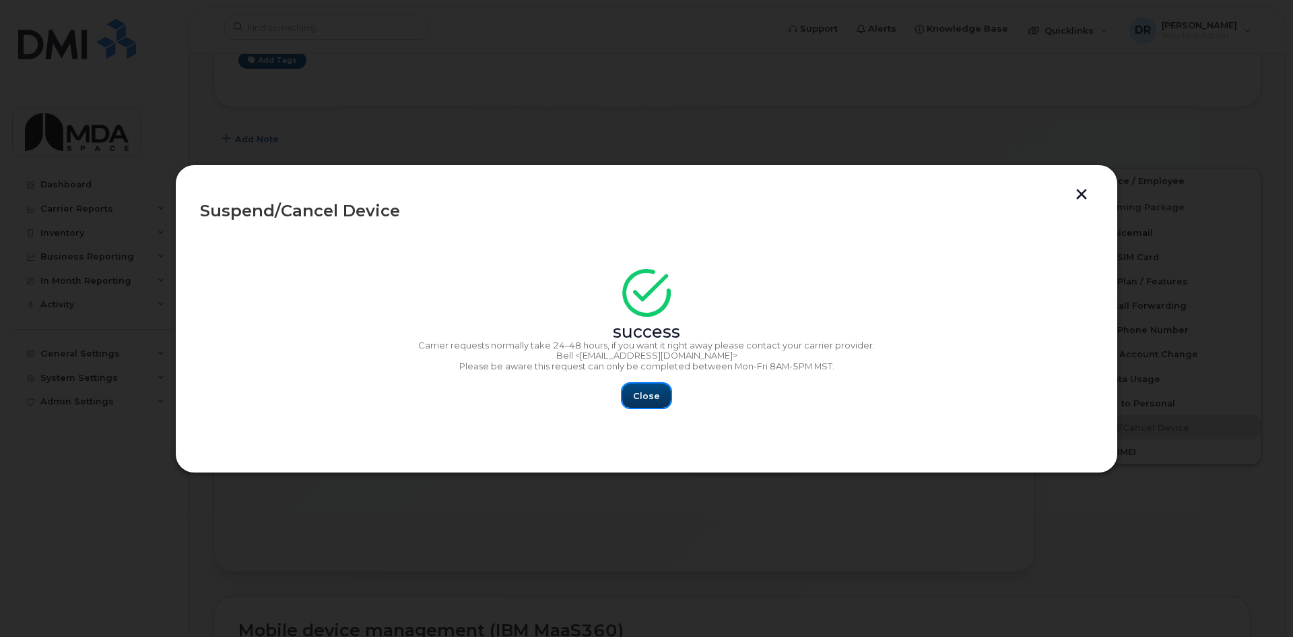
click at [631, 399] on button "Close" at bounding box center [646, 395] width 49 height 24
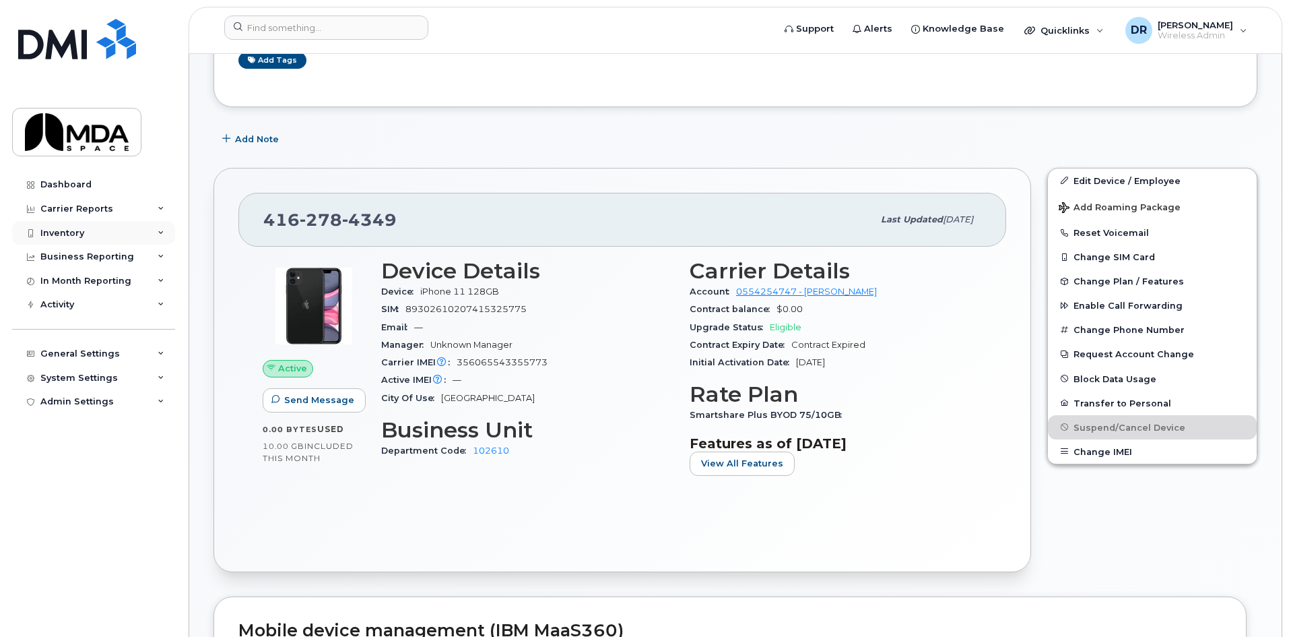
click at [57, 231] on div "Inventory" at bounding box center [62, 233] width 44 height 11
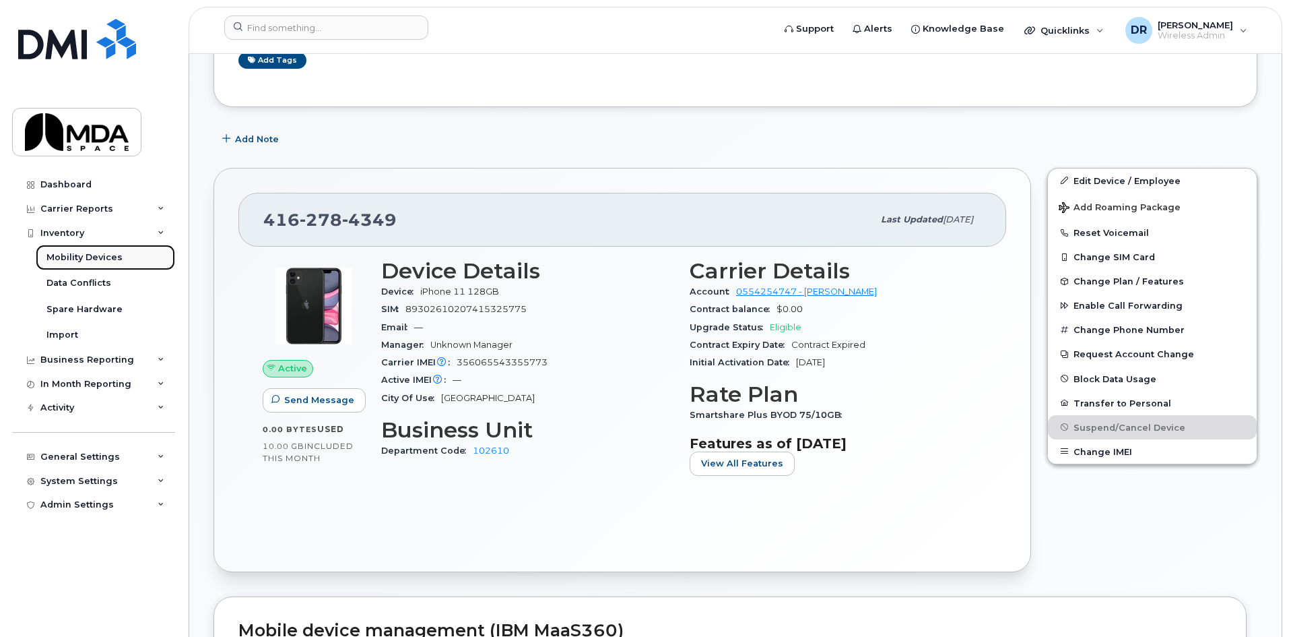
click at [81, 251] on div "Mobility Devices" at bounding box center [84, 257] width 76 height 12
